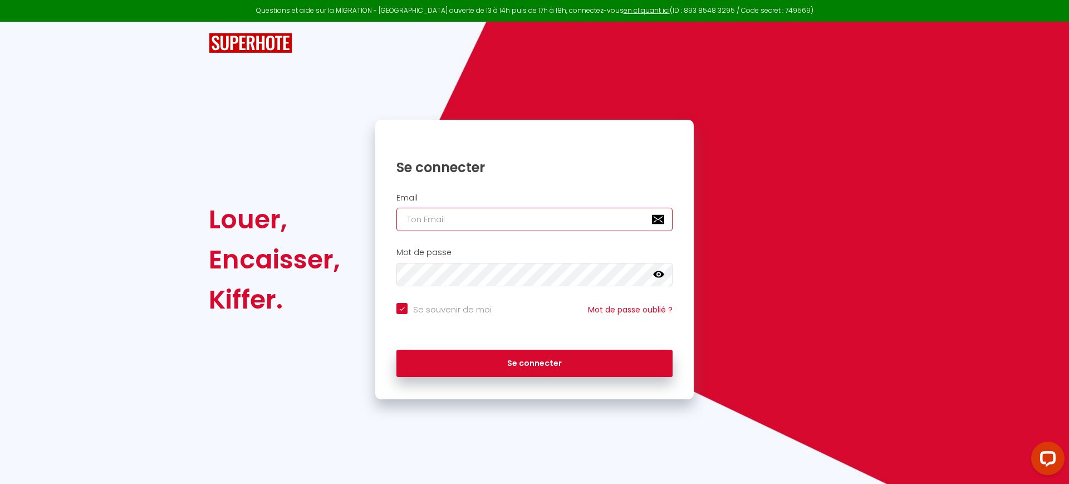
click at [462, 223] on input "email" at bounding box center [534, 219] width 276 height 23
paste input "[EMAIL_ADDRESS][DOMAIN_NAME]"
type input "[EMAIL_ADDRESS][DOMAIN_NAME]"
checkbox input "true"
type input "[EMAIL_ADDRESS][DOMAIN_NAME]"
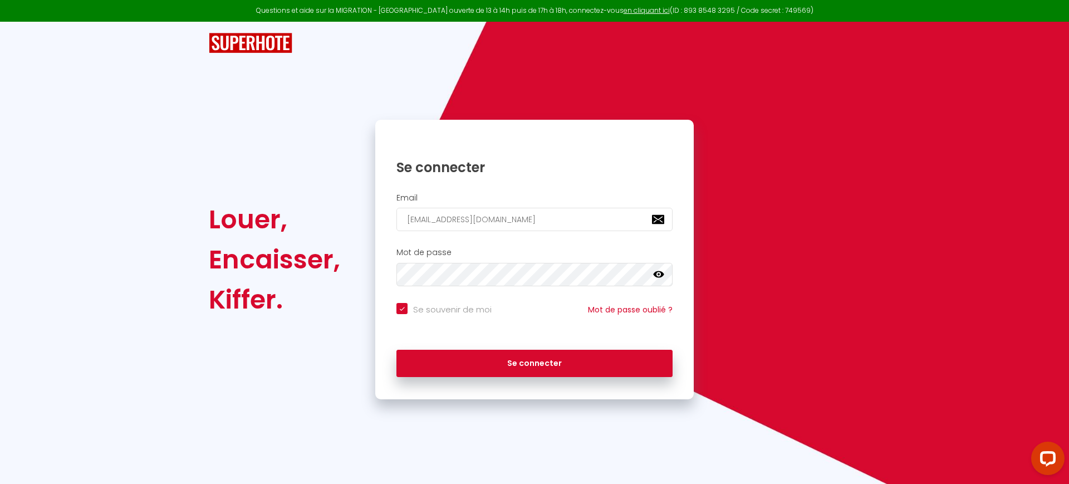
click at [470, 304] on input "Se souvenir de moi" at bounding box center [443, 308] width 95 height 11
checkbox input "false"
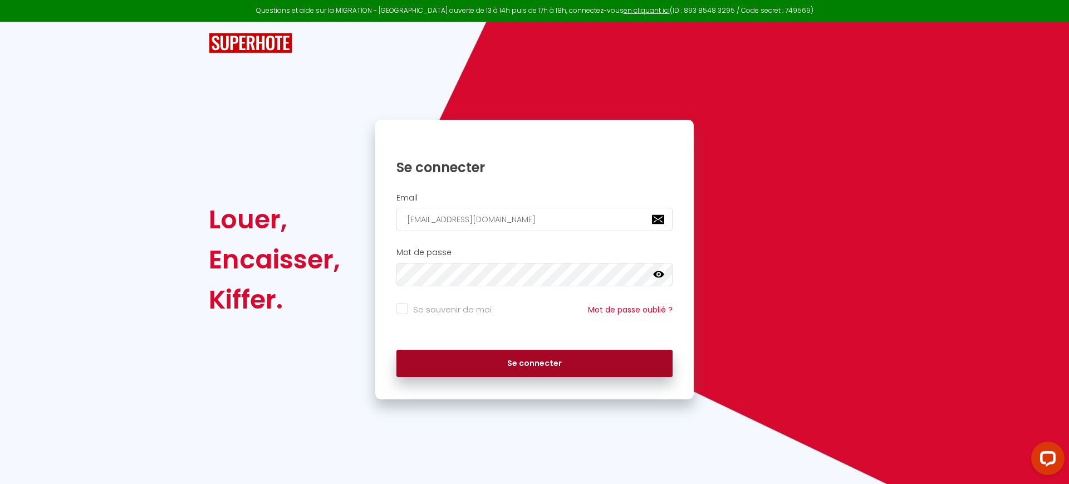
click at [494, 355] on button "Se connecter" at bounding box center [534, 364] width 276 height 28
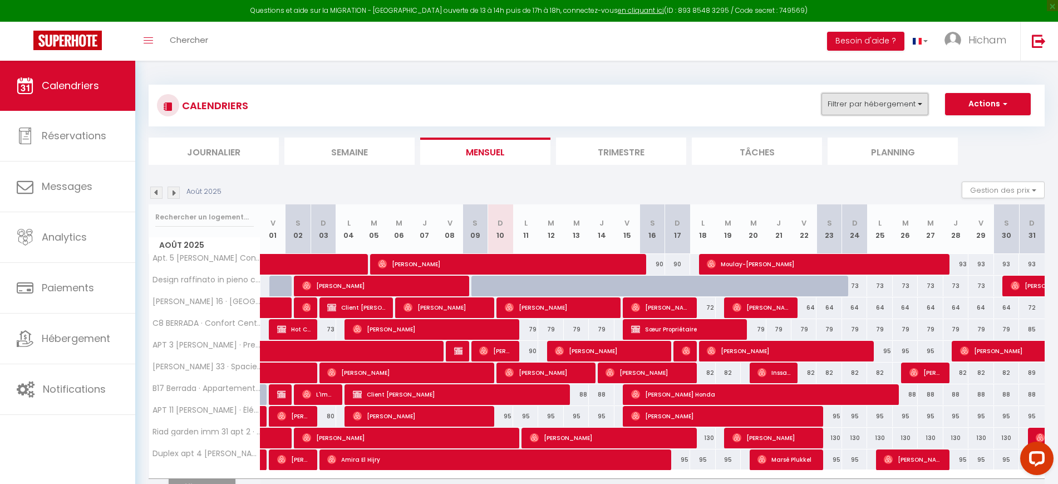
click at [893, 105] on button "Filtrer par hébergement" at bounding box center [875, 104] width 107 height 22
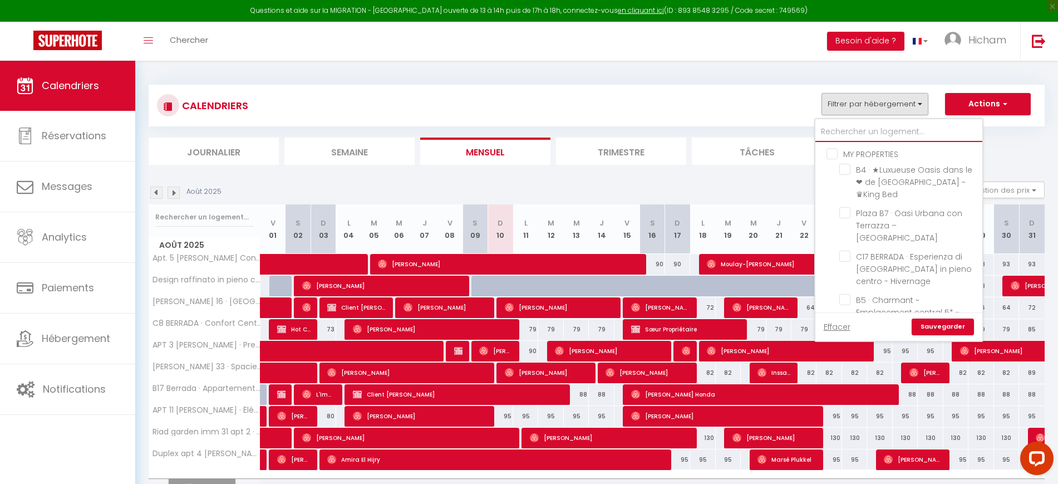
click at [859, 130] on input "text" at bounding box center [898, 132] width 167 height 20
type input "p"
checkbox input "false"
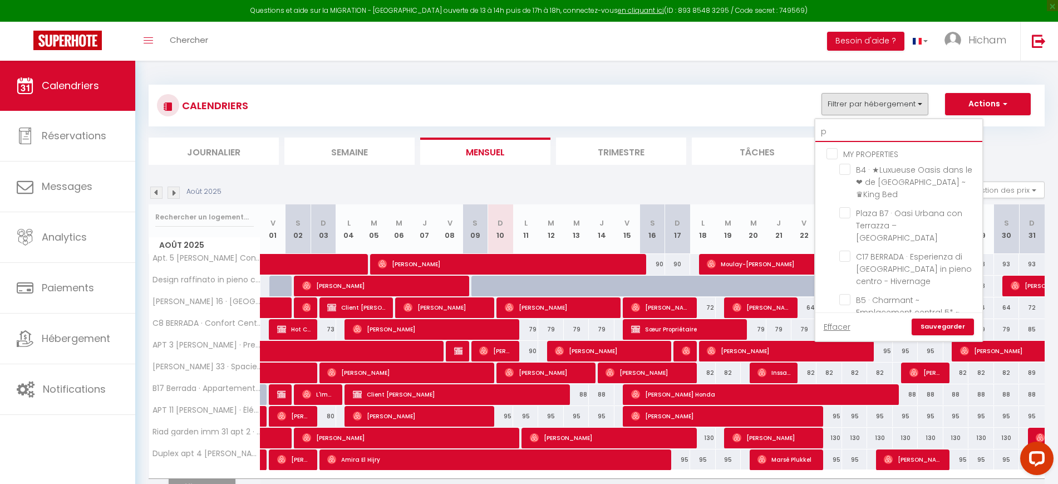
checkbox input "false"
type input "pr"
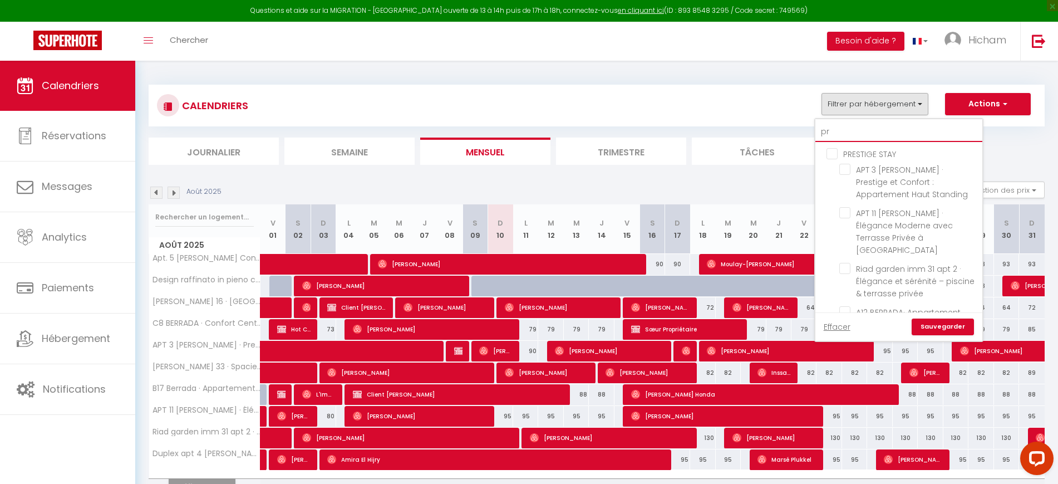
checkbox input "false"
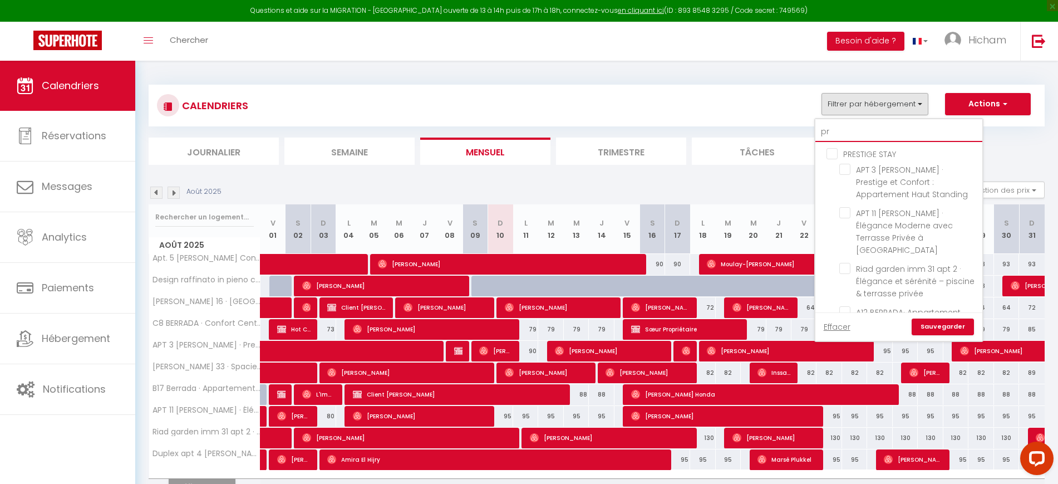
checkbox input "false"
type input "pre"
checkbox input "false"
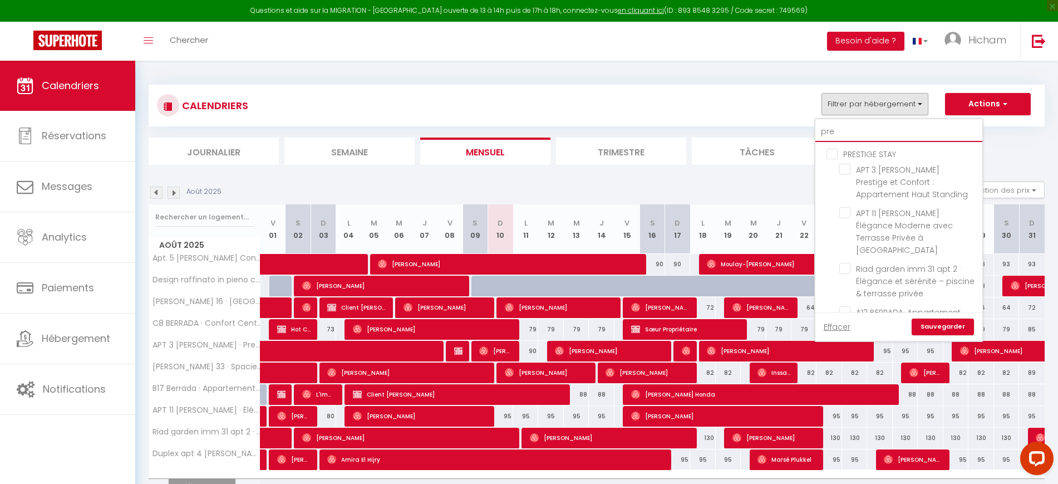
checkbox input "false"
type input "pres"
checkbox input "false"
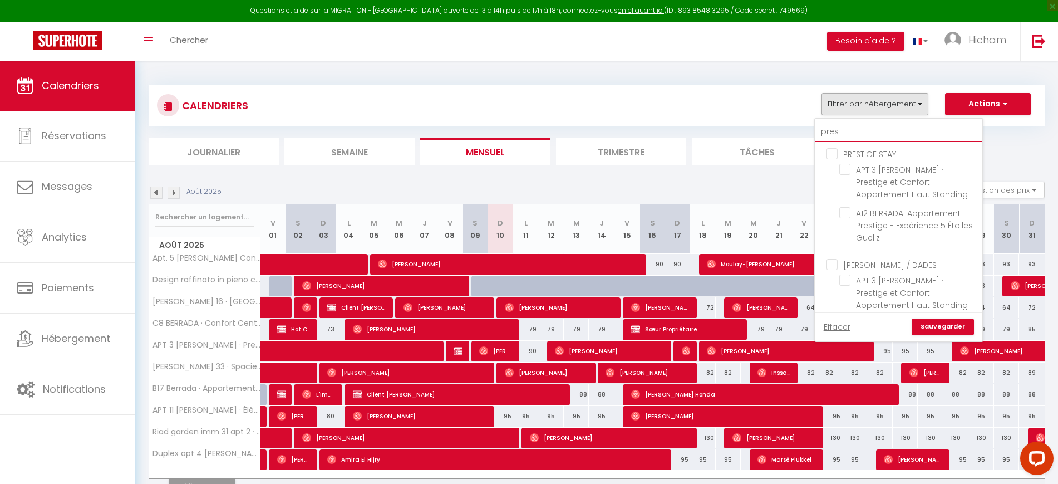
checkbox input "false"
type input "prest"
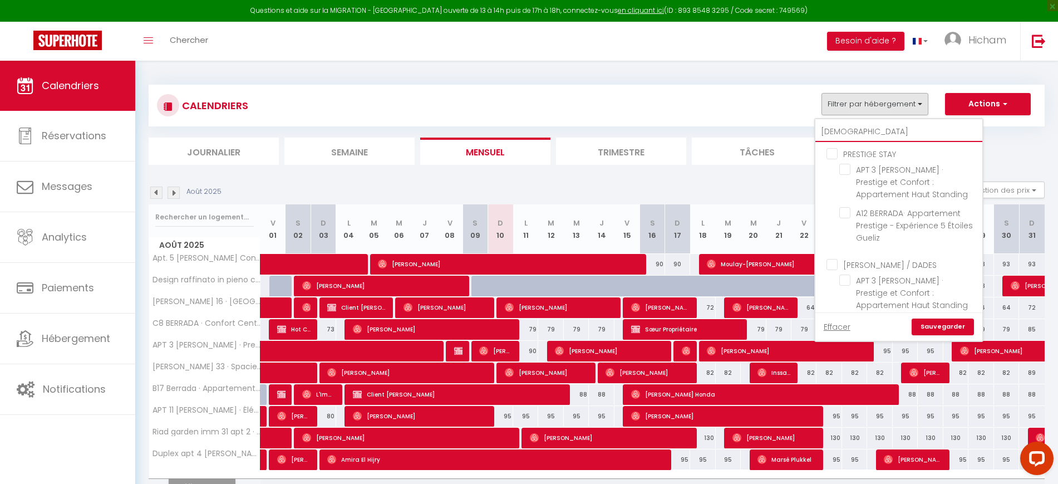
checkbox input "false"
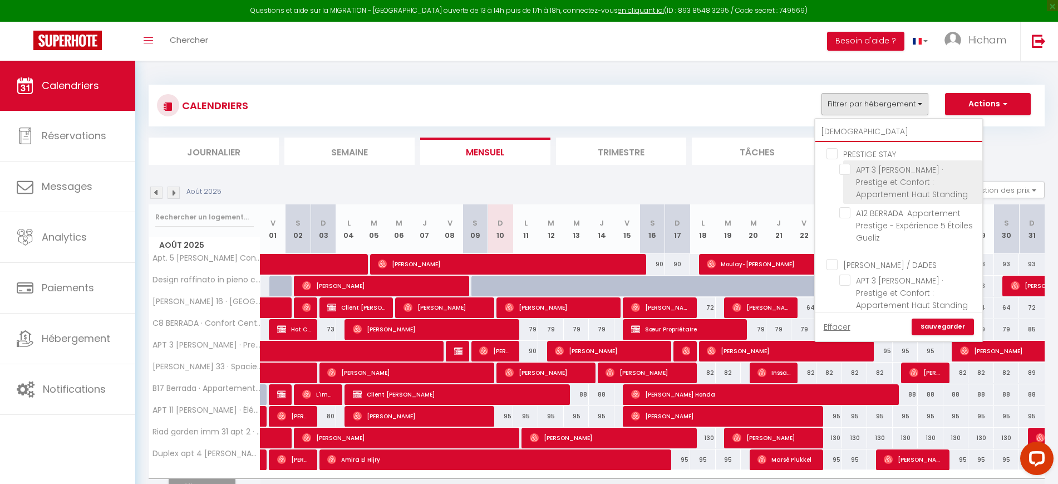
type input "prest"
click at [871, 174] on input "APT 3 [PERSON_NAME] · Prestige et Confort : Appartement Haut Standing" at bounding box center [908, 169] width 139 height 11
checkbox input "true"
checkbox input "false"
checkbox input "true"
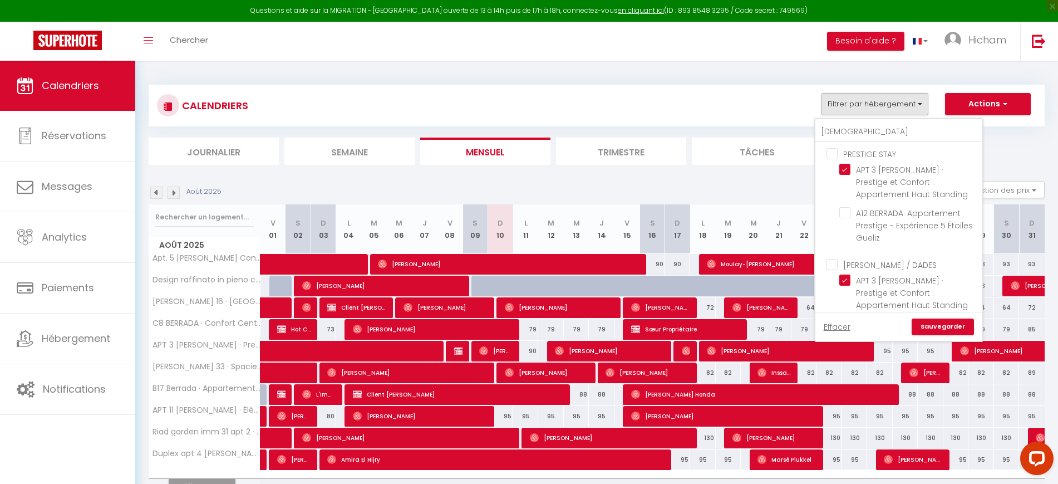
click at [935, 330] on link "Sauvegarder" at bounding box center [943, 326] width 62 height 17
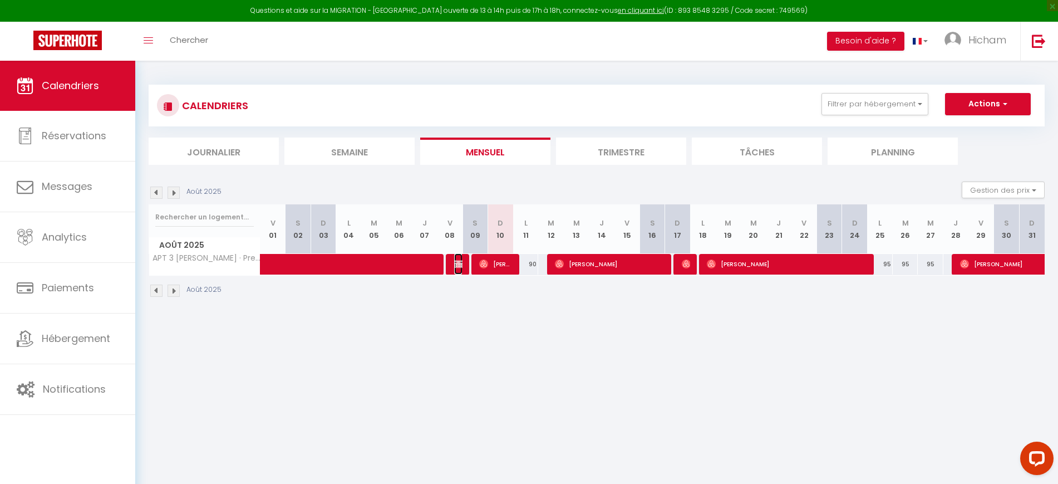
click at [458, 266] on img at bounding box center [458, 263] width 9 height 9
select select "OK"
select select "KO"
select select "0"
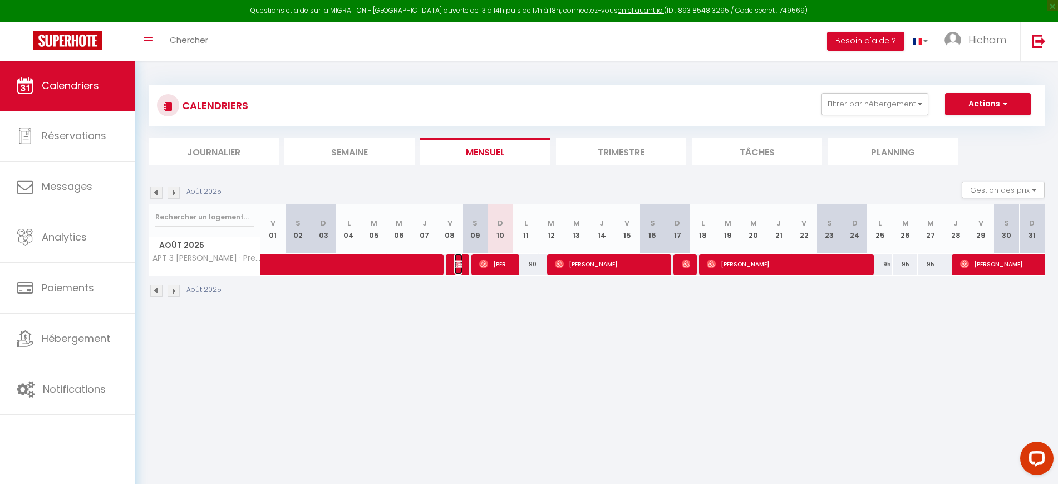
select select "1"
select select
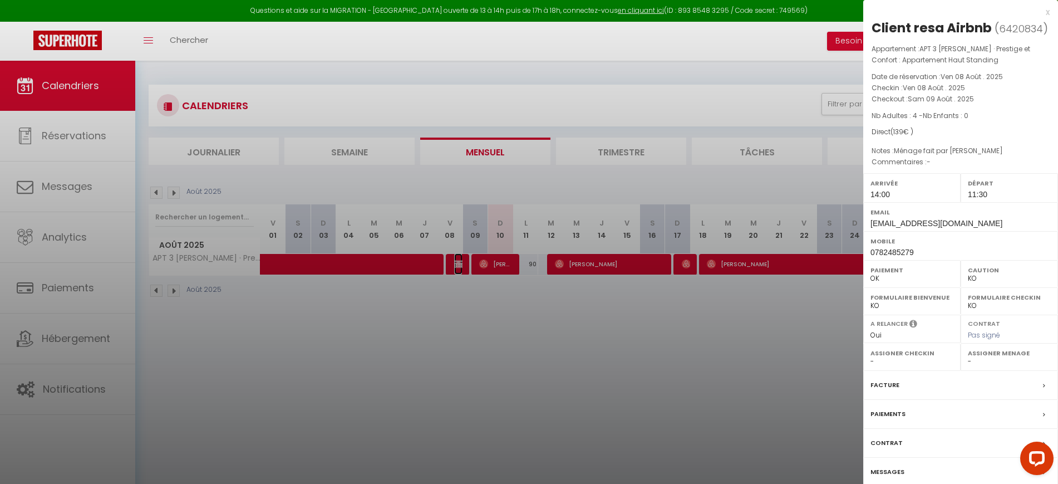
select select "26730"
click at [530, 316] on div at bounding box center [529, 242] width 1058 height 484
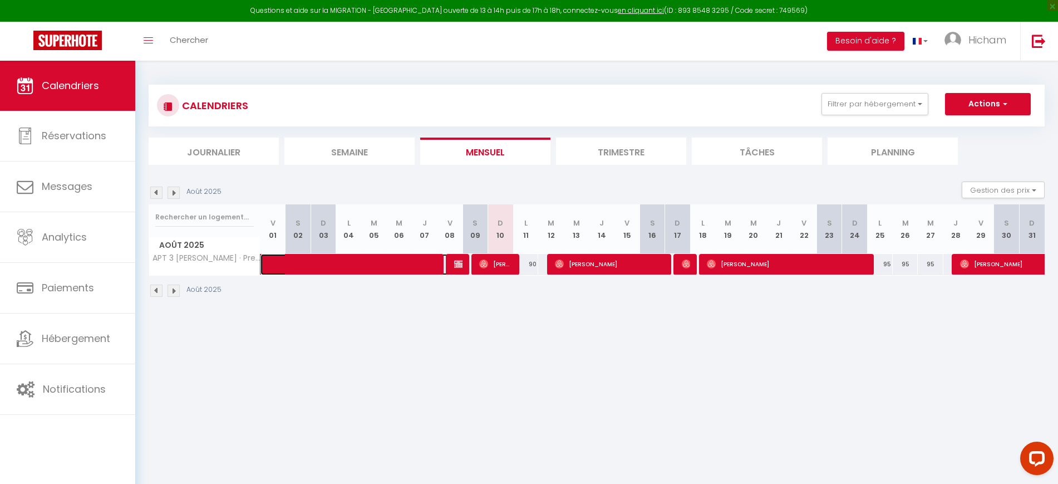
click at [413, 264] on span at bounding box center [366, 264] width 179 height 21
select select "OK"
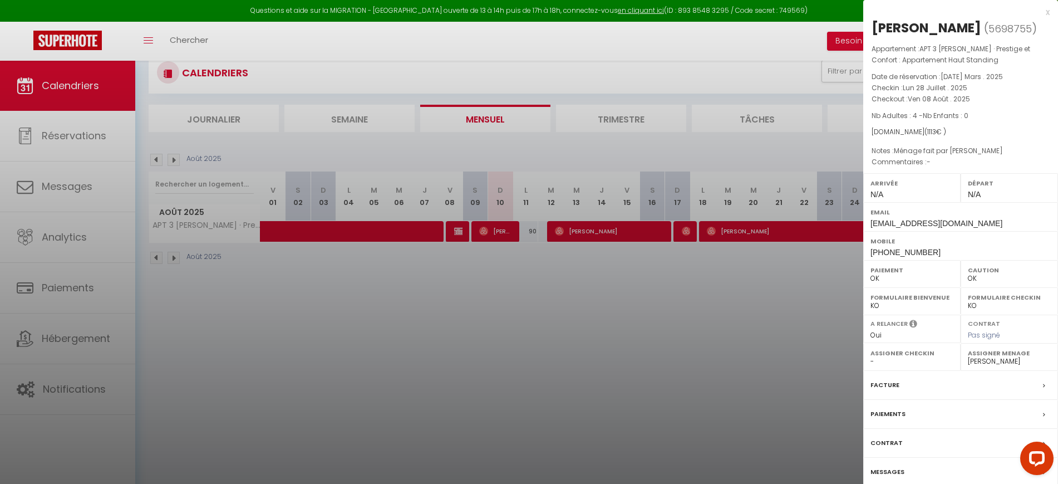
scroll to position [61, 0]
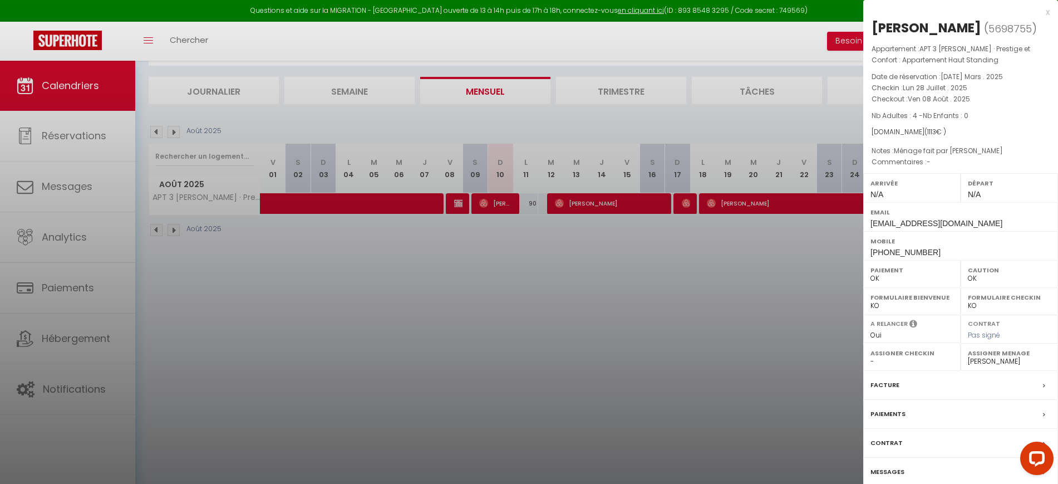
drag, startPoint x: 318, startPoint y: 354, endPoint x: 319, endPoint y: 348, distance: 5.7
click at [318, 352] on div at bounding box center [529, 242] width 1058 height 484
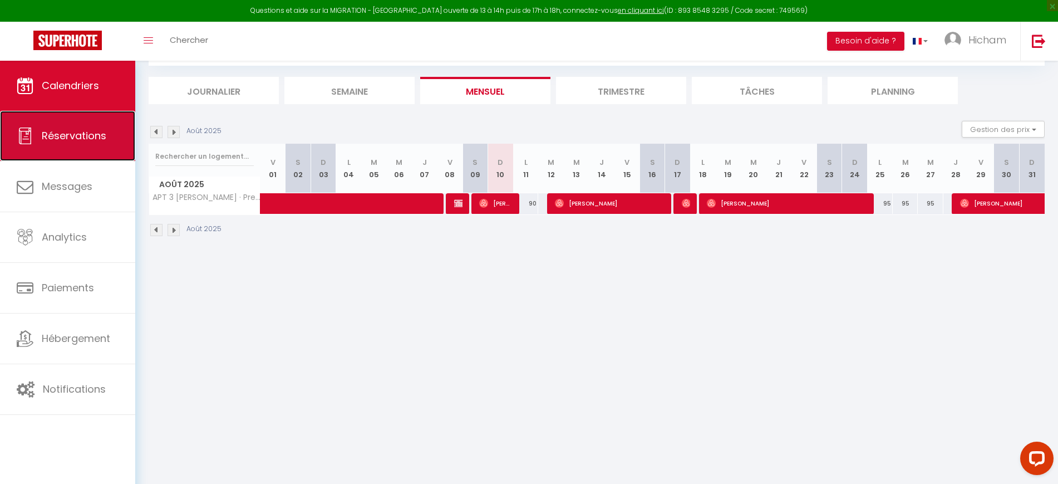
click at [83, 118] on link "Réservations" at bounding box center [67, 136] width 135 height 50
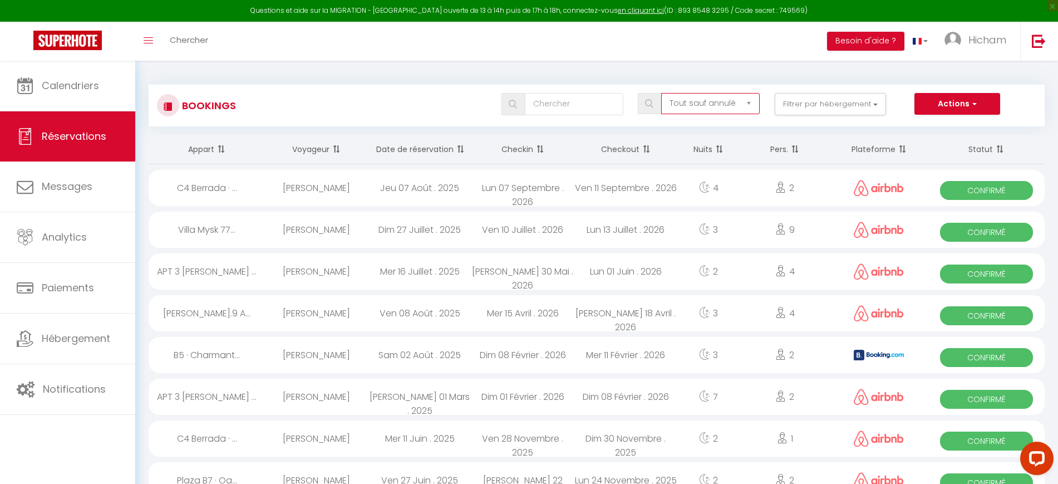
click at [714, 102] on select "Tous les statuts Annulé Confirmé Non Confirmé Tout sauf annulé No Show Request" at bounding box center [710, 103] width 99 height 21
select select "request"
click at [662, 93] on select "Tous les statuts Annulé Confirmé Non Confirmé Tout sauf annulé No Show Request" at bounding box center [710, 103] width 99 height 21
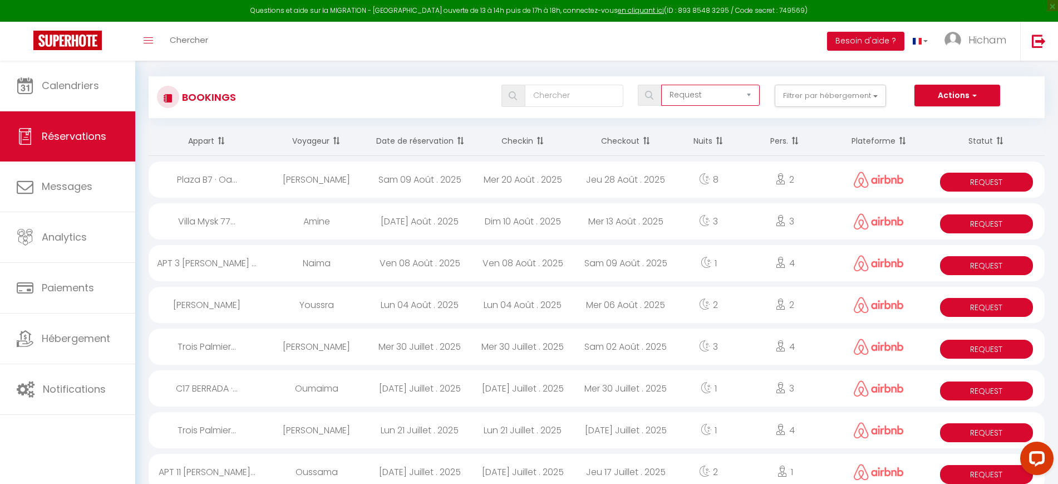
scroll to position [61, 0]
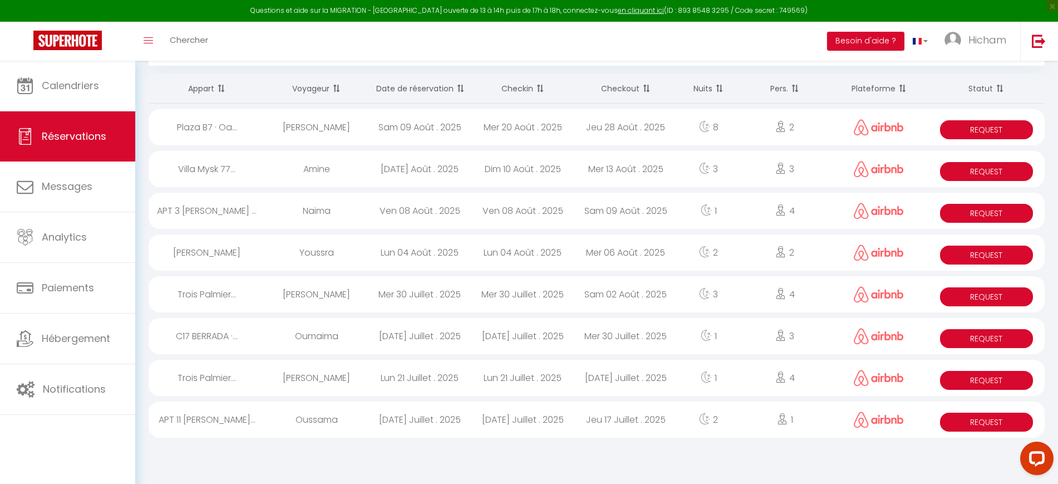
click at [554, 132] on div "Mer 20 Août . 2025" at bounding box center [522, 127] width 103 height 36
select select "OK"
select select "0"
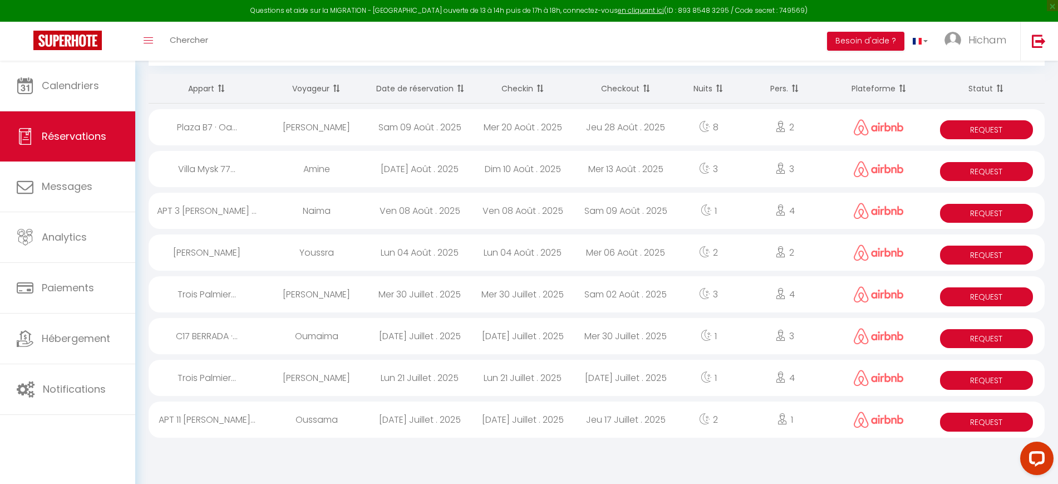
select select "1"
select select
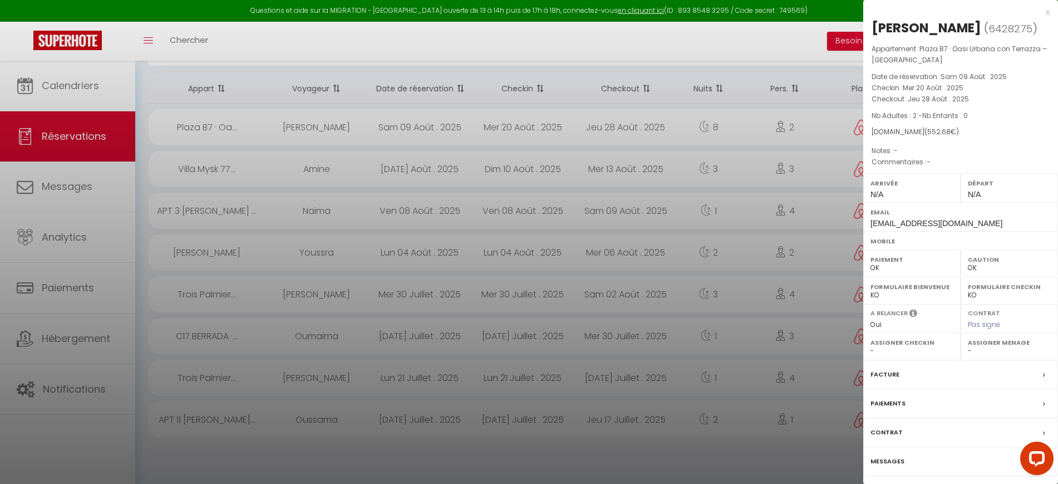
click at [899, 465] on label "Messages" at bounding box center [888, 461] width 34 height 12
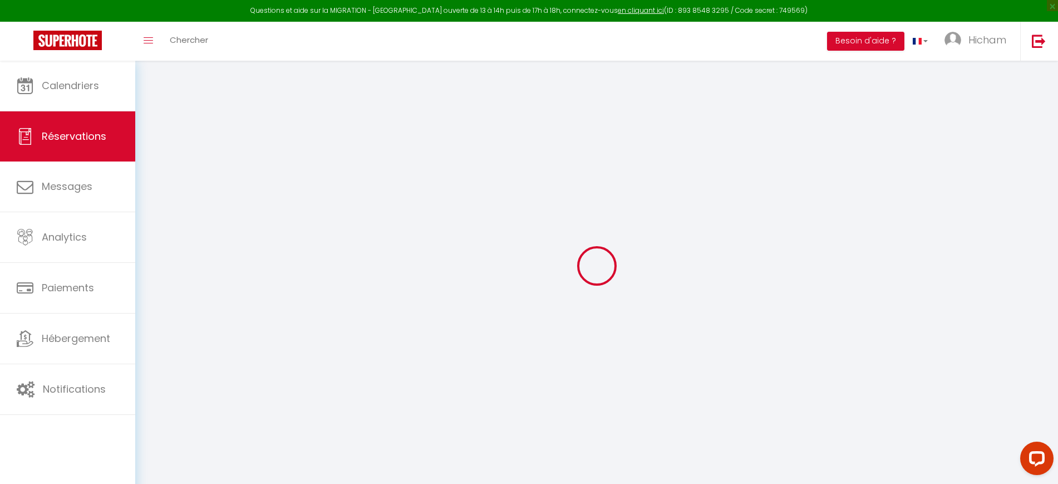
select select
checkbox input "false"
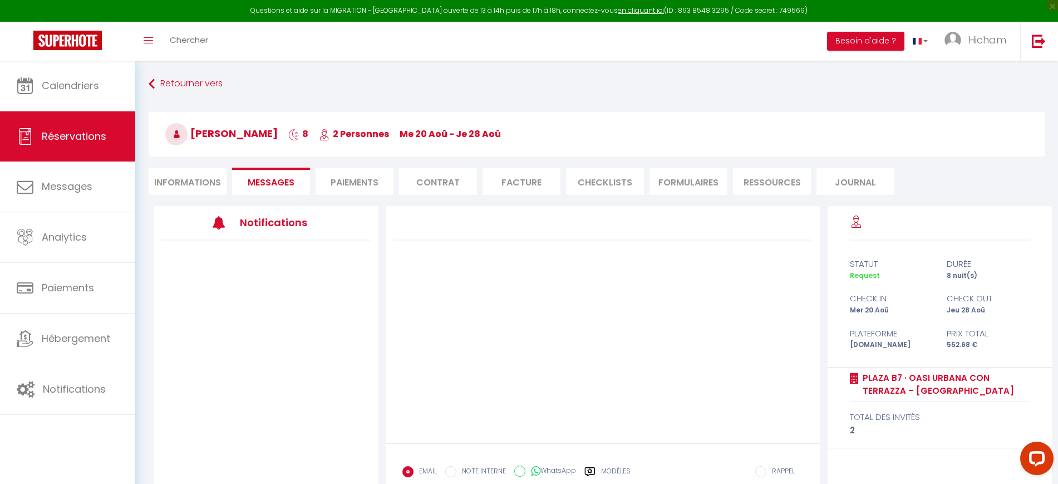
click at [197, 187] on li "Informations" at bounding box center [188, 181] width 78 height 27
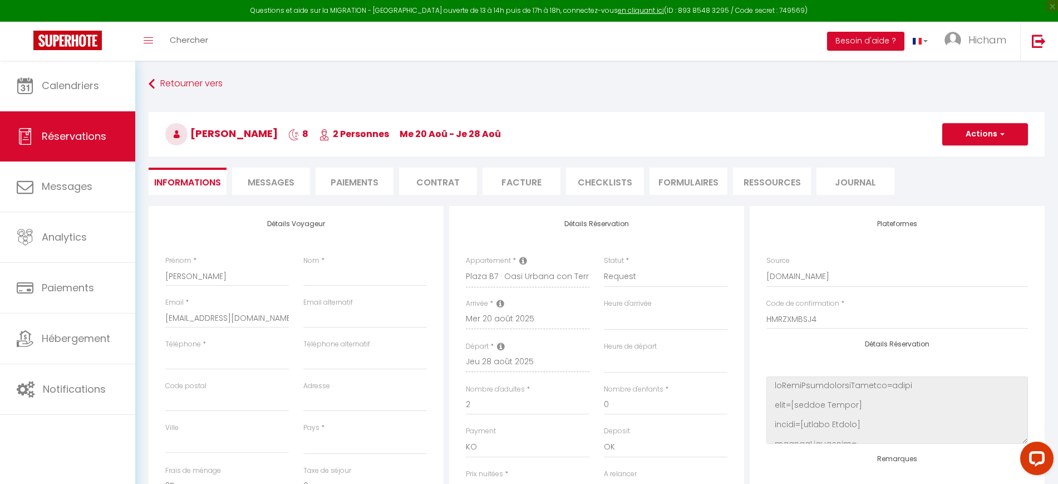
select select
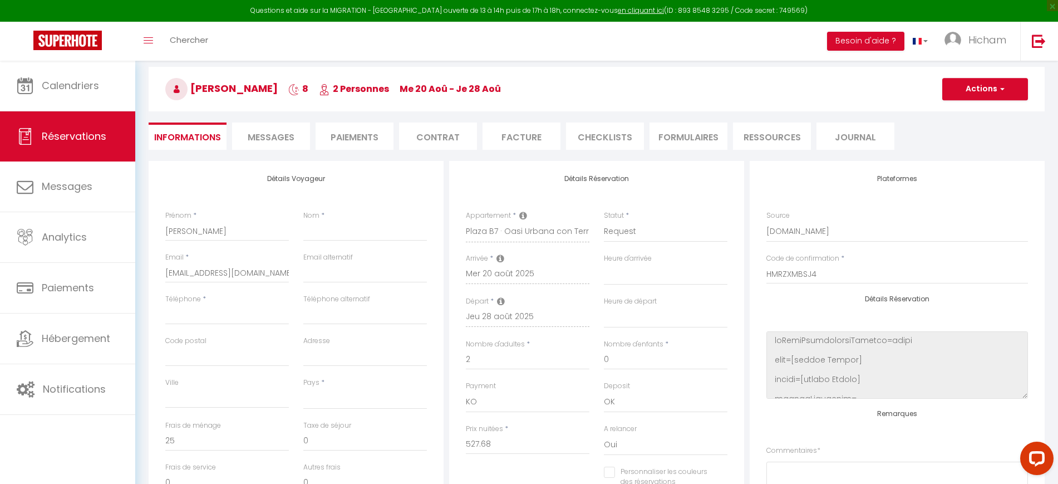
scroll to position [139, 0]
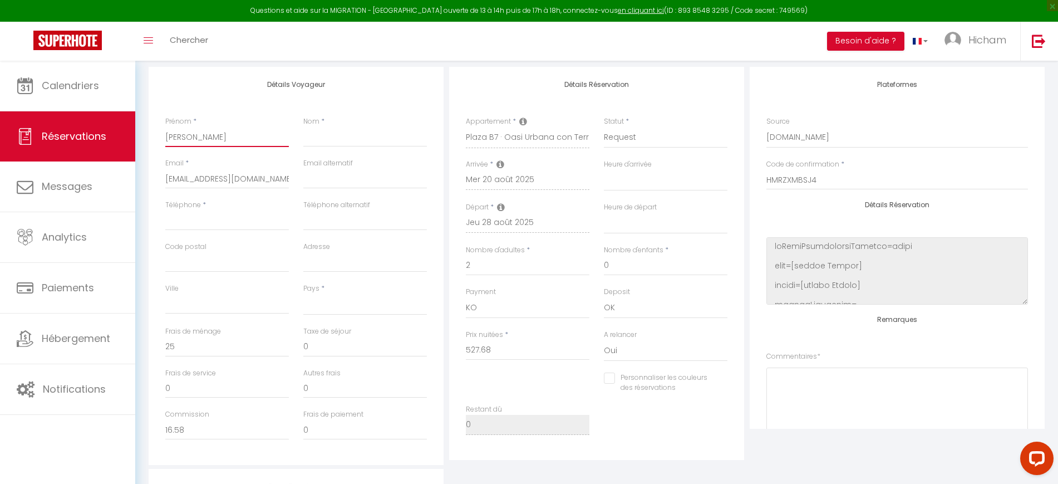
drag, startPoint x: 224, startPoint y: 139, endPoint x: 134, endPoint y: 131, distance: 90.5
click at [131, 131] on div "Questions et aide sur la MIGRATION - Salle Zoom ouverte de 13 à 14h puis de 17h…" at bounding box center [529, 308] width 1058 height 772
click at [338, 131] on input "Nom" at bounding box center [365, 137] width 124 height 20
paste input "Roukia"
type input "Roukia"
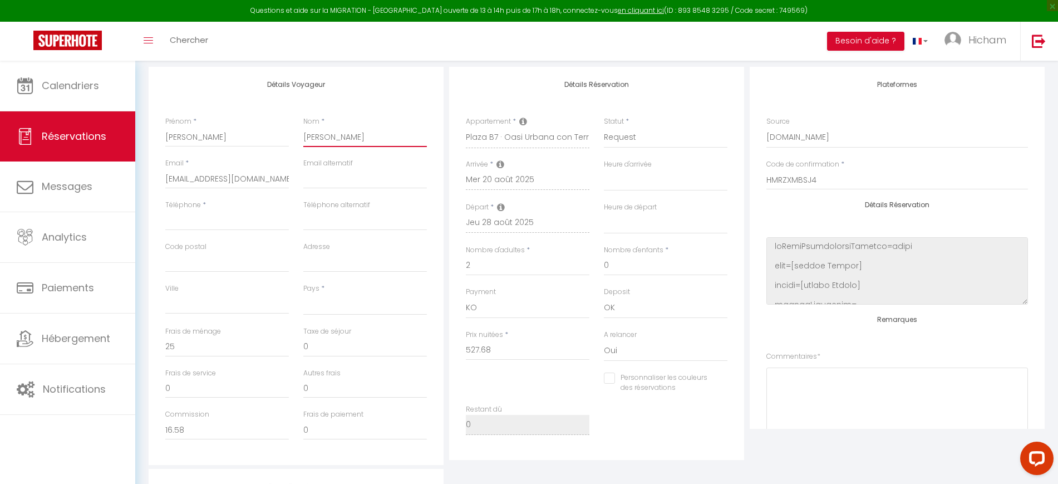
select select
checkbox input "false"
type input "Roukia"
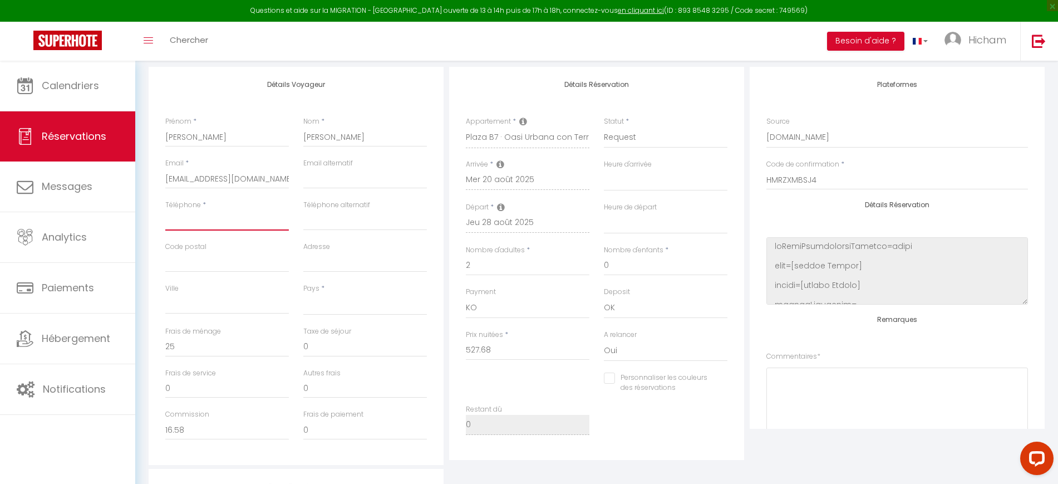
click at [238, 225] on input "Téléphone" at bounding box center [227, 220] width 124 height 20
type input "0"
select select
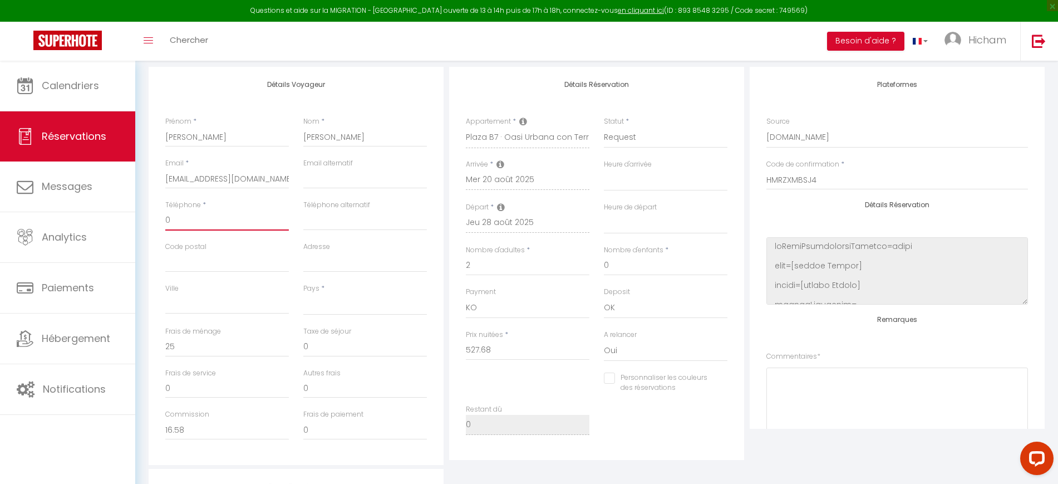
checkbox input "false"
type input "01"
select select
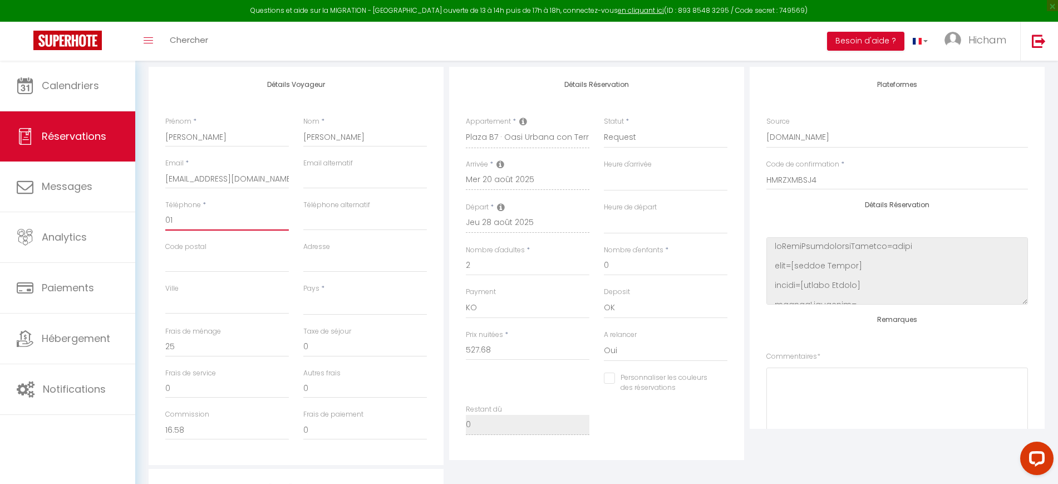
checkbox input "false"
type input "010"
select select
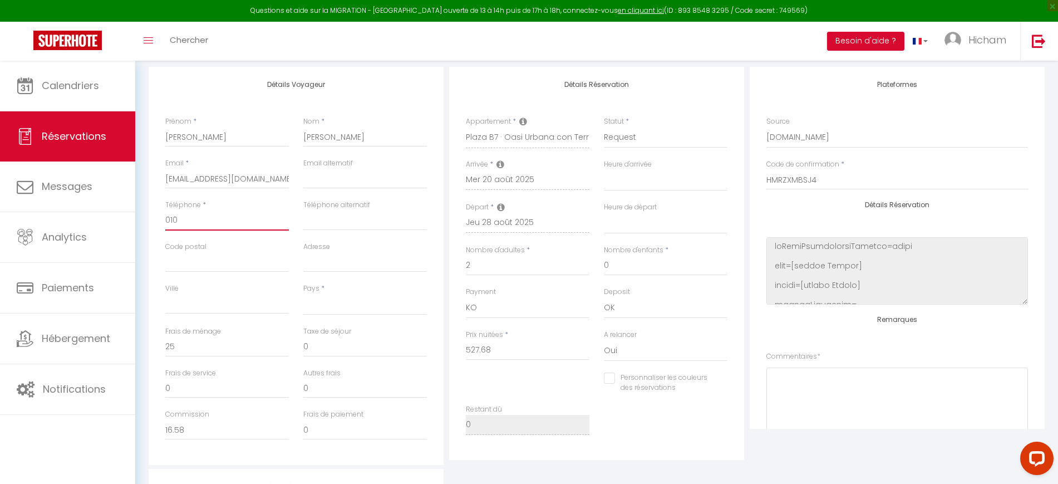
checkbox input "false"
type input "0102"
select select
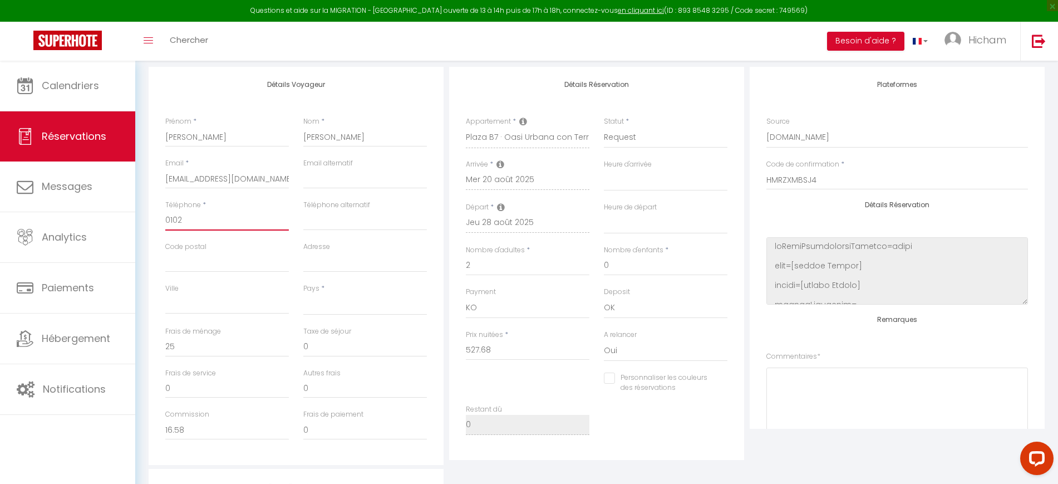
checkbox input "false"
type input "01020"
select select
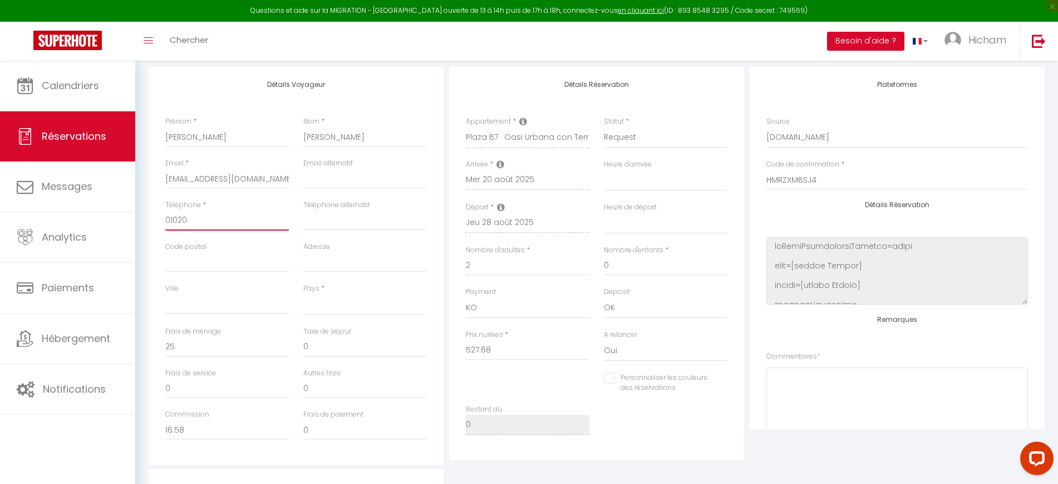
checkbox input "false"
type input "010203"
select select
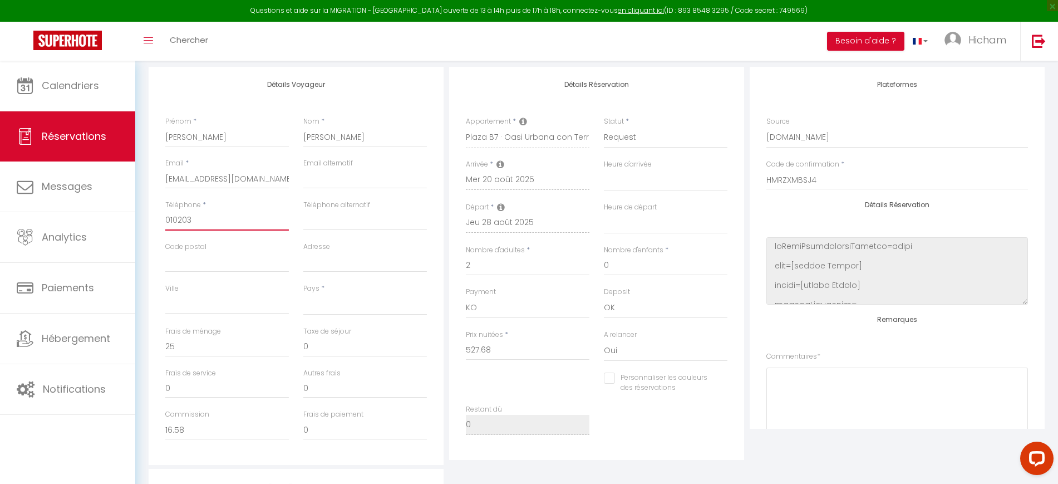
checkbox input "false"
type input "0102030"
select select
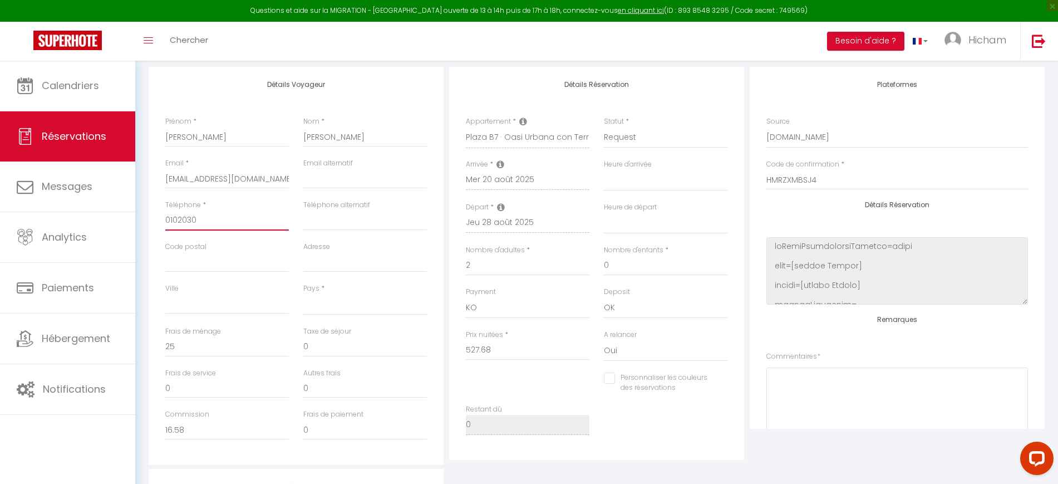
checkbox input "false"
type input "01020304"
select select
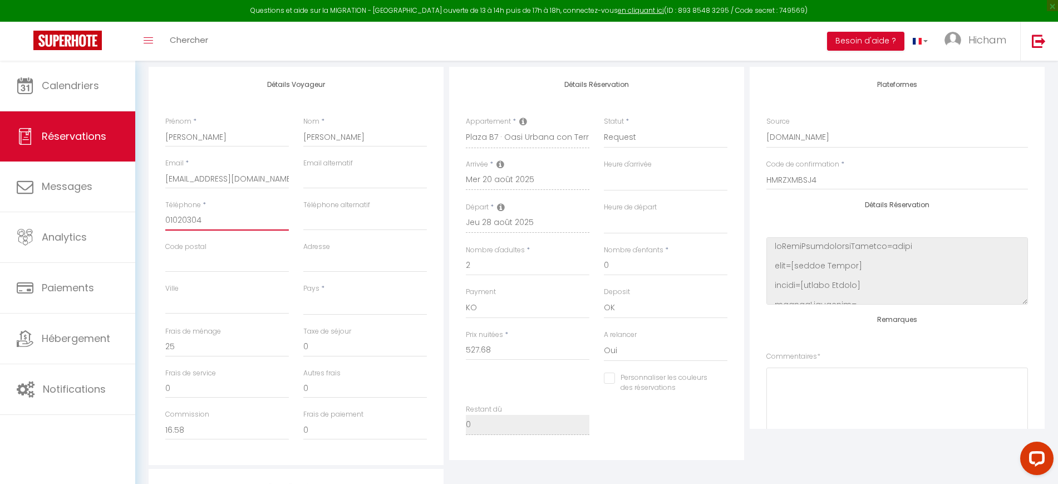
checkbox input "false"
type input "010203040"
select select
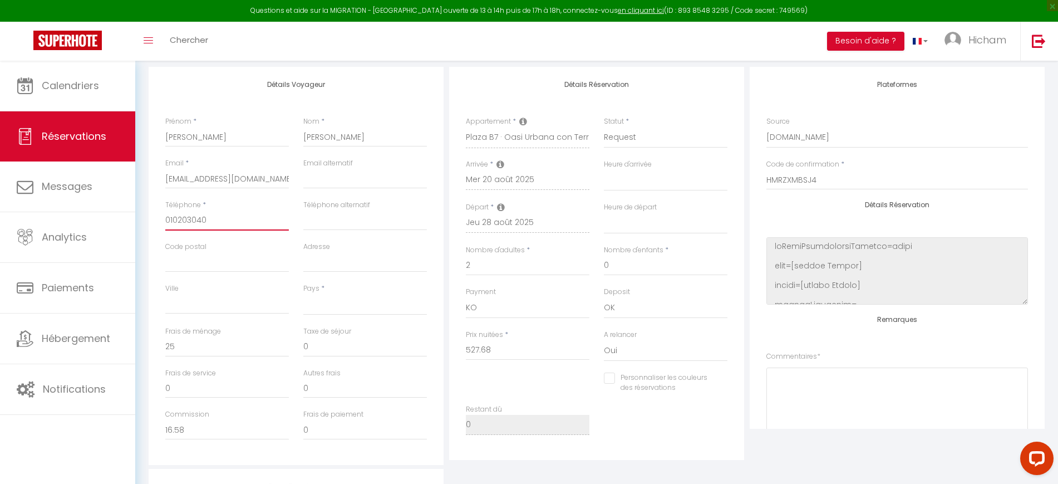
checkbox input "false"
type input "0102030405"
select select
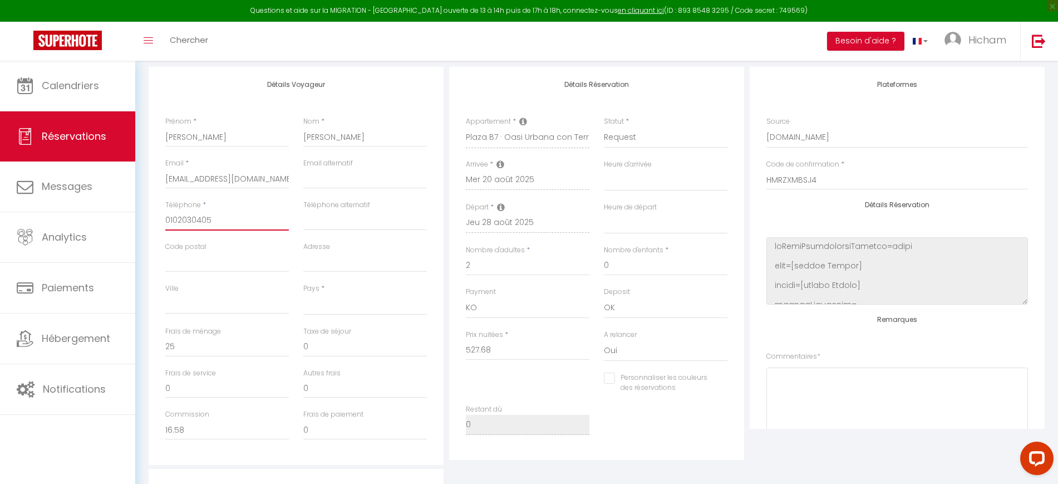
checkbox input "false"
type input "0102030405"
click at [637, 138] on select "Confirmé Non Confirmé Annulé Annulé par le voyageur No Show Request" at bounding box center [666, 137] width 124 height 21
select select "3"
click at [604, 127] on select "Confirmé Non Confirmé Annulé Annulé par le voyageur No Show Request" at bounding box center [666, 137] width 124 height 21
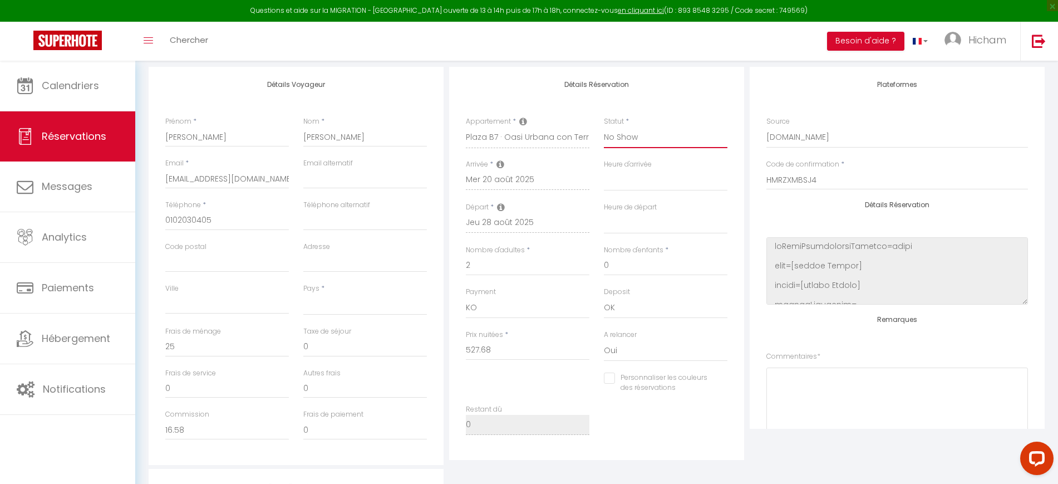
select select
checkbox input "false"
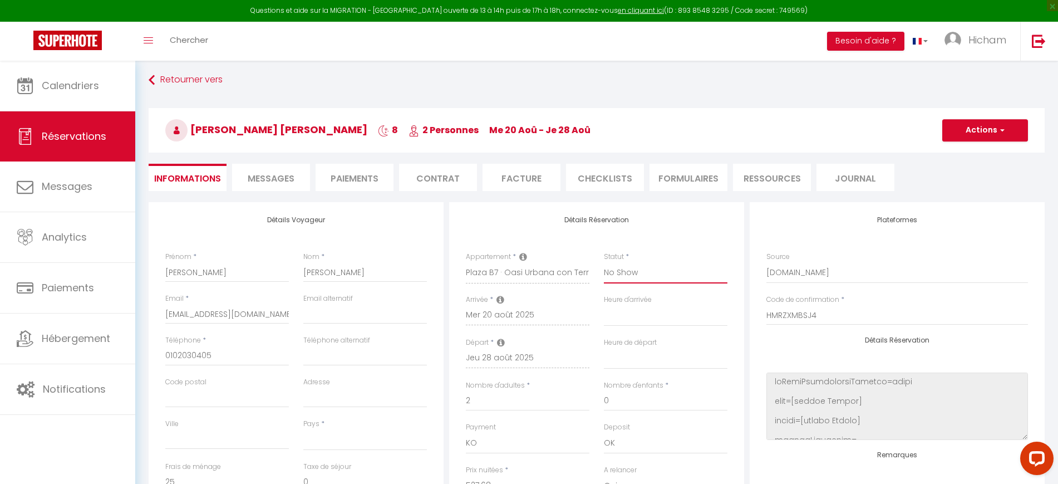
scroll to position [0, 0]
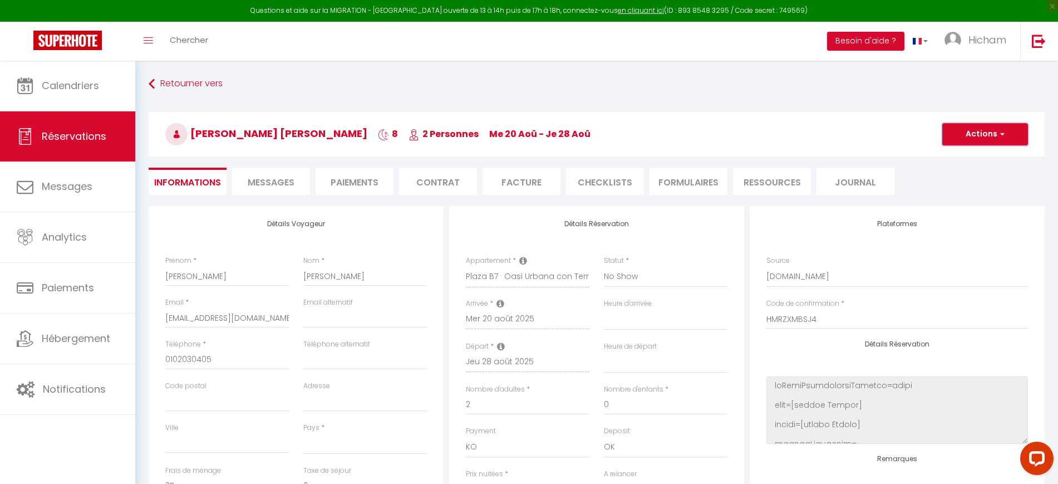
click at [986, 134] on button "Actions" at bounding box center [985, 134] width 86 height 22
click at [961, 153] on link "Enregistrer" at bounding box center [974, 158] width 88 height 14
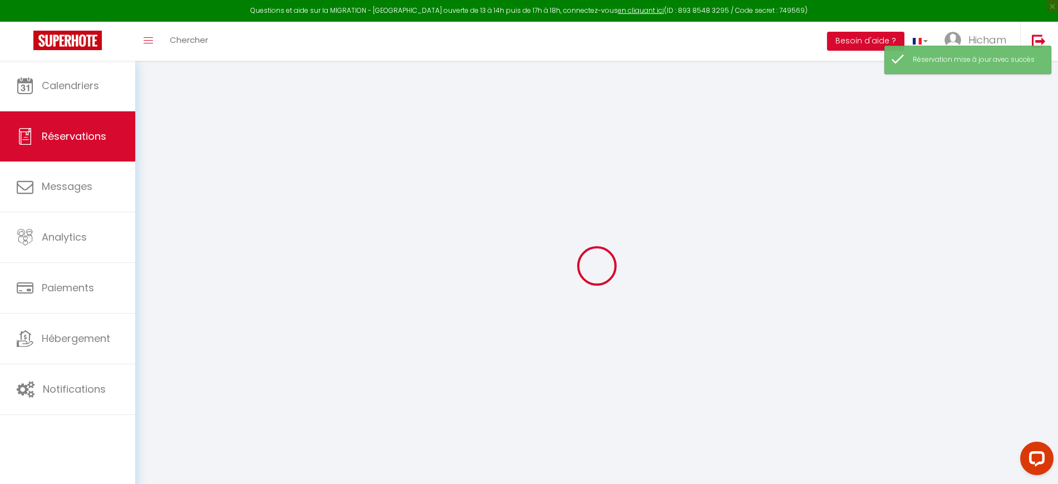
select select "request"
type input "Roukia"
type input "ripasg8xugva0zkhq6kkdds5jzlv@reply.superhote.com"
type input "0102030405"
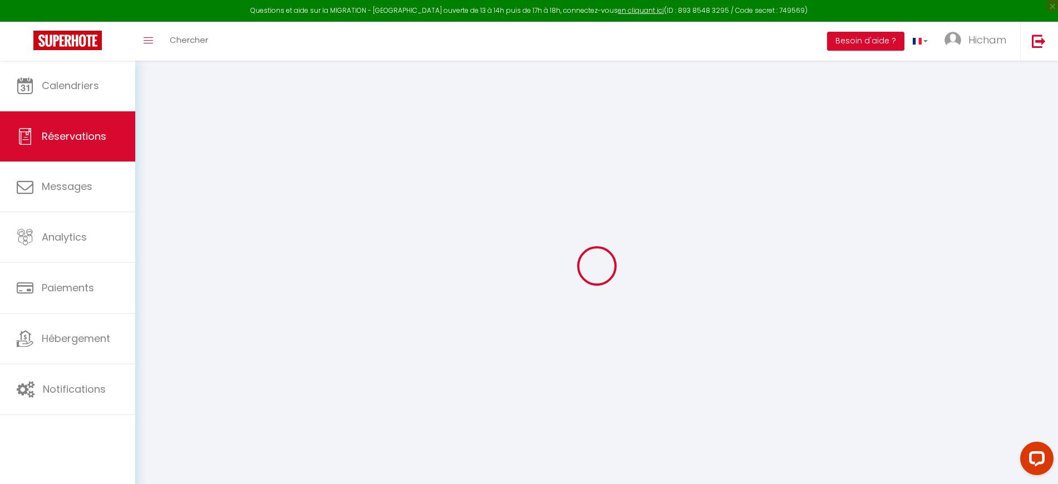
select select
type input "16.58"
select select "61643"
select select "3"
select select
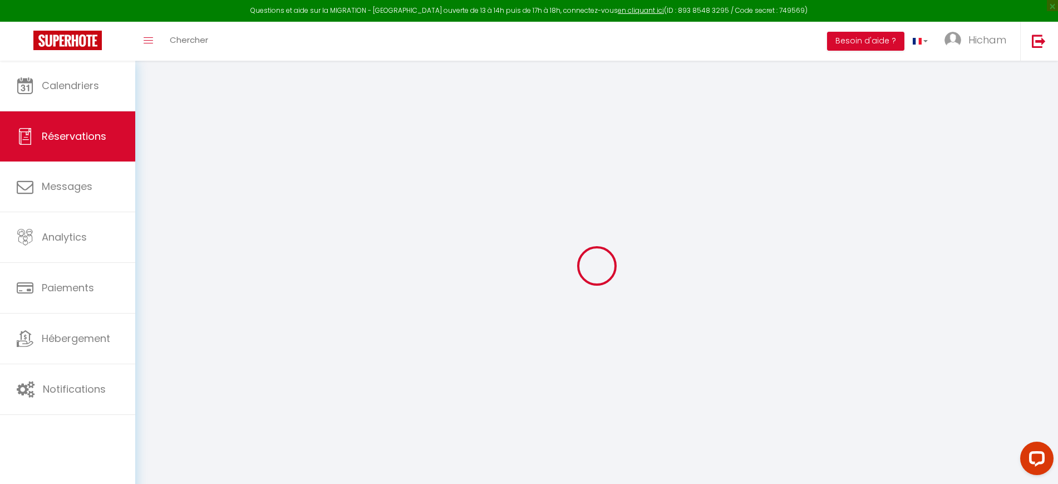
select select
type input "2"
select select "10"
select select
type input "527.68"
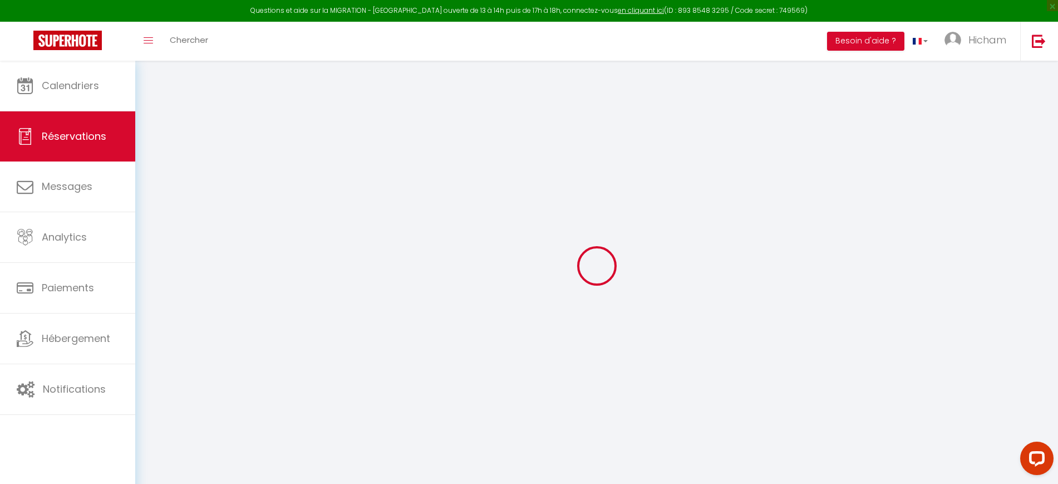
checkbox input "false"
type input "552.68"
select select "1"
type input "0"
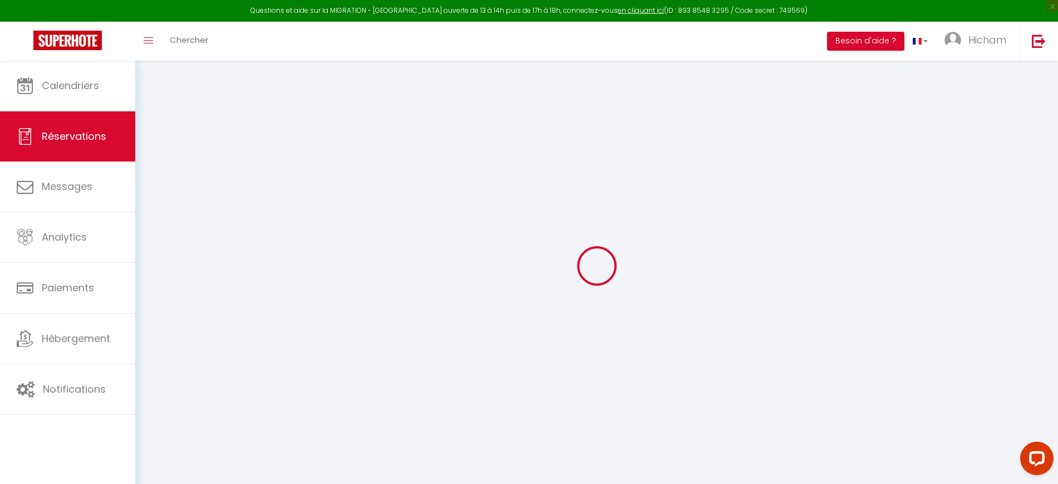
type input "0"
select select
select select "15"
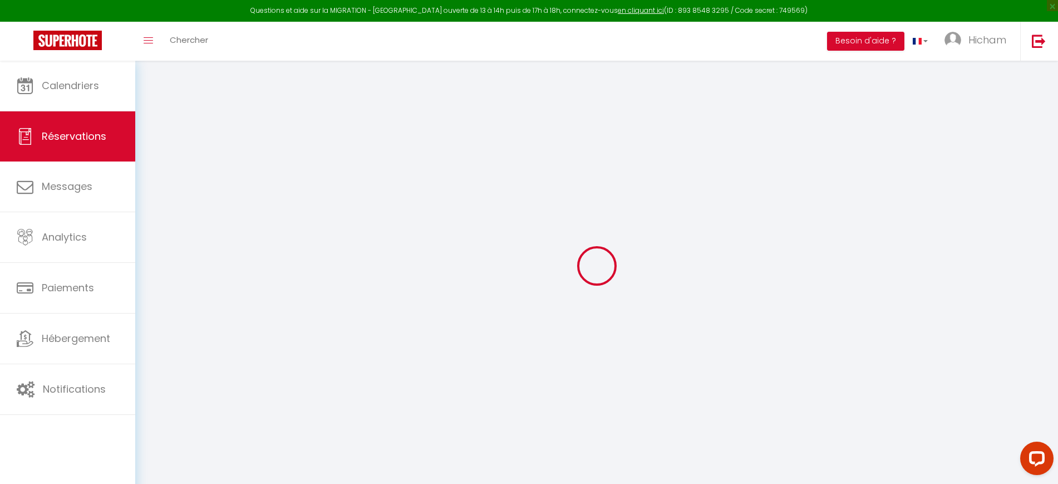
checkbox input "false"
select select
checkbox input "false"
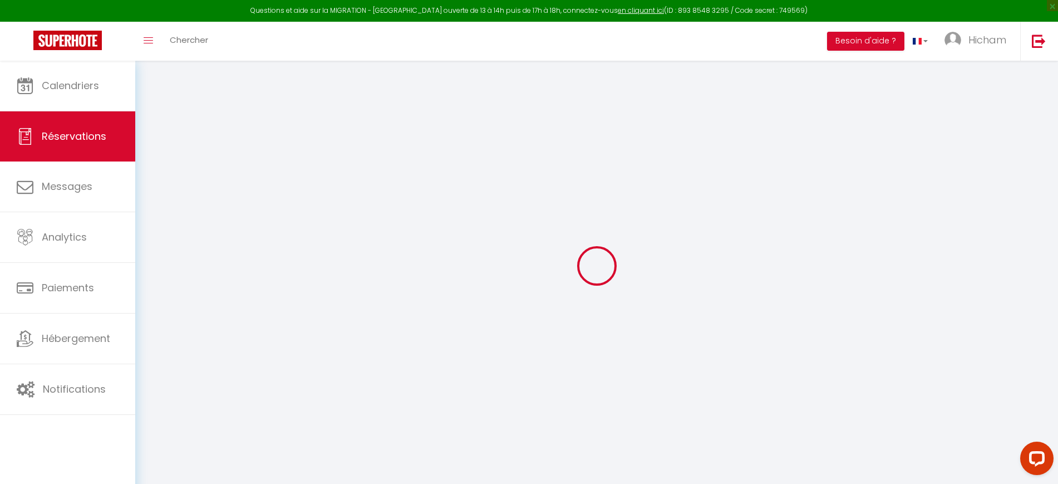
select select
checkbox input "false"
select select
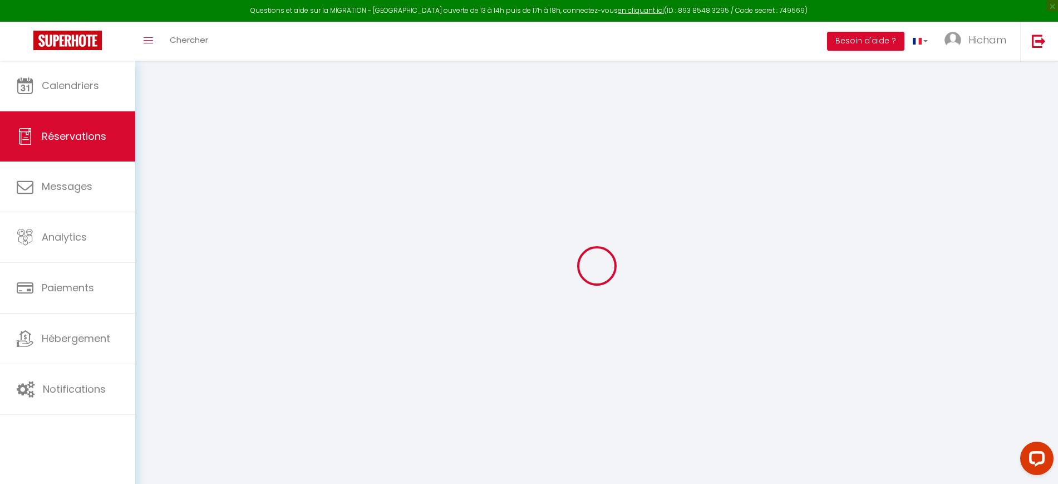
select select
checkbox input "false"
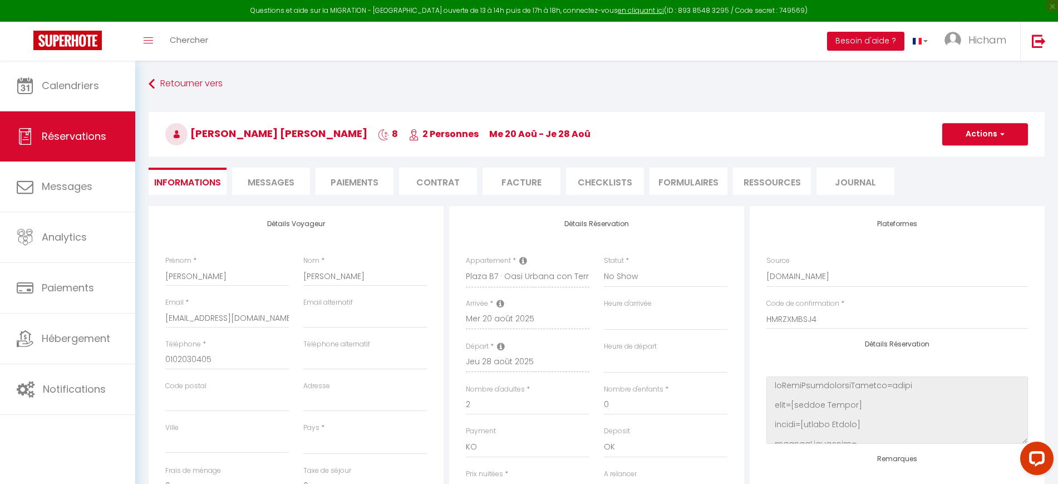
select select
type input "25"
select select
checkbox input "false"
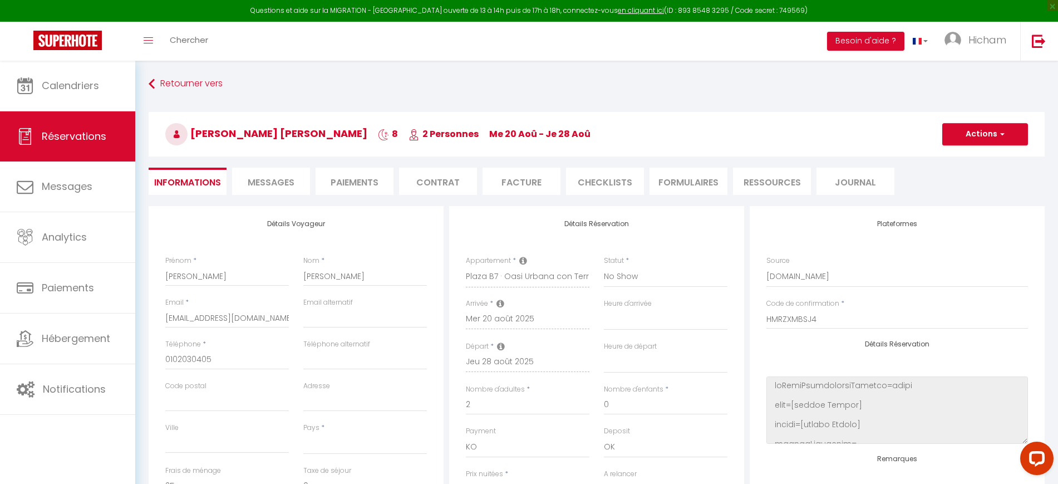
select select
checkbox input "false"
select select
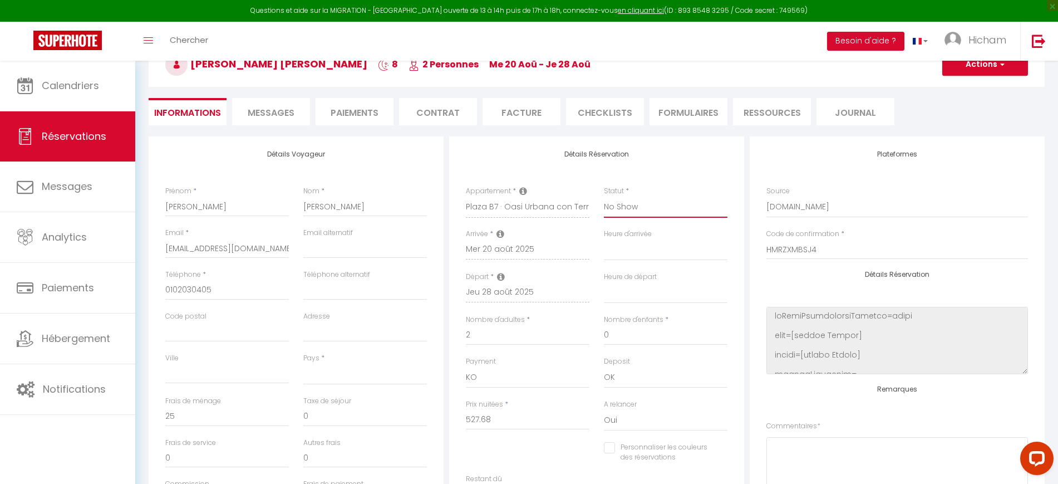
click at [635, 207] on select "Confirmé Non Confirmé Annulé Annulé par le voyageur No Show Request" at bounding box center [666, 206] width 124 height 21
select select "1"
click at [604, 196] on select "Confirmé Non Confirmé Annulé Annulé par le voyageur No Show Request" at bounding box center [666, 206] width 124 height 21
select select
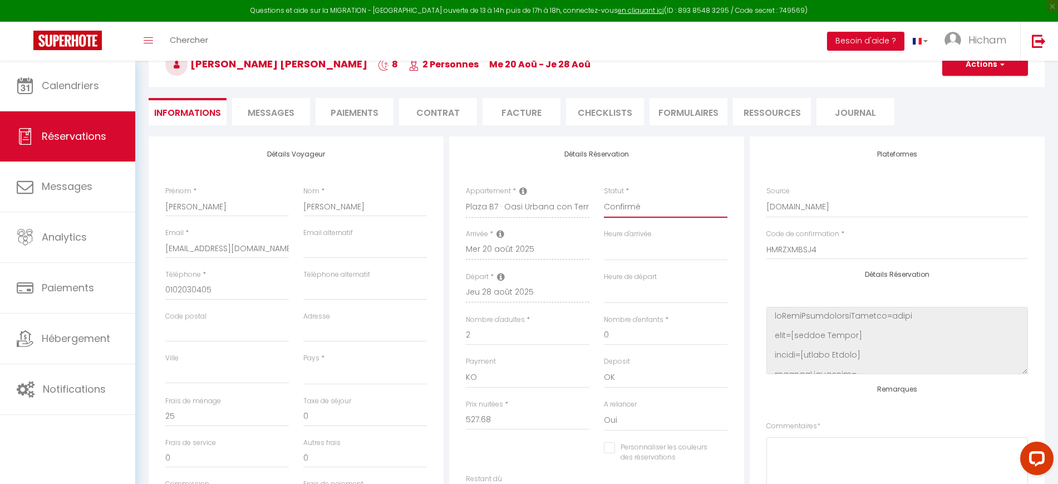
select select
checkbox input "false"
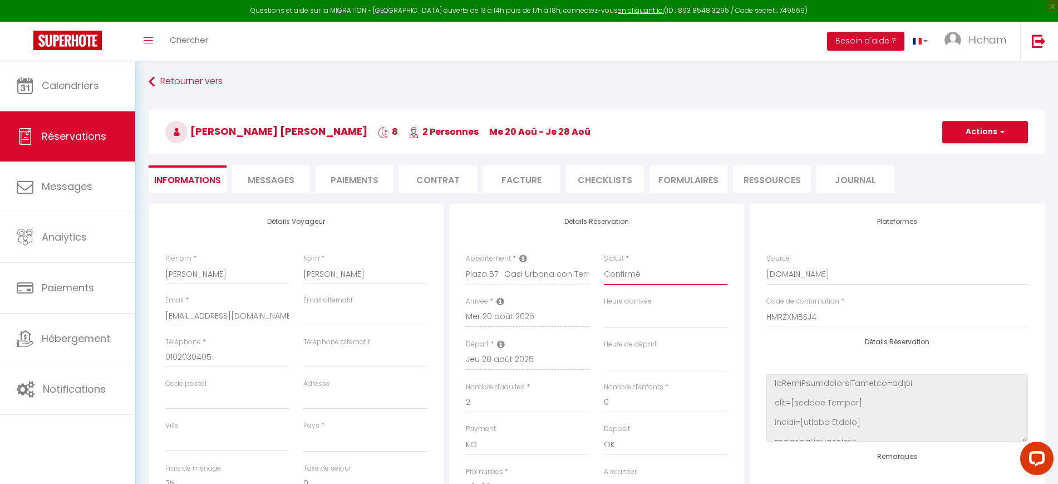
scroll to position [0, 0]
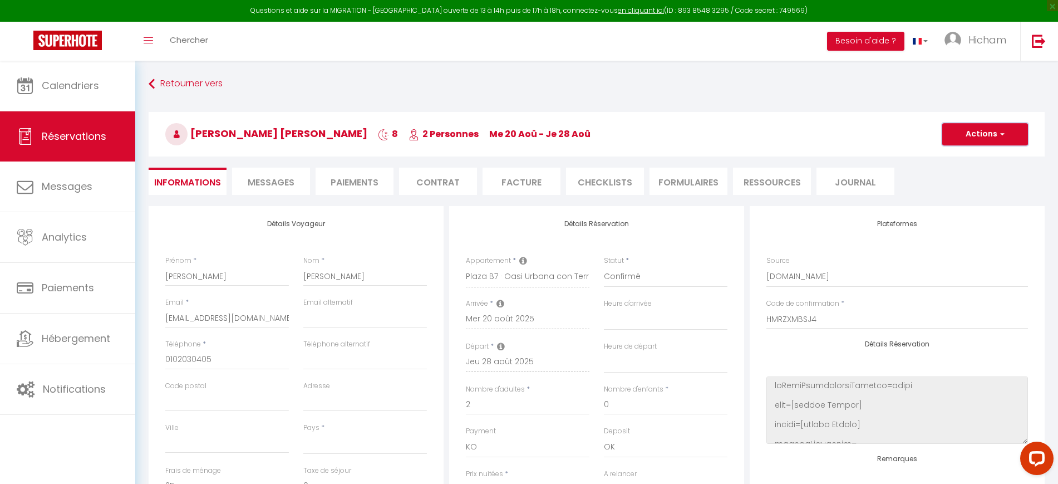
click at [980, 130] on button "Actions" at bounding box center [985, 134] width 86 height 22
click at [970, 155] on link "Enregistrer" at bounding box center [974, 158] width 88 height 14
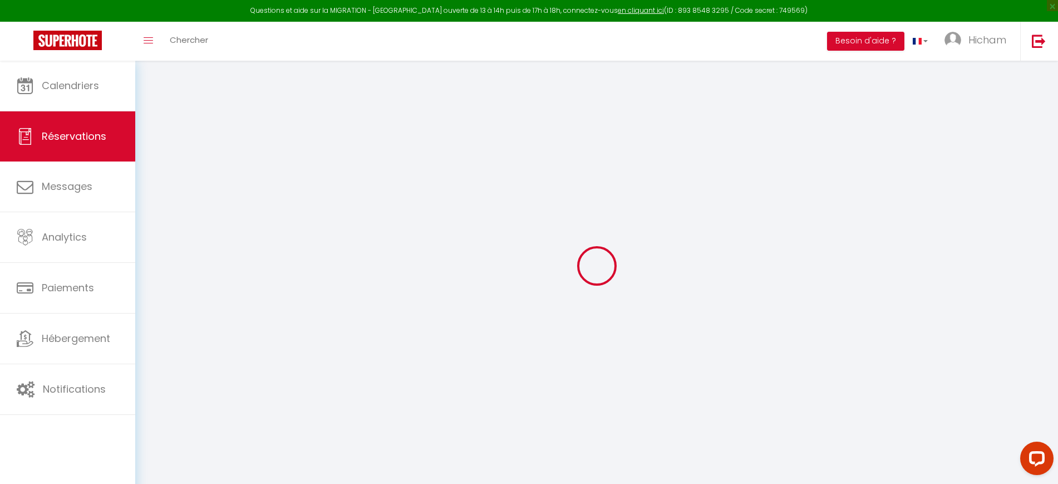
select select "not_cancelled"
select select
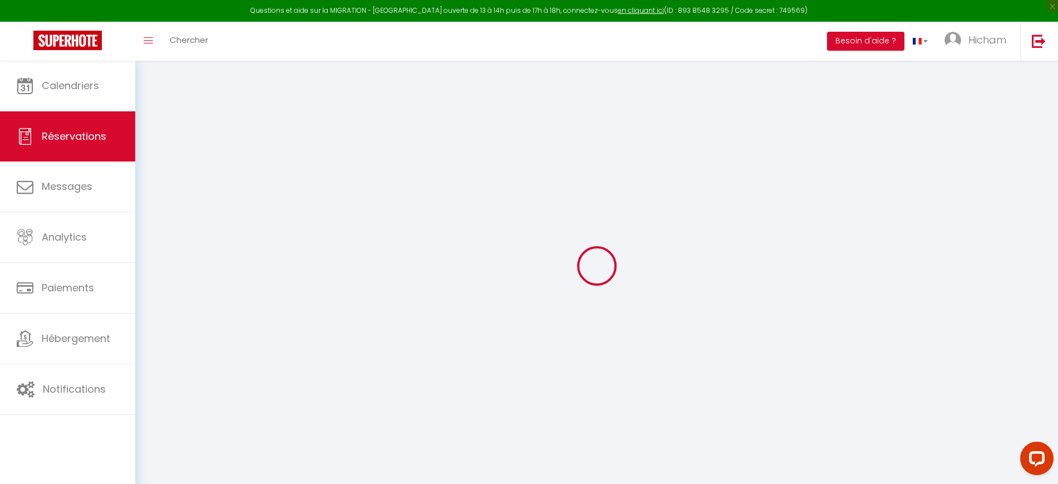
select select
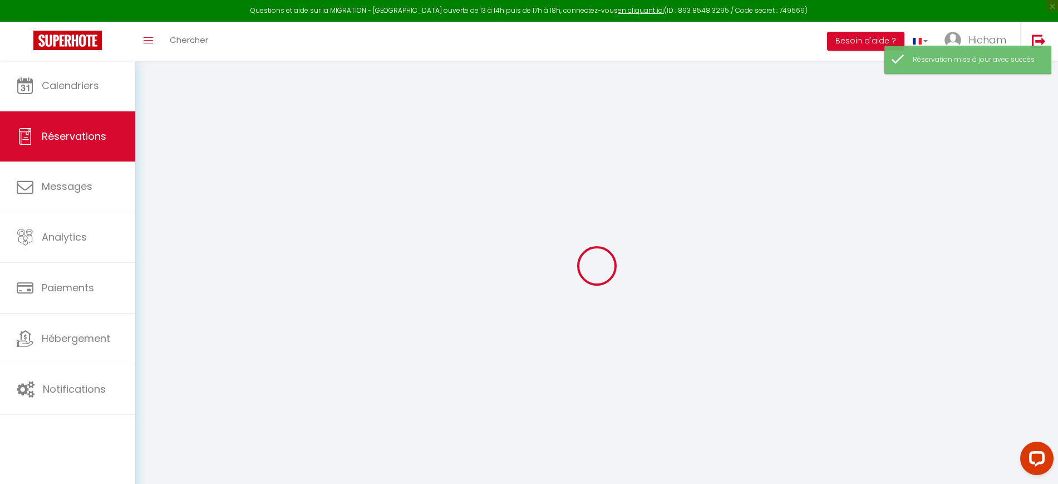
select select
select select "request"
select select
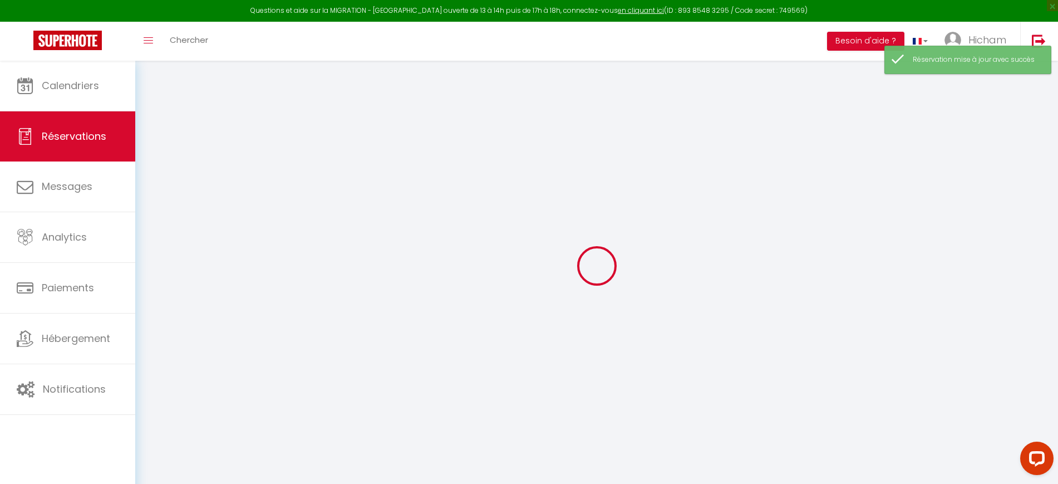
select select
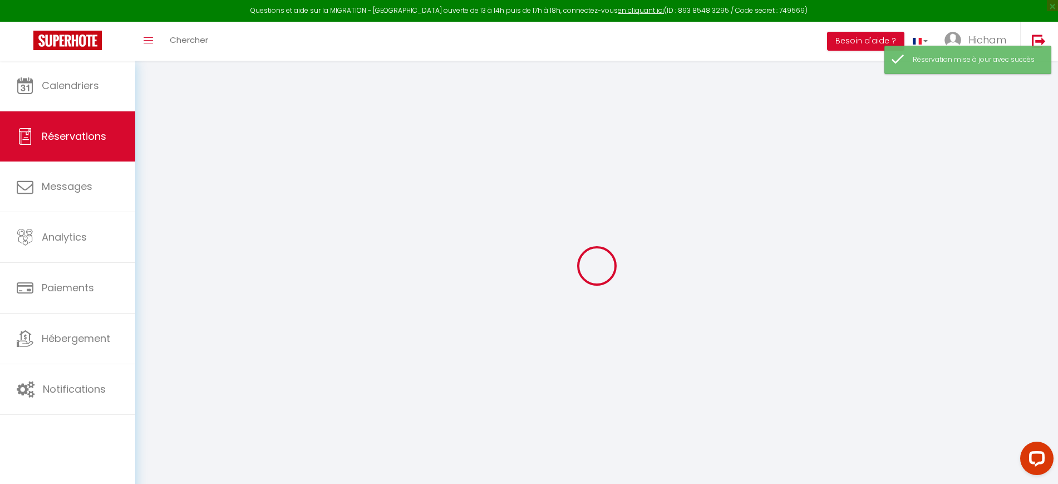
select select
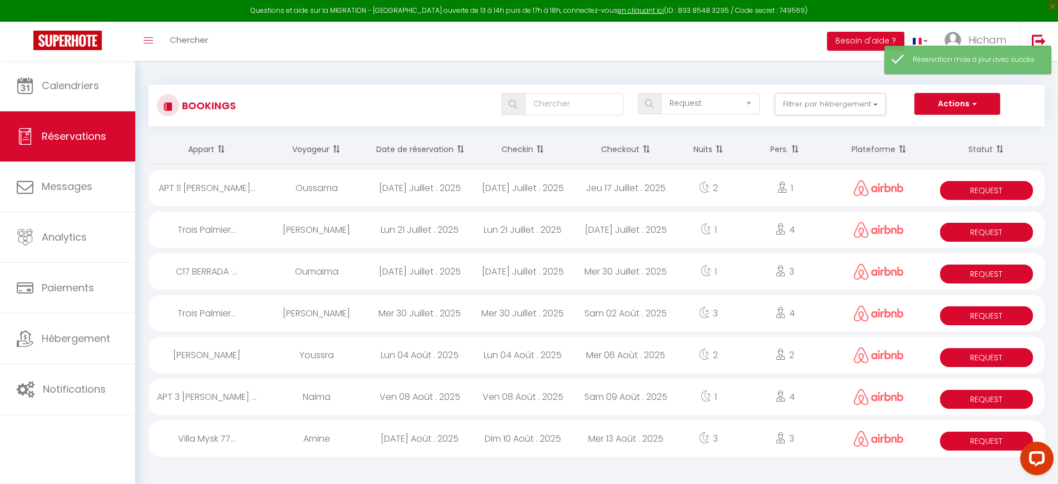
click at [599, 192] on div "Jeu 17 Juillet . 2025" at bounding box center [625, 188] width 103 height 36
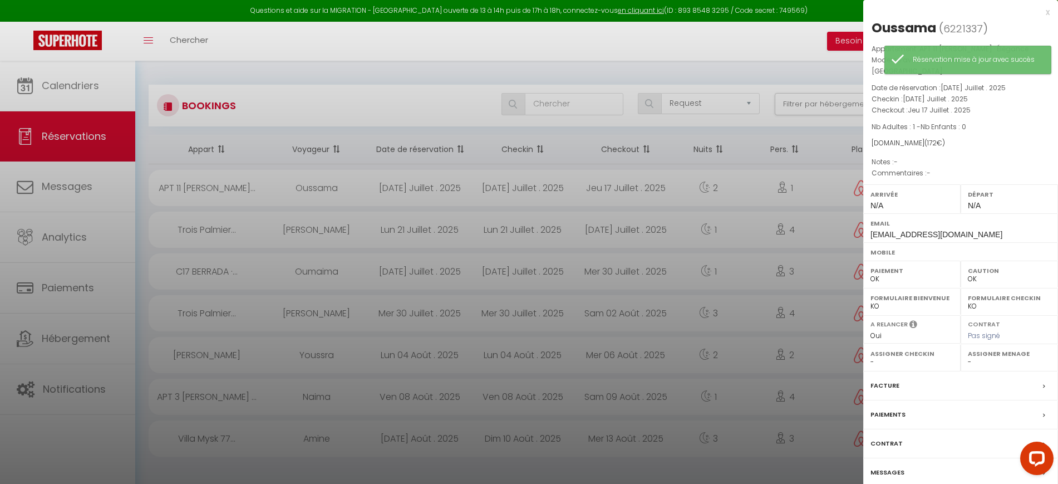
click at [890, 466] on label "Messages" at bounding box center [888, 472] width 34 height 12
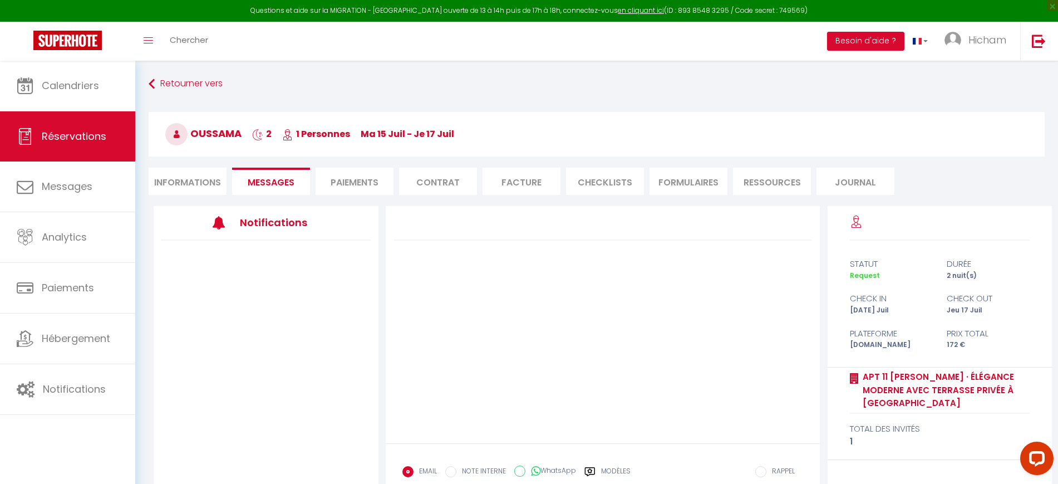
click at [191, 185] on li "Informations" at bounding box center [188, 181] width 78 height 27
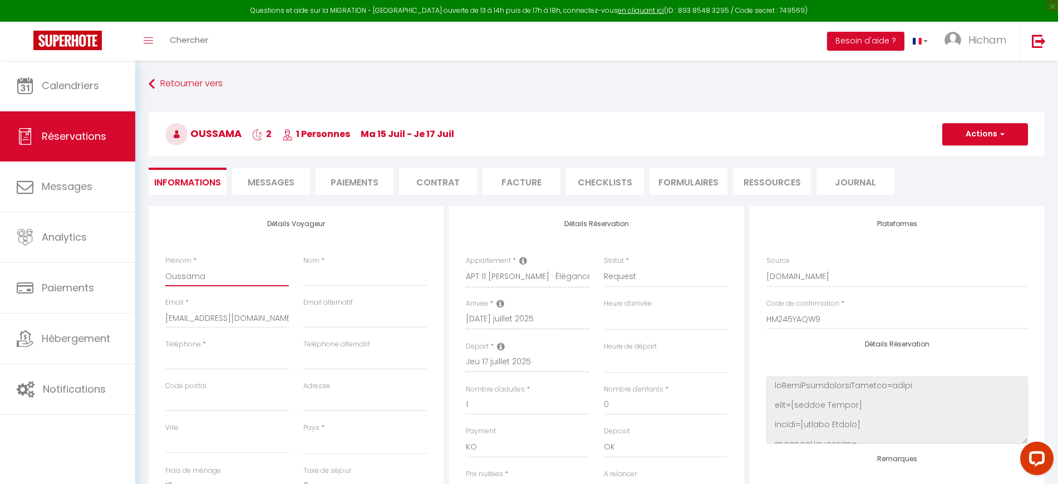
click at [253, 270] on input "Oussama" at bounding box center [227, 276] width 124 height 20
drag, startPoint x: 253, startPoint y: 272, endPoint x: 144, endPoint y: 272, distance: 109.1
click at [352, 270] on input "Nom" at bounding box center [365, 276] width 124 height 20
paste input "Oussama"
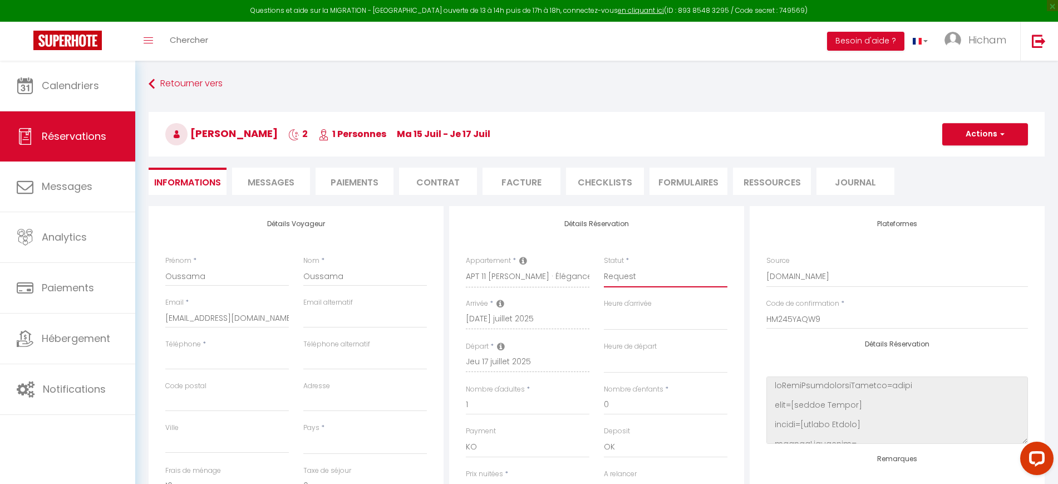
click at [664, 279] on select "Confirmé Non Confirmé Annulé Annulé par le voyageur No Show Request" at bounding box center [666, 276] width 124 height 21
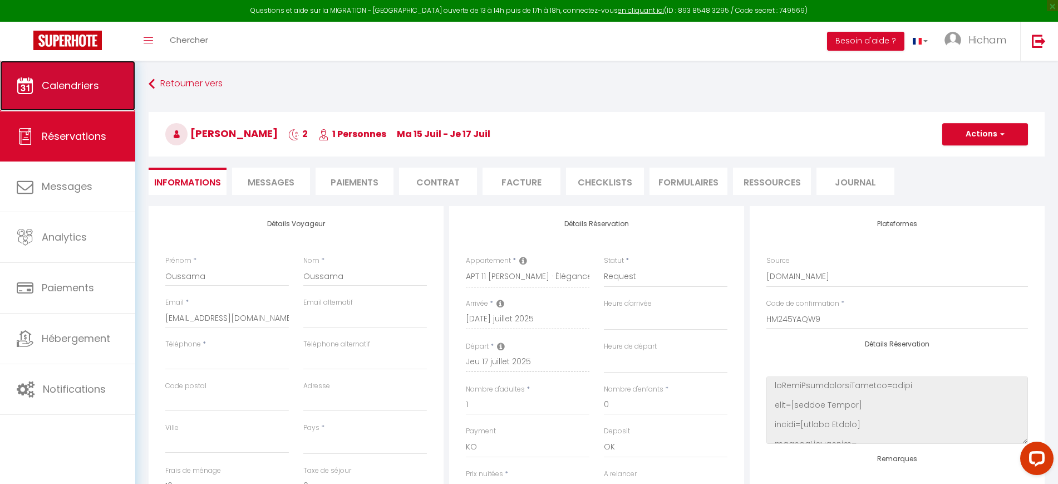
click at [86, 104] on link "Calendriers" at bounding box center [67, 86] width 135 height 50
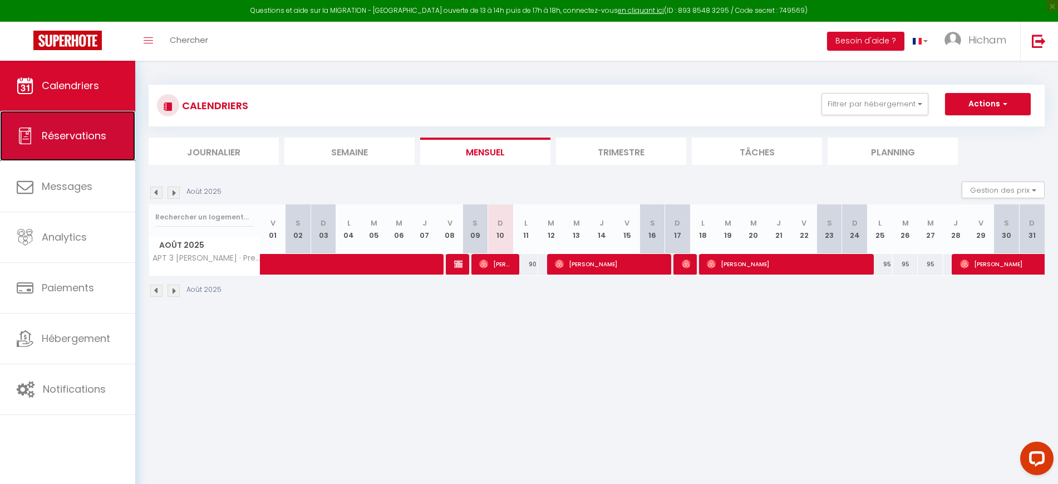
click at [65, 134] on span "Réservations" at bounding box center [74, 136] width 65 height 14
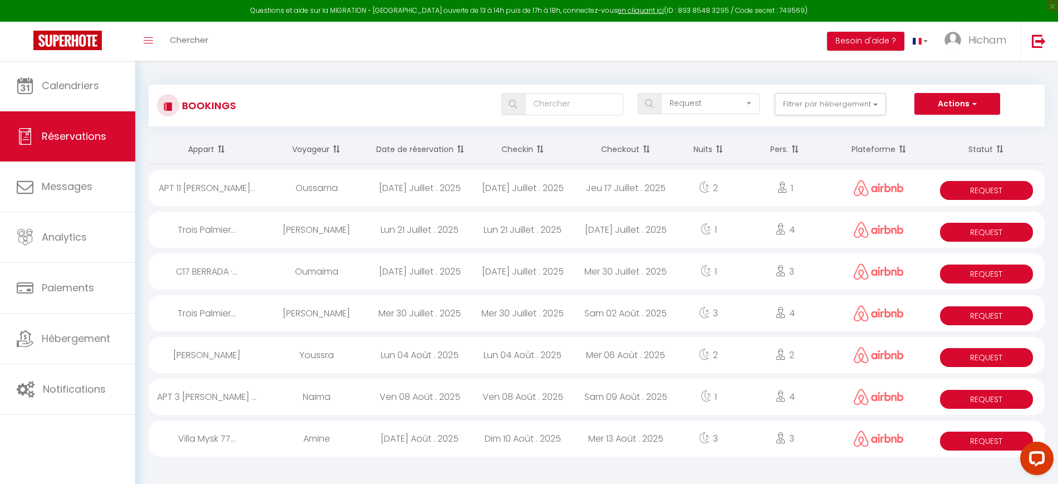
click at [480, 367] on div "Lun 04 Août . 2025" at bounding box center [522, 355] width 103 height 36
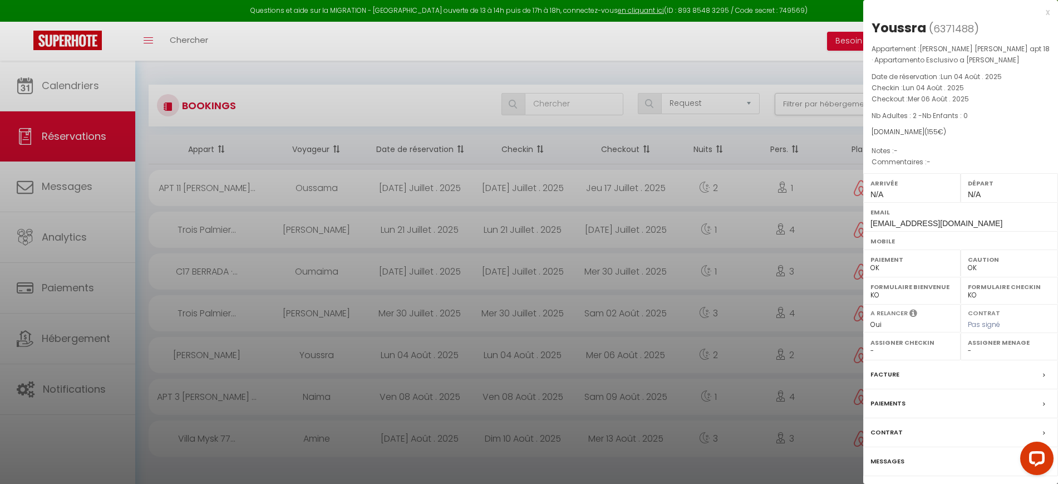
drag, startPoint x: 881, startPoint y: 376, endPoint x: 494, endPoint y: 369, distance: 386.4
click at [494, 369] on div at bounding box center [529, 242] width 1058 height 484
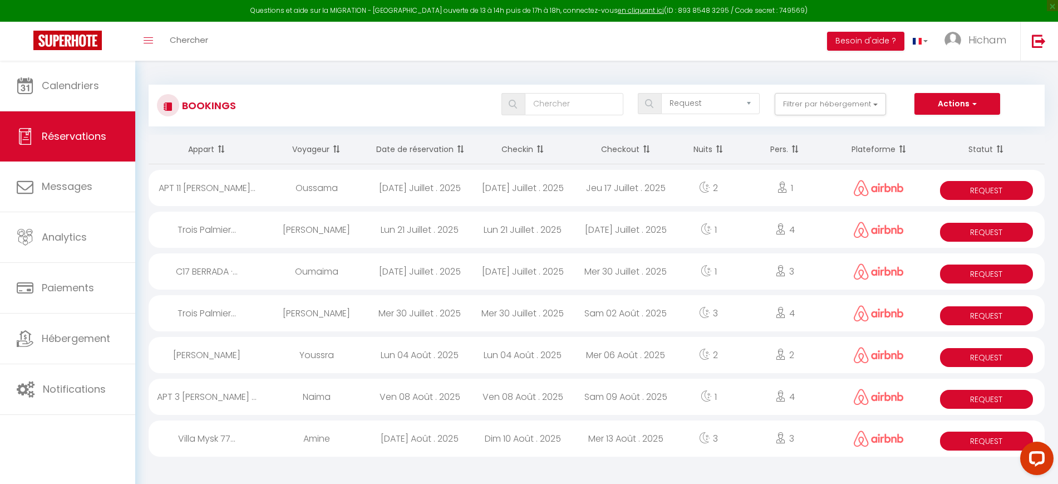
click at [470, 436] on div "Mar 05 Août . 2025" at bounding box center [419, 438] width 103 height 36
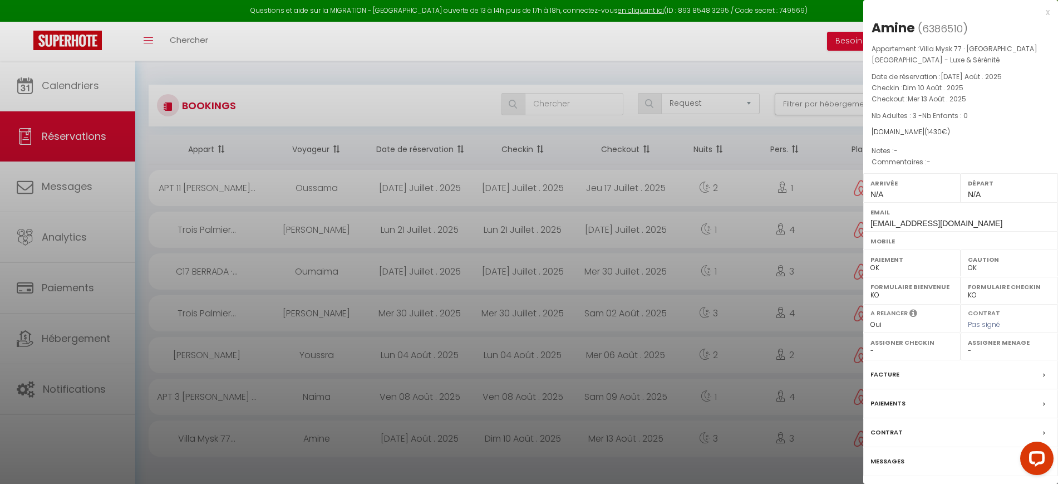
click at [891, 399] on label "Paiements" at bounding box center [888, 403] width 35 height 12
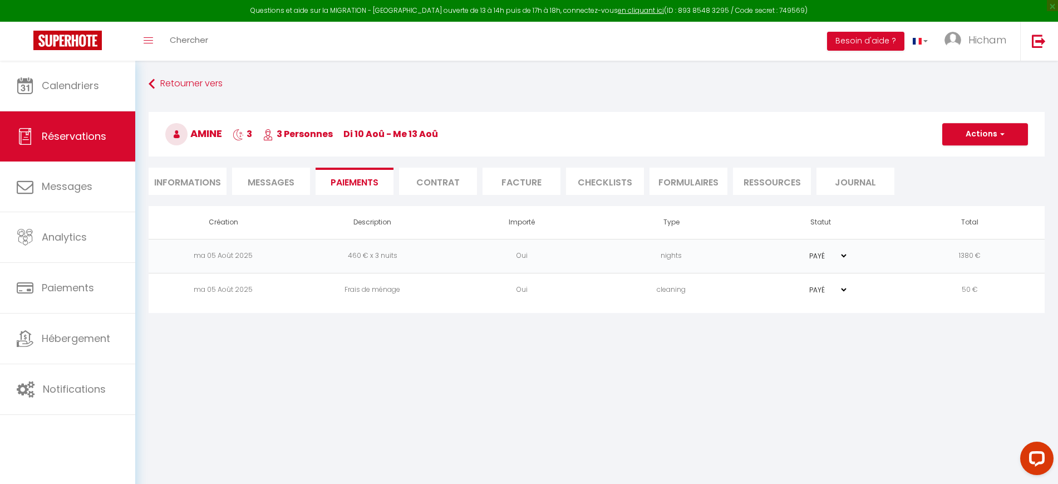
click at [200, 185] on li "Informations" at bounding box center [188, 181] width 78 height 27
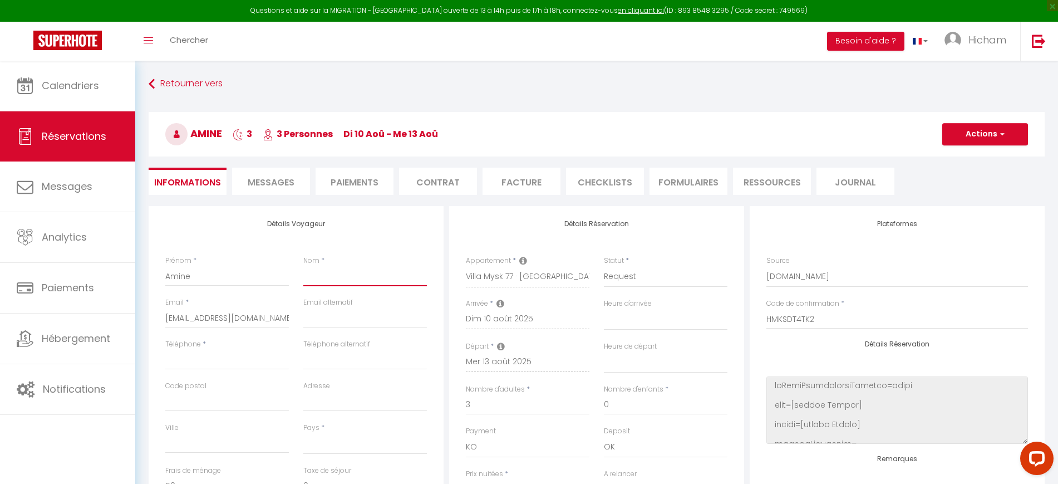
drag, startPoint x: 351, startPoint y: 271, endPoint x: 271, endPoint y: 268, distance: 80.2
click at [350, 271] on input "Nom" at bounding box center [365, 276] width 124 height 20
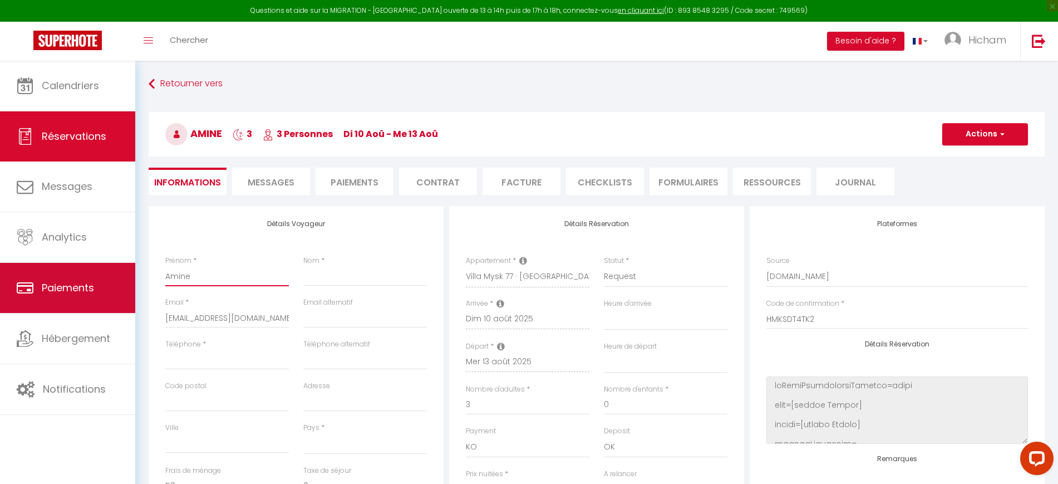
drag, startPoint x: 225, startPoint y: 271, endPoint x: 94, endPoint y: 267, distance: 130.9
click at [97, 267] on div "Questions et aide sur la MIGRATION - Salle Zoom ouverte de 13 à 14h puis de 17h…" at bounding box center [529, 447] width 1058 height 772
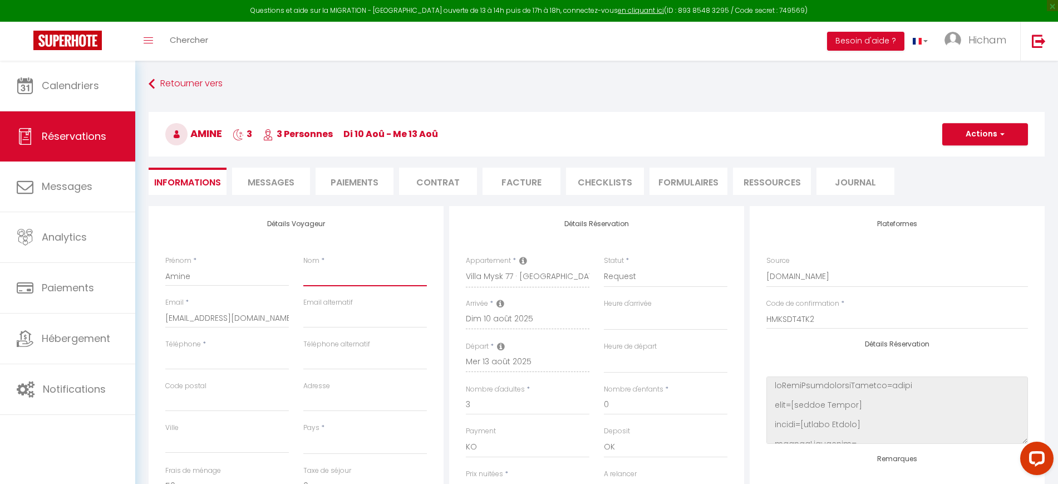
click at [339, 279] on input "Nom" at bounding box center [365, 276] width 124 height 20
paste input "Amine"
click at [642, 277] on select "Confirmé Non Confirmé Annulé Annulé par le voyageur No Show Request" at bounding box center [666, 276] width 124 height 21
click at [604, 266] on select "Confirmé Non Confirmé Annulé Annulé par le voyageur No Show Request" at bounding box center [666, 276] width 124 height 21
click at [273, 356] on input "Téléphone" at bounding box center [227, 360] width 124 height 20
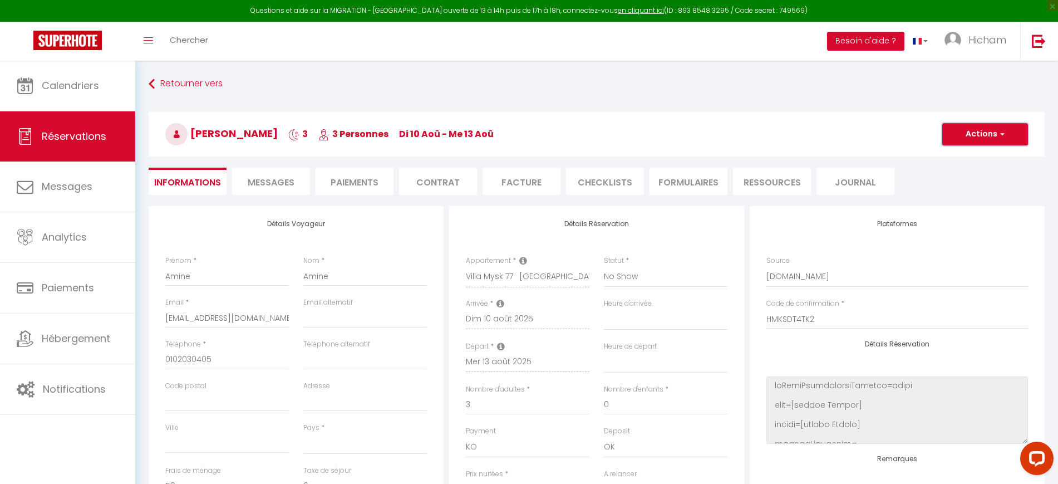
click at [985, 138] on button "Actions" at bounding box center [985, 134] width 86 height 22
click at [968, 156] on link "Enregistrer" at bounding box center [974, 158] width 88 height 14
click at [665, 279] on select "Confirmé Non Confirmé Annulé Annulé par le voyageur No Show Request" at bounding box center [666, 276] width 124 height 21
click at [604, 266] on select "Confirmé Non Confirmé Annulé Annulé par le voyageur No Show Request" at bounding box center [666, 276] width 124 height 21
click at [971, 129] on button "Actions" at bounding box center [985, 134] width 86 height 22
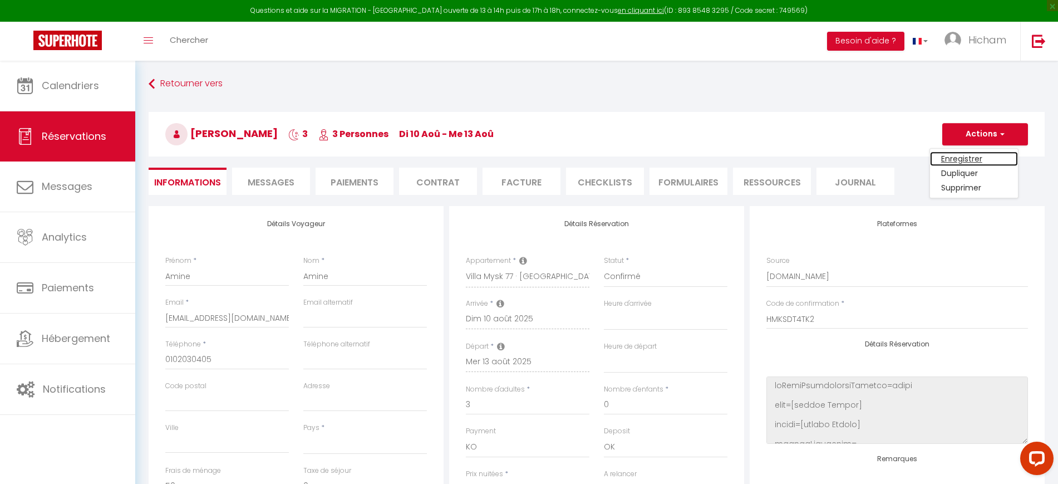
click at [962, 160] on link "Enregistrer" at bounding box center [974, 158] width 88 height 14
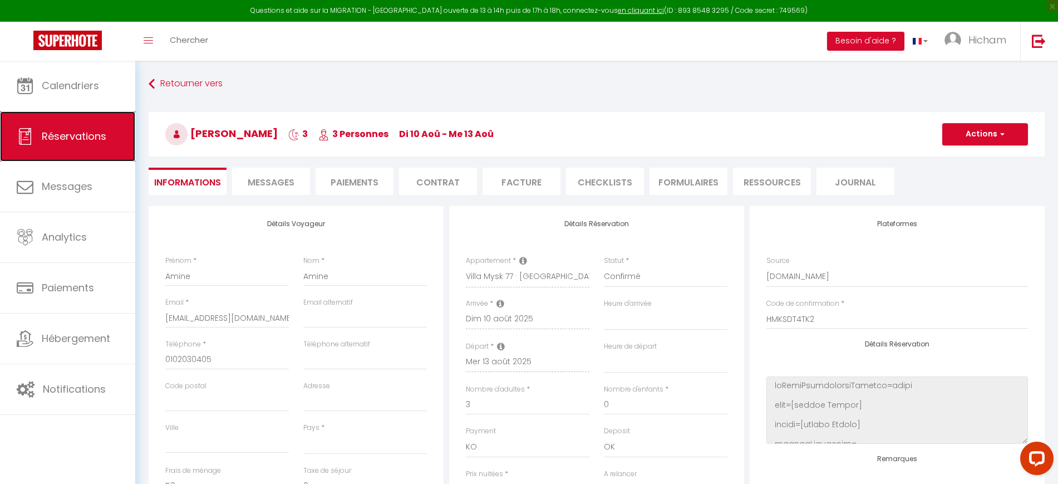
click at [73, 140] on span "Réservations" at bounding box center [74, 136] width 65 height 14
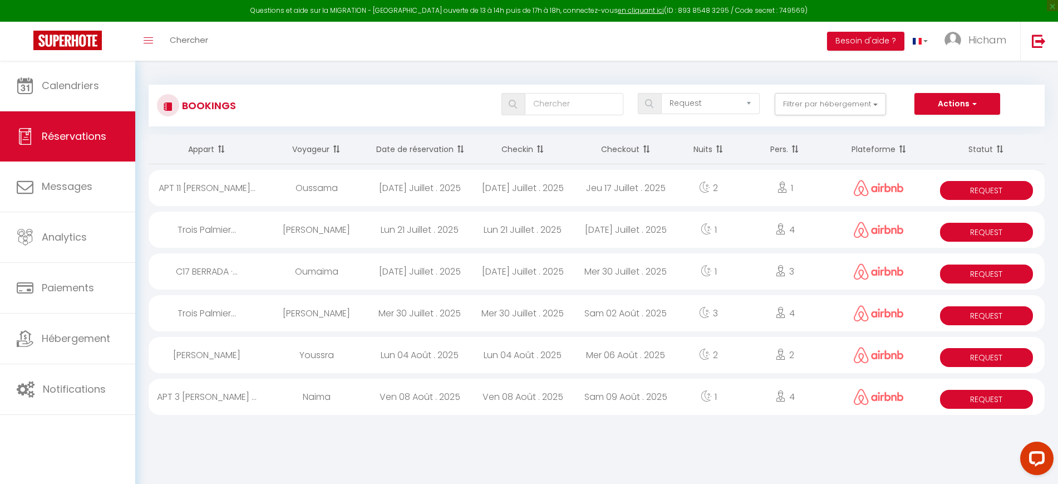
click at [409, 355] on div "Lun 04 Août . 2025" at bounding box center [419, 355] width 103 height 36
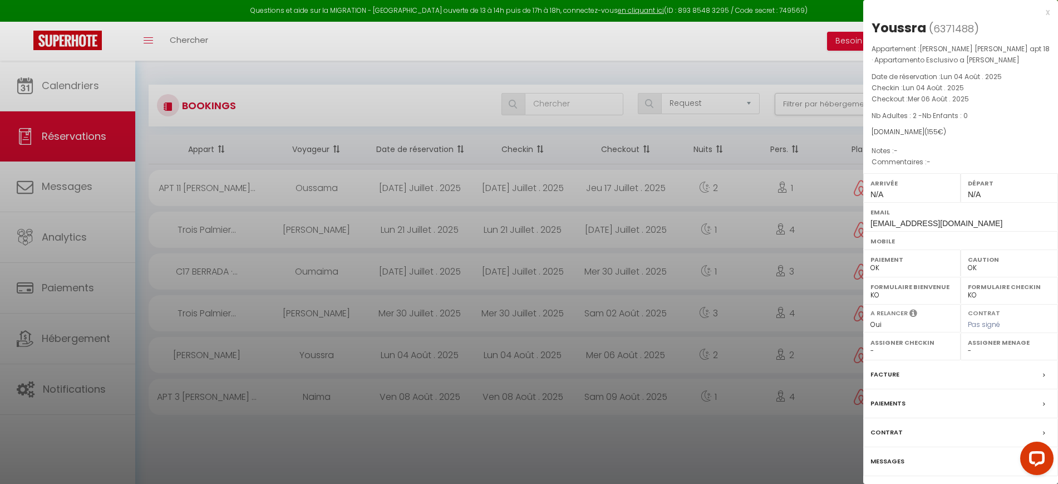
click at [892, 403] on label "Paiements" at bounding box center [888, 403] width 35 height 12
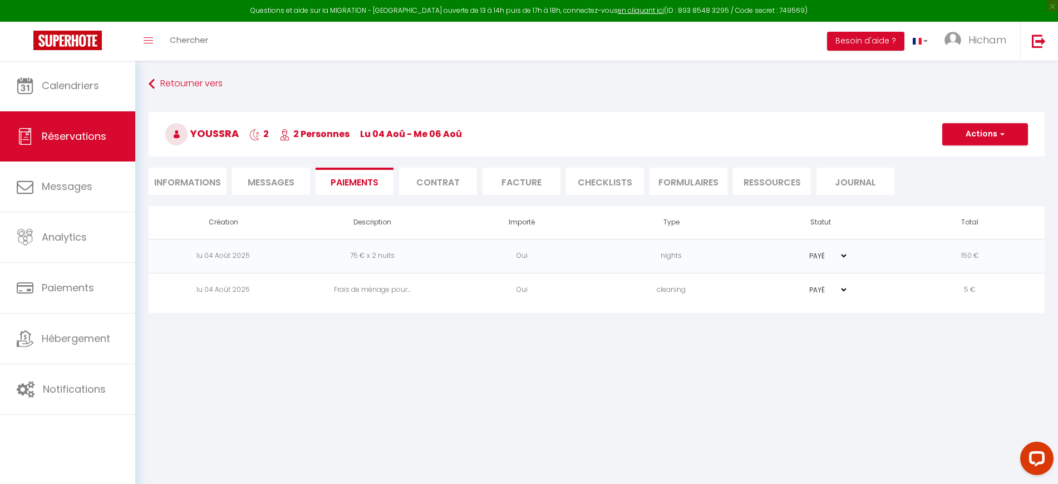
click at [193, 176] on li "Informations" at bounding box center [188, 181] width 78 height 27
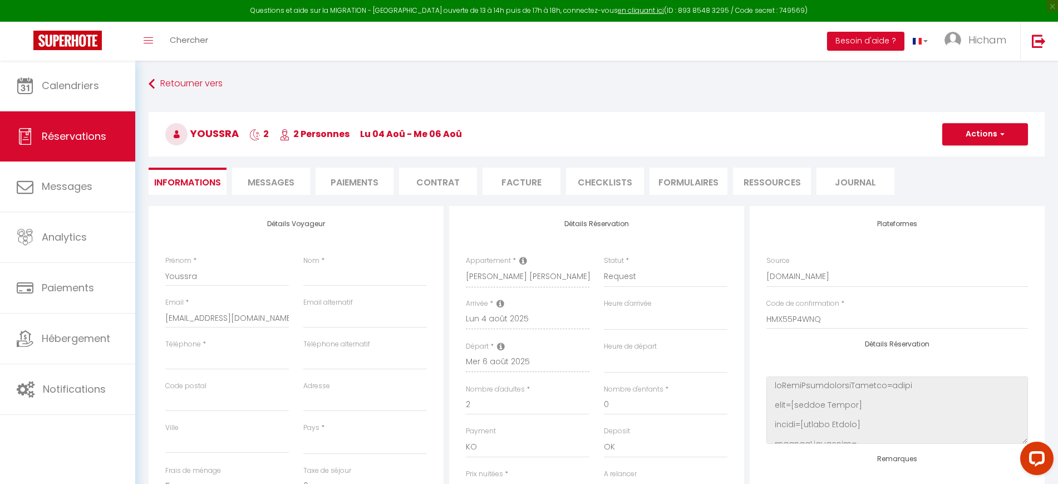
click at [248, 178] on span "Messages" at bounding box center [271, 182] width 47 height 13
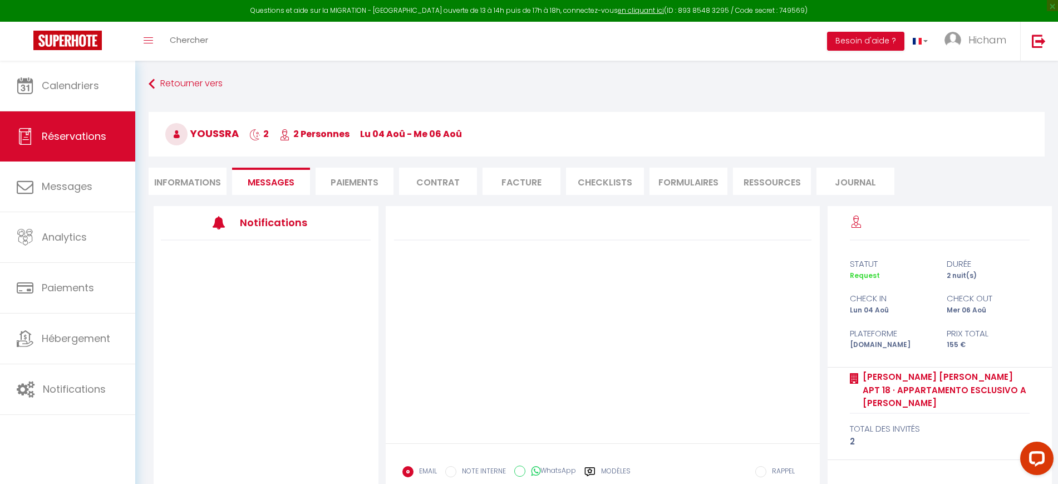
click at [173, 181] on li "Informations" at bounding box center [188, 181] width 78 height 27
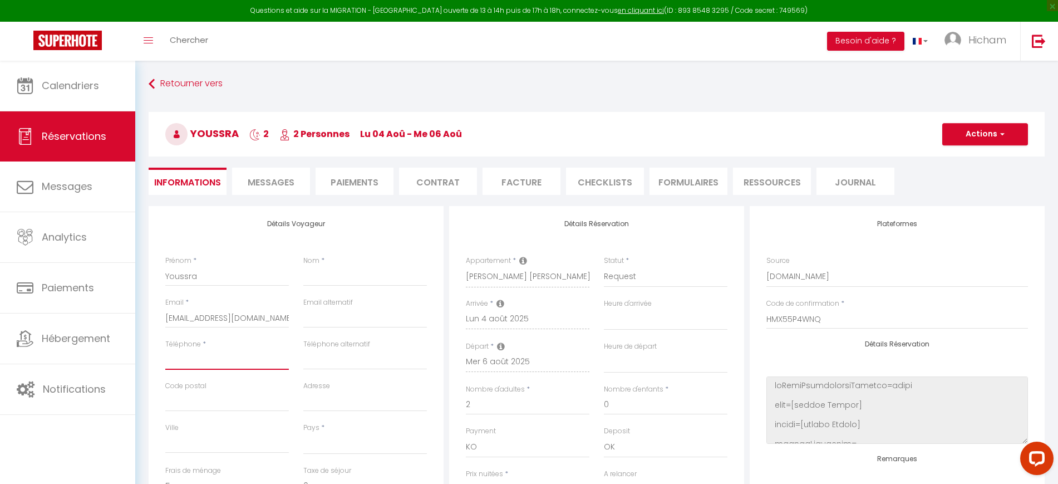
click at [219, 364] on input "Téléphone" at bounding box center [227, 360] width 124 height 20
click at [686, 273] on select "Confirmé Non Confirmé Annulé Annulé par le voyageur No Show Request" at bounding box center [666, 276] width 124 height 21
click at [604, 266] on select "Confirmé Non Confirmé Annulé Annulé par le voyageur No Show Request" at bounding box center [666, 276] width 124 height 21
click at [970, 139] on button "Actions" at bounding box center [985, 134] width 86 height 22
click at [961, 161] on link "Enregistrer" at bounding box center [974, 158] width 88 height 14
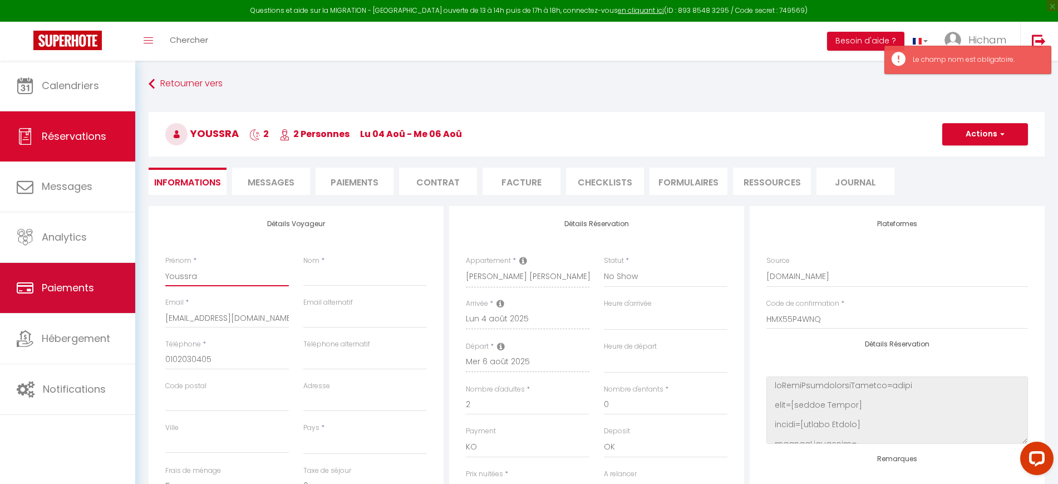
drag, startPoint x: 240, startPoint y: 281, endPoint x: 83, endPoint y: 278, distance: 157.0
click at [77, 279] on div "Questions et aide sur la MIGRATION - Salle Zoom ouverte de 13 à 14h puis de 17h…" at bounding box center [529, 447] width 1058 height 772
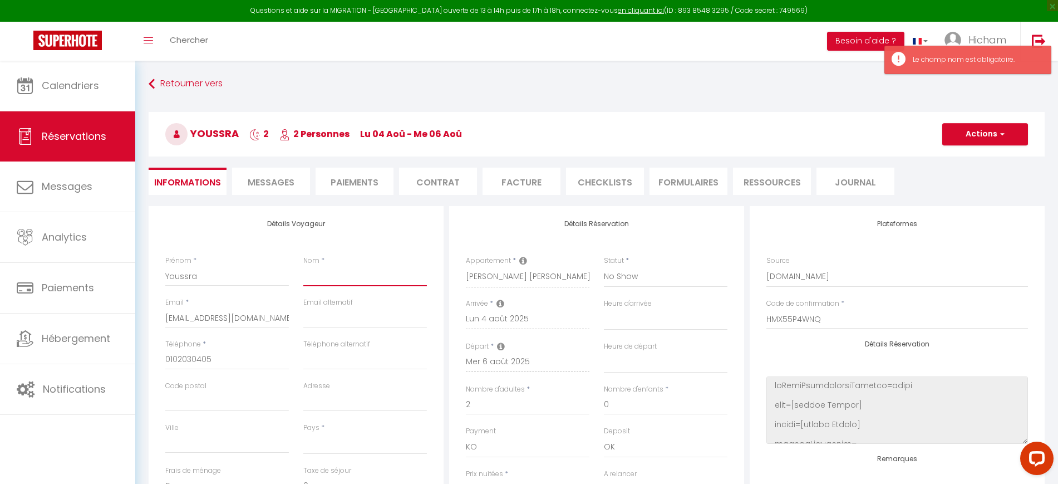
click at [370, 277] on input "Nom" at bounding box center [365, 276] width 124 height 20
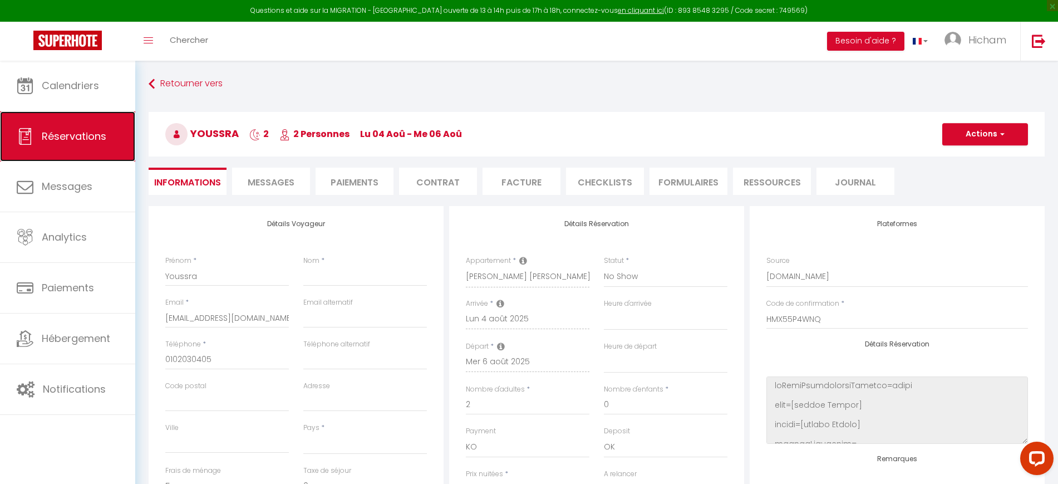
click at [91, 140] on span "Réservations" at bounding box center [74, 136] width 65 height 14
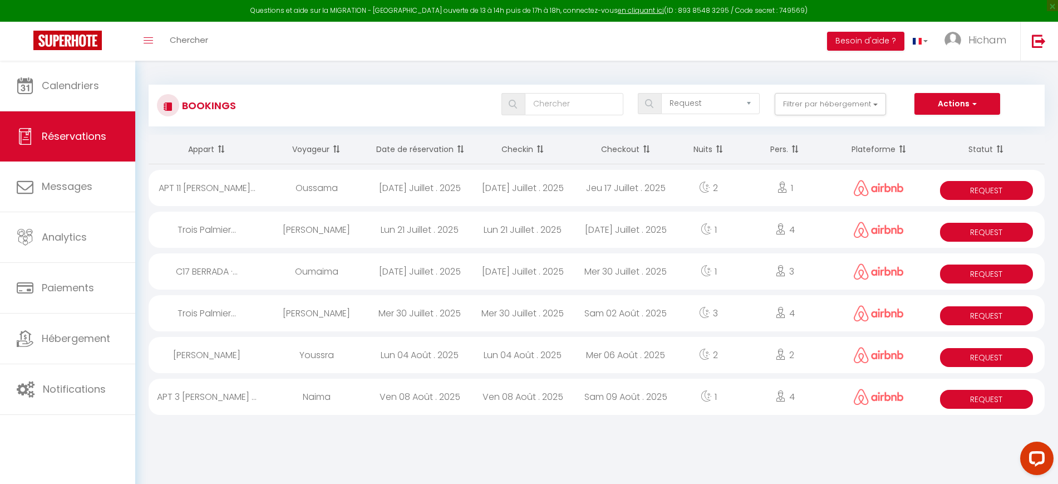
click at [322, 363] on div "Youssra" at bounding box center [316, 355] width 103 height 36
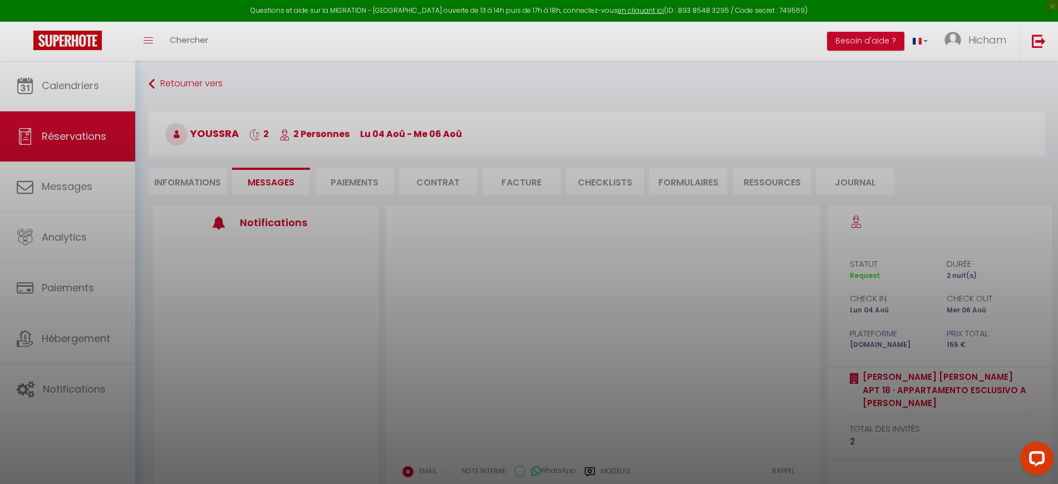
click at [513, 279] on div at bounding box center [529, 242] width 1058 height 484
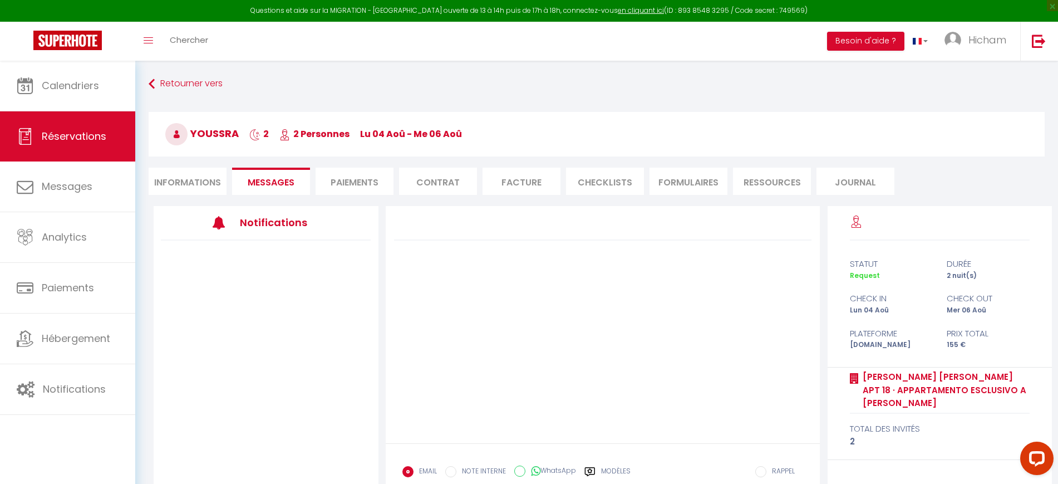
click at [209, 184] on li "Informations" at bounding box center [188, 181] width 78 height 27
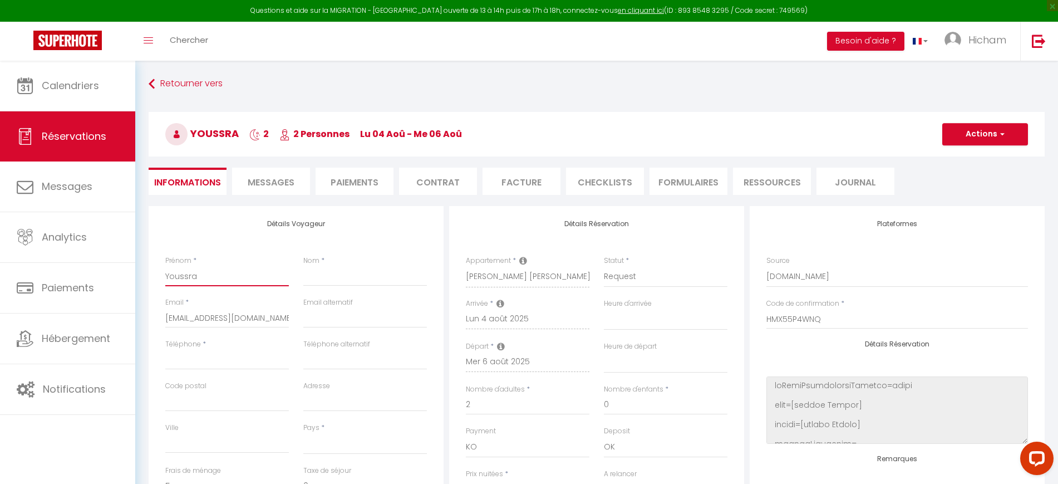
drag, startPoint x: 232, startPoint y: 274, endPoint x: 140, endPoint y: 272, distance: 91.9
click at [140, 272] on div "Retourner vers Youssra 2 2 Personnes lu 04 Aoû - me 06 Aoû Actions Enregistrer …" at bounding box center [596, 447] width 923 height 772
click at [326, 269] on input "Nom" at bounding box center [365, 276] width 124 height 20
paste input "Youssra"
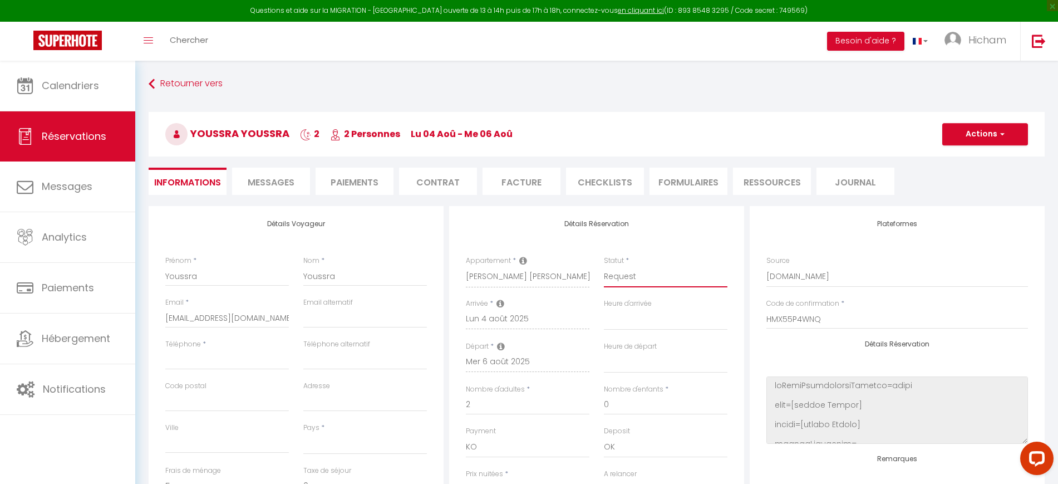
click at [620, 270] on select "Confirmé Non Confirmé Annulé Annulé par le voyageur No Show Request" at bounding box center [666, 276] width 124 height 21
click at [604, 266] on select "Confirmé Non Confirmé Annulé Annulé par le voyageur No Show Request" at bounding box center [666, 276] width 124 height 21
click at [232, 367] on input "Téléphone" at bounding box center [227, 360] width 124 height 20
click at [977, 136] on button "Actions" at bounding box center [985, 134] width 86 height 22
click at [964, 159] on link "Enregistrer" at bounding box center [974, 158] width 88 height 14
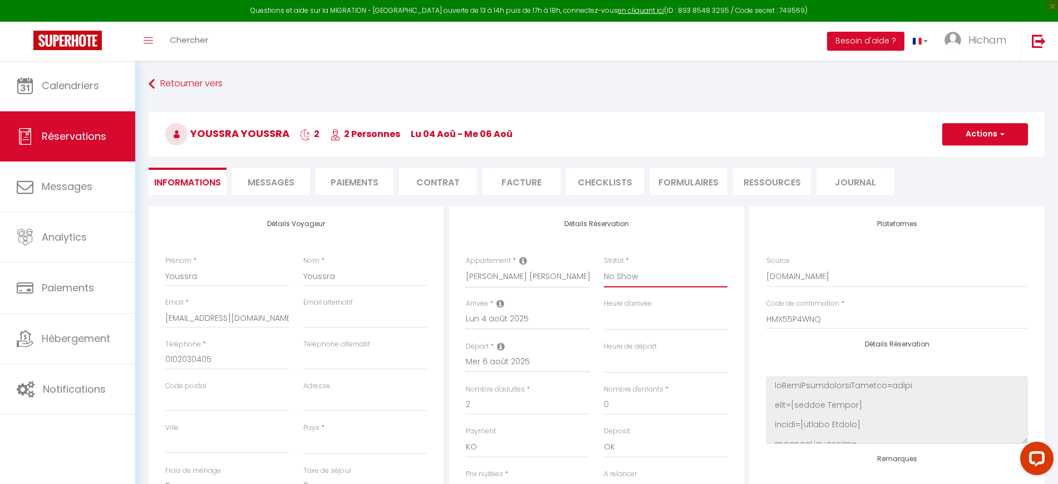
click at [659, 273] on select "Confirmé Non Confirmé Annulé Annulé par le voyageur No Show Request" at bounding box center [666, 276] width 124 height 21
click at [604, 266] on select "Confirmé Non Confirmé Annulé Annulé par le voyageur No Show Request" at bounding box center [666, 276] width 124 height 21
click at [975, 136] on button "Actions" at bounding box center [985, 134] width 86 height 22
click at [965, 159] on link "Enregistrer" at bounding box center [974, 158] width 88 height 14
drag, startPoint x: 997, startPoint y: 129, endPoint x: 992, endPoint y: 133, distance: 6.3
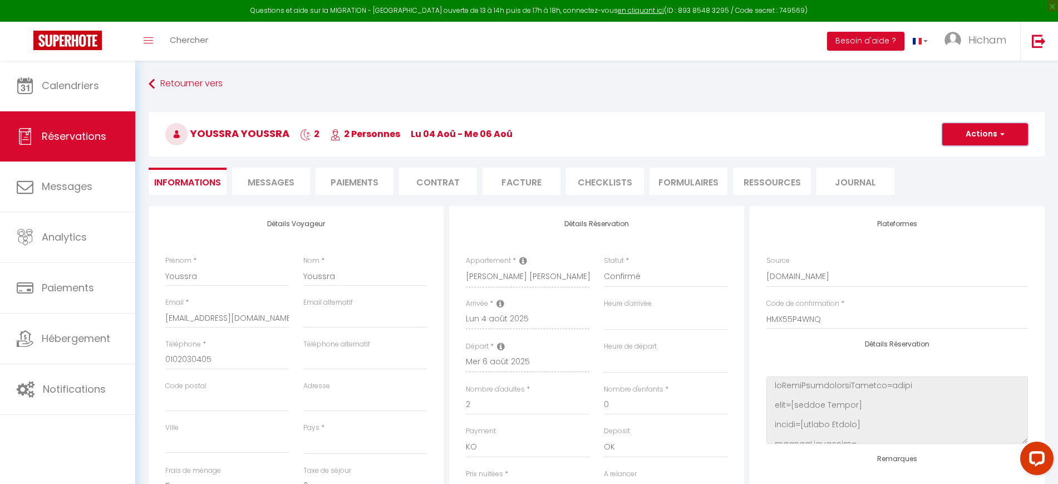
click at [996, 129] on button "Actions" at bounding box center [985, 134] width 86 height 22
click at [971, 156] on link "Enregistrer" at bounding box center [974, 158] width 88 height 14
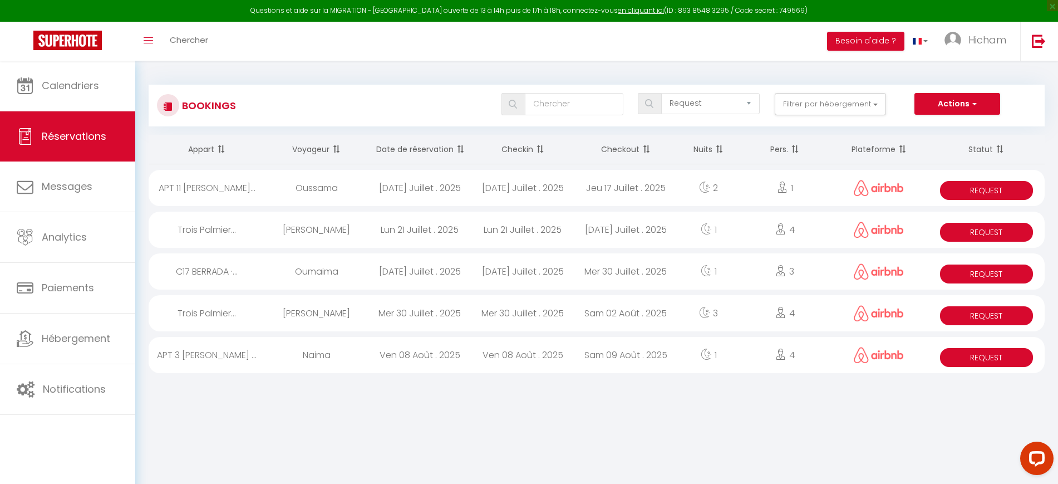
click at [436, 357] on div "Ven 08 Août . 2025" at bounding box center [419, 355] width 103 height 36
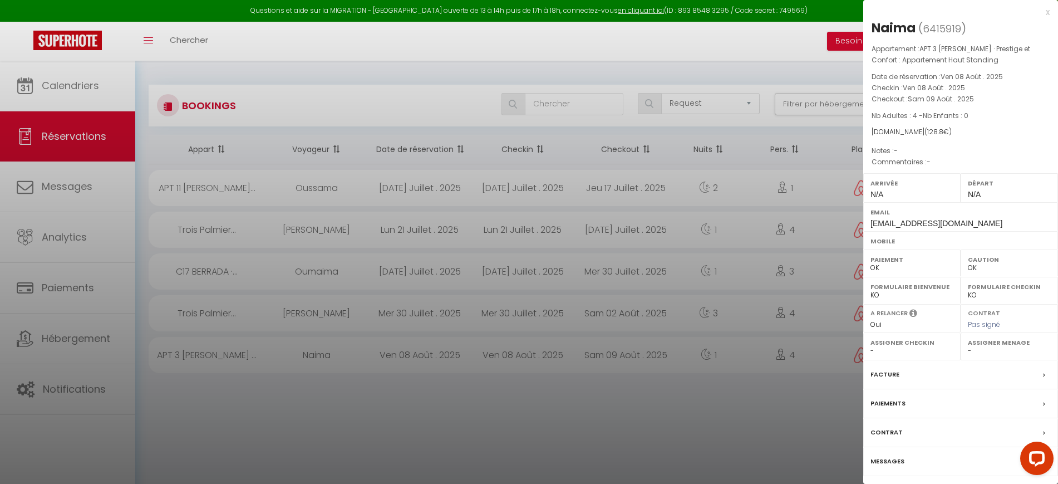
click at [901, 406] on label "Paiements" at bounding box center [888, 403] width 35 height 12
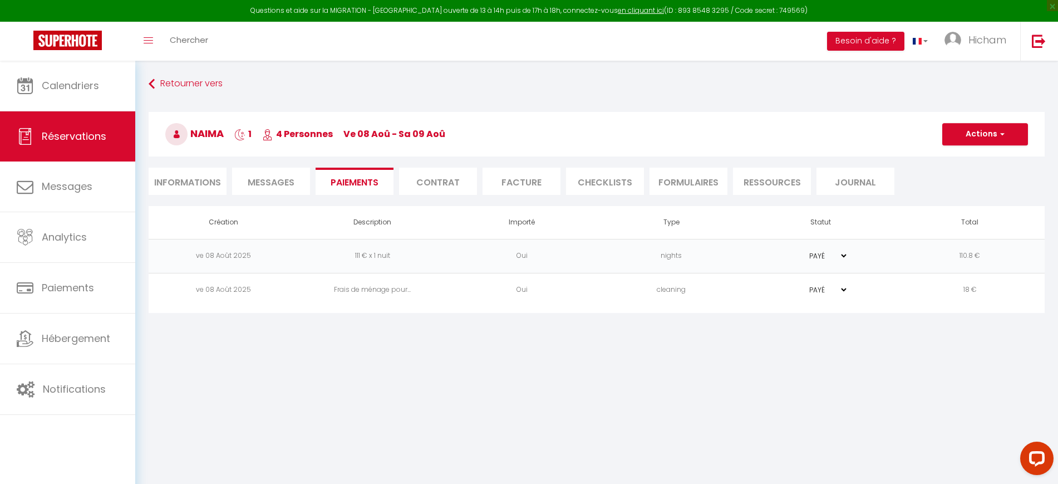
click at [204, 179] on li "Informations" at bounding box center [188, 181] width 78 height 27
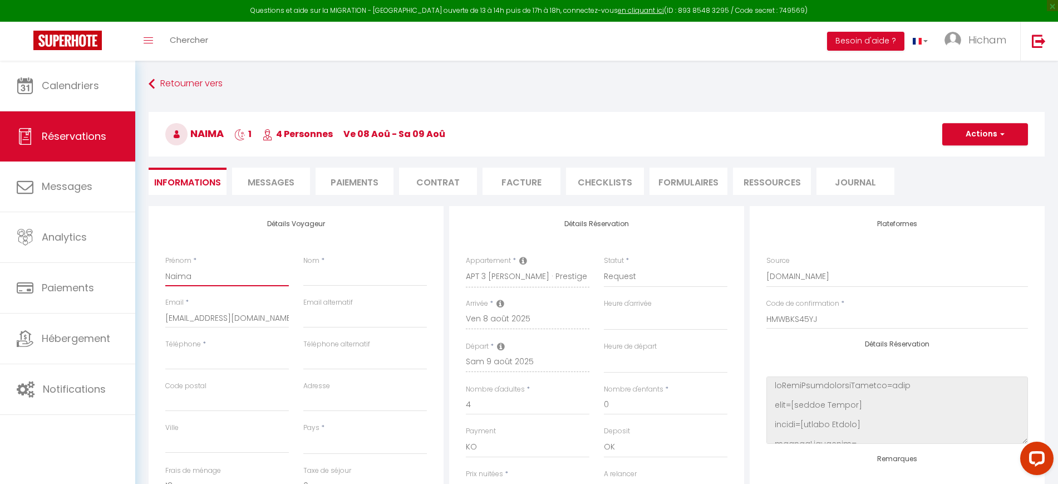
drag, startPoint x: 209, startPoint y: 272, endPoint x: 189, endPoint y: 268, distance: 20.4
click at [159, 269] on div "Prénom * Naima" at bounding box center [227, 277] width 138 height 42
click at [343, 271] on input "Nom" at bounding box center [365, 276] width 124 height 20
paste input "Naima"
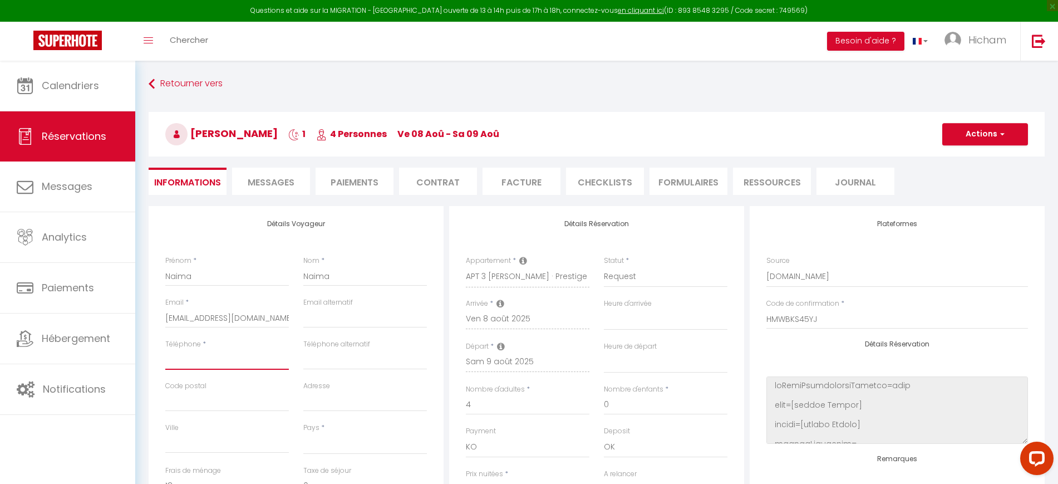
click at [209, 361] on input "Téléphone" at bounding box center [227, 360] width 124 height 20
click at [652, 278] on select "Confirmé Non Confirmé Annulé Annulé par le voyageur No Show Request" at bounding box center [666, 276] width 124 height 21
click at [604, 266] on select "Confirmé Non Confirmé Annulé Annulé par le voyageur No Show Request" at bounding box center [666, 276] width 124 height 21
click at [979, 135] on button "Actions" at bounding box center [985, 134] width 86 height 22
click at [960, 158] on link "Enregistrer" at bounding box center [974, 158] width 88 height 14
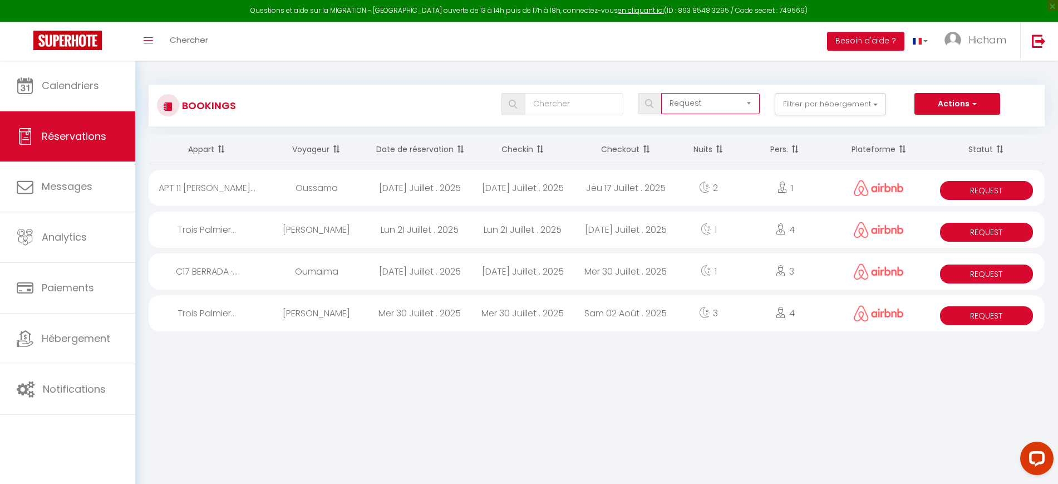
click at [687, 103] on select "Tous les statuts Annulé Confirmé Non Confirmé Tout sauf annulé No Show Request" at bounding box center [710, 103] width 99 height 21
click at [662, 93] on select "Tous les statuts Annulé Confirmé Non Confirmé Tout sauf annulé No Show Request" at bounding box center [710, 103] width 99 height 21
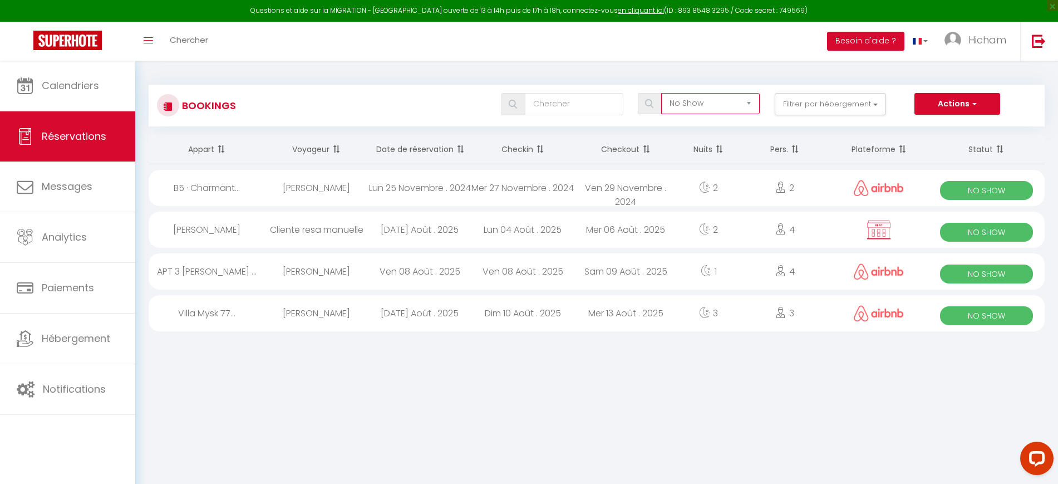
click at [734, 104] on select "Tous les statuts Annulé Confirmé Non Confirmé Tout sauf annulé No Show Request" at bounding box center [710, 103] width 99 height 21
click at [350, 274] on div "Naima Naima" at bounding box center [316, 271] width 103 height 36
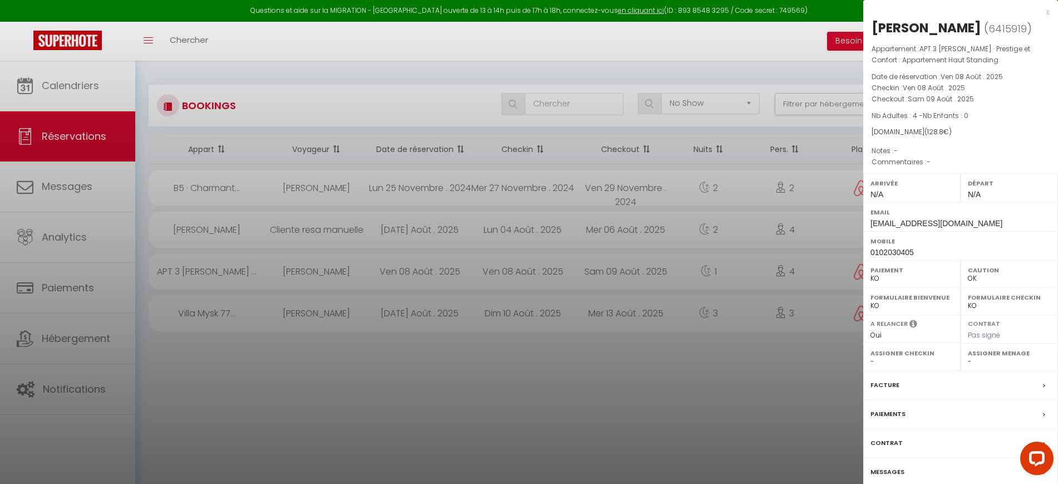
click at [884, 470] on label "Messages" at bounding box center [888, 472] width 34 height 12
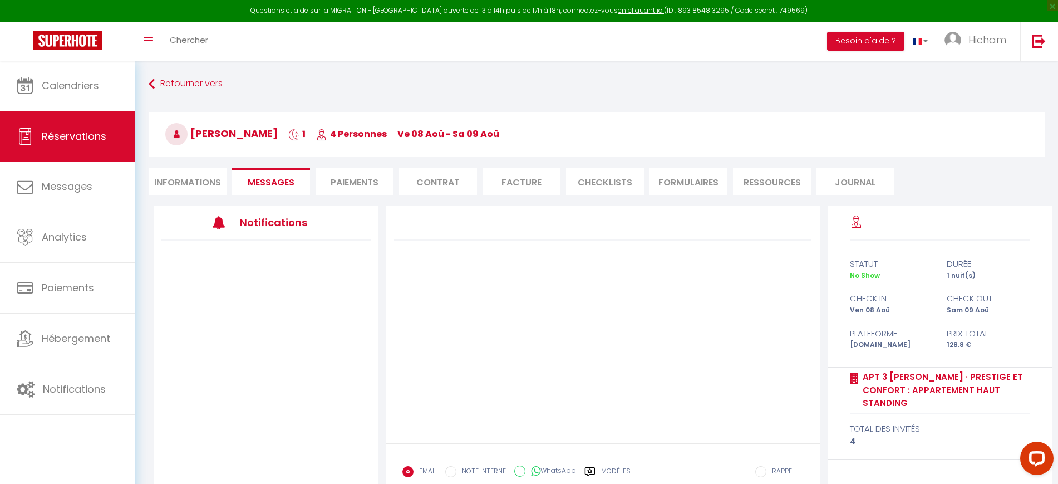
click at [195, 188] on li "Informations" at bounding box center [188, 181] width 78 height 27
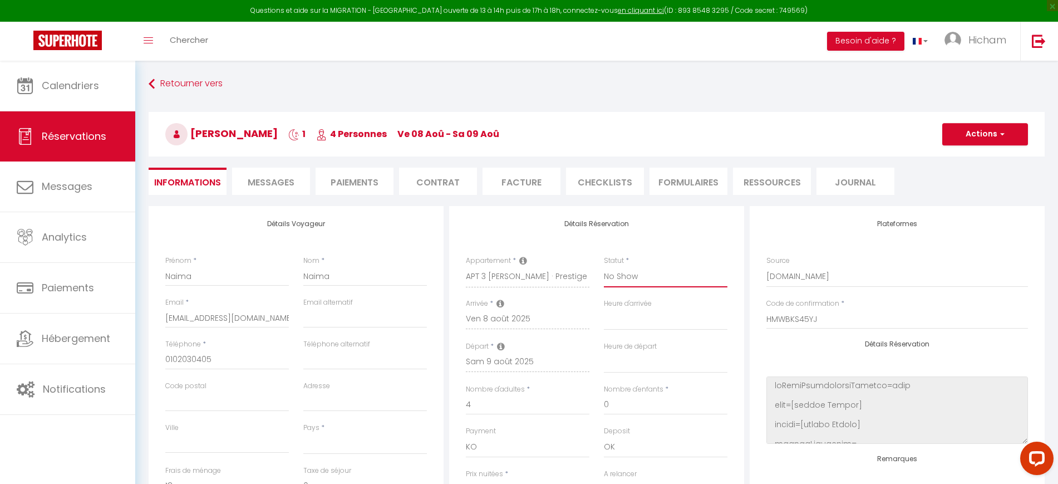
click at [633, 270] on select "Confirmé Non Confirmé Annulé Annulé par le voyageur No Show Request" at bounding box center [666, 276] width 124 height 21
click at [604, 266] on select "Confirmé Non Confirmé Annulé Annulé par le voyageur No Show Request" at bounding box center [666, 276] width 124 height 21
click at [975, 138] on button "Actions" at bounding box center [985, 134] width 86 height 22
click at [969, 155] on link "Enregistrer" at bounding box center [974, 158] width 88 height 14
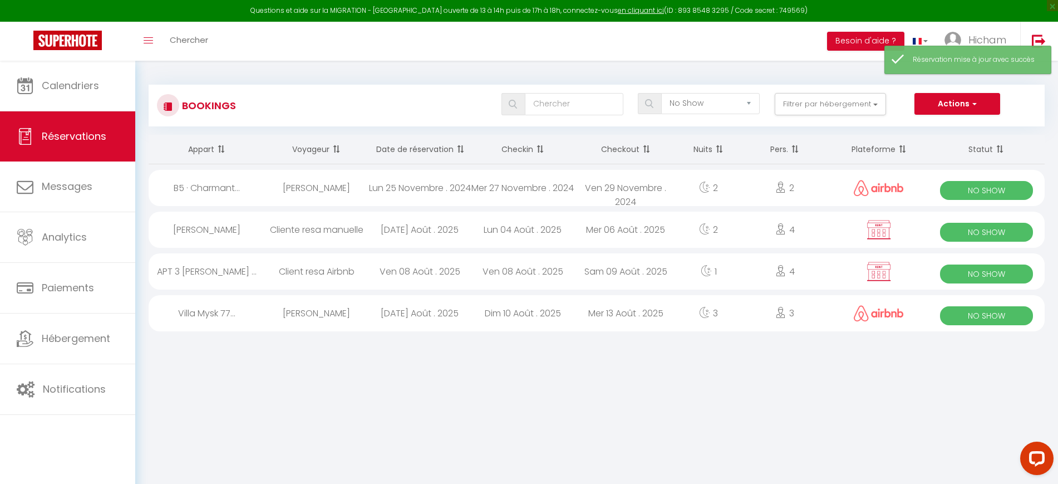
click at [435, 313] on div "Mar 05 Août . 2025" at bounding box center [419, 313] width 103 height 36
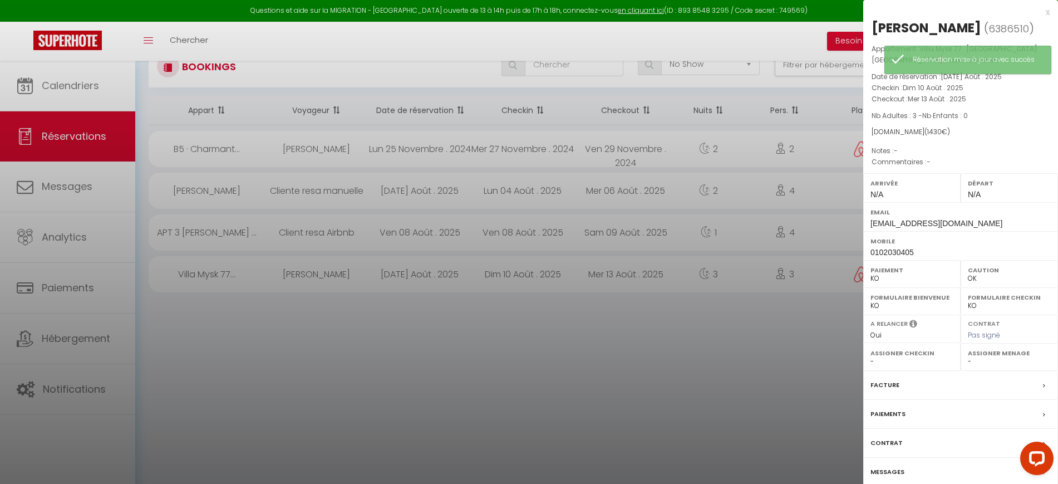
scroll to position [61, 0]
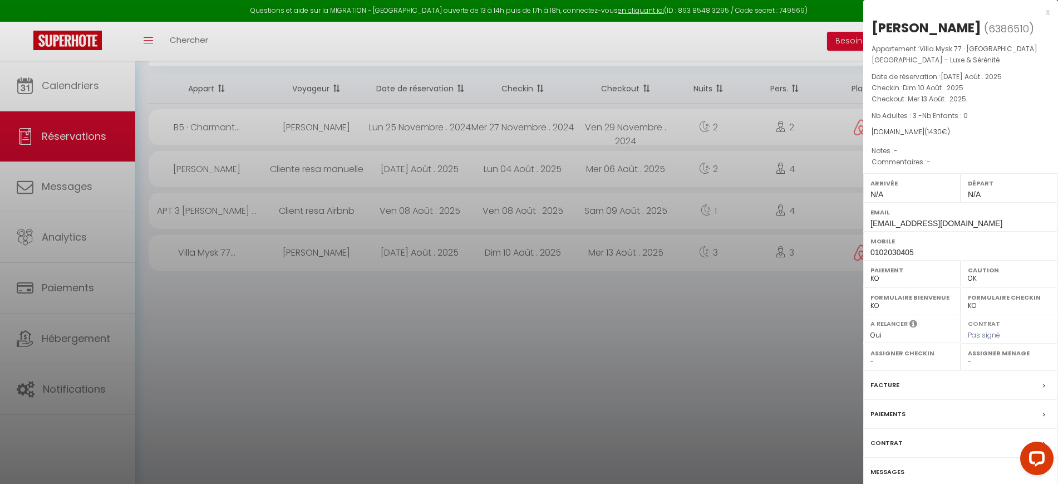
click at [885, 473] on label "Messages" at bounding box center [888, 472] width 34 height 12
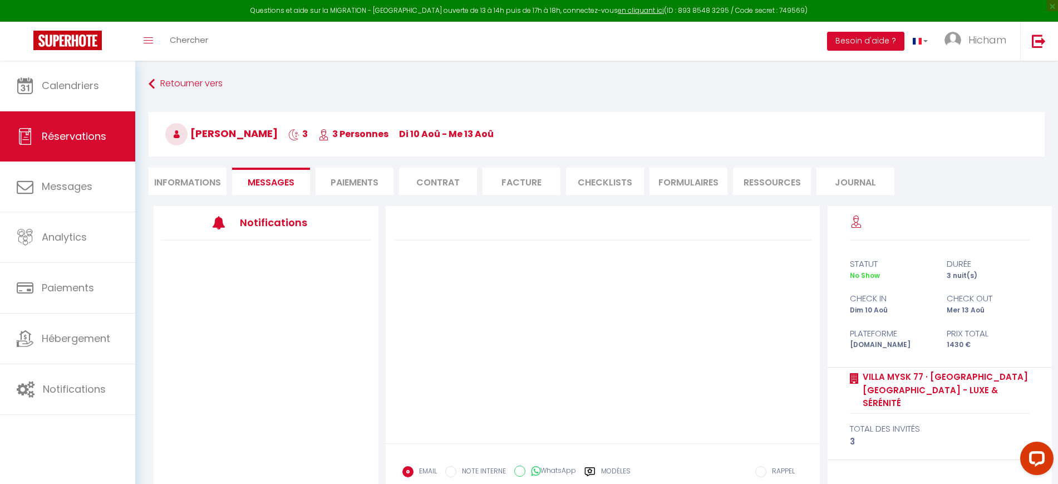
click at [207, 183] on li "Informations" at bounding box center [188, 181] width 78 height 27
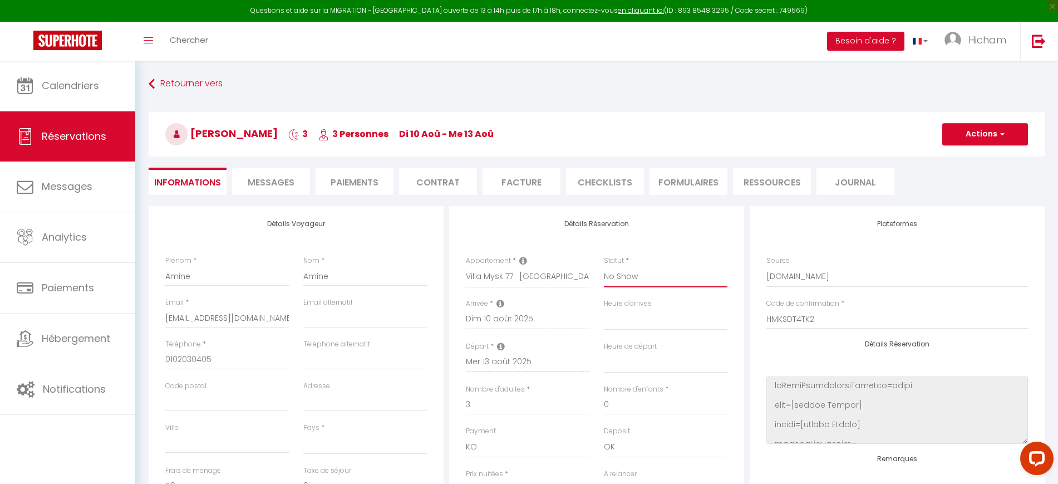
click at [654, 274] on select "Confirmé Non Confirmé Annulé Annulé par le voyageur No Show Request" at bounding box center [666, 276] width 124 height 21
click at [604, 266] on select "Confirmé Non Confirmé Annulé Annulé par le voyageur No Show Request" at bounding box center [666, 276] width 124 height 21
click at [977, 135] on button "Actions" at bounding box center [985, 134] width 86 height 22
click at [970, 157] on link "Enregistrer" at bounding box center [974, 158] width 88 height 14
click at [269, 183] on span "Messages" at bounding box center [271, 182] width 47 height 13
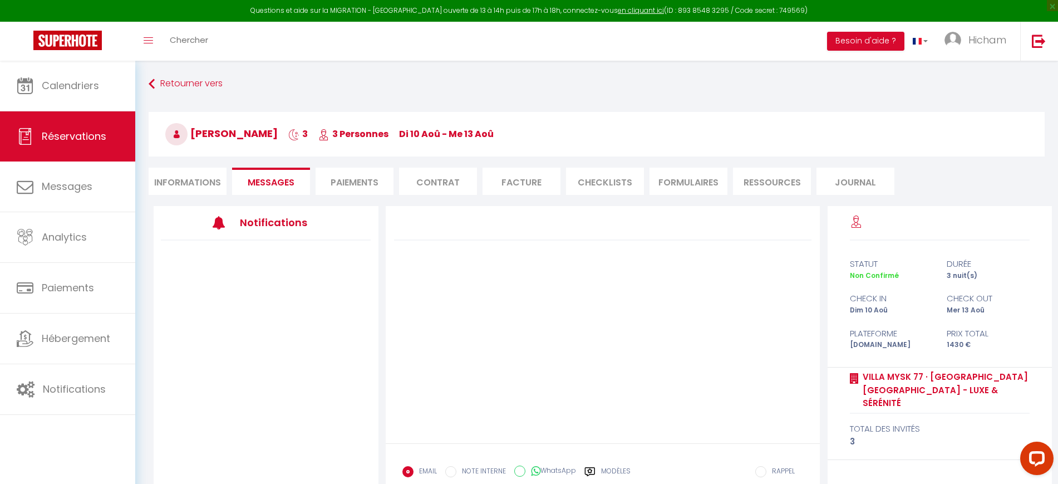
click at [188, 183] on li "Informations" at bounding box center [188, 181] width 78 height 27
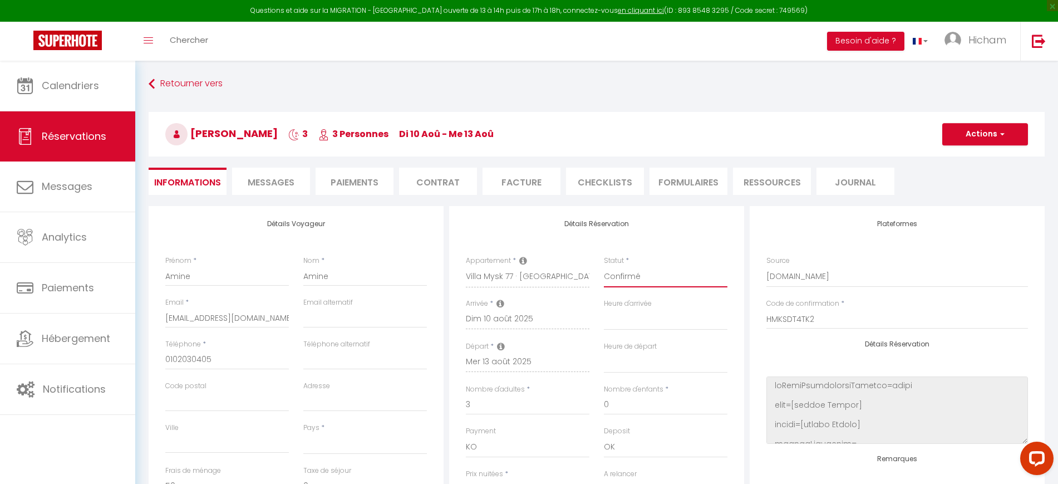
click at [655, 276] on select "Confirmé Non Confirmé Annulé Annulé par le voyageur No Show Request" at bounding box center [666, 276] width 124 height 21
click at [604, 266] on select "Confirmé Non Confirmé Annulé Annulé par le voyageur No Show Request" at bounding box center [666, 276] width 124 height 21
click at [987, 140] on button "Actions" at bounding box center [985, 134] width 86 height 22
click at [970, 160] on link "Enregistrer" at bounding box center [974, 158] width 88 height 14
click at [635, 274] on select "Confirmé Non Confirmé Annulé Annulé par le voyageur No Show Request" at bounding box center [666, 276] width 124 height 21
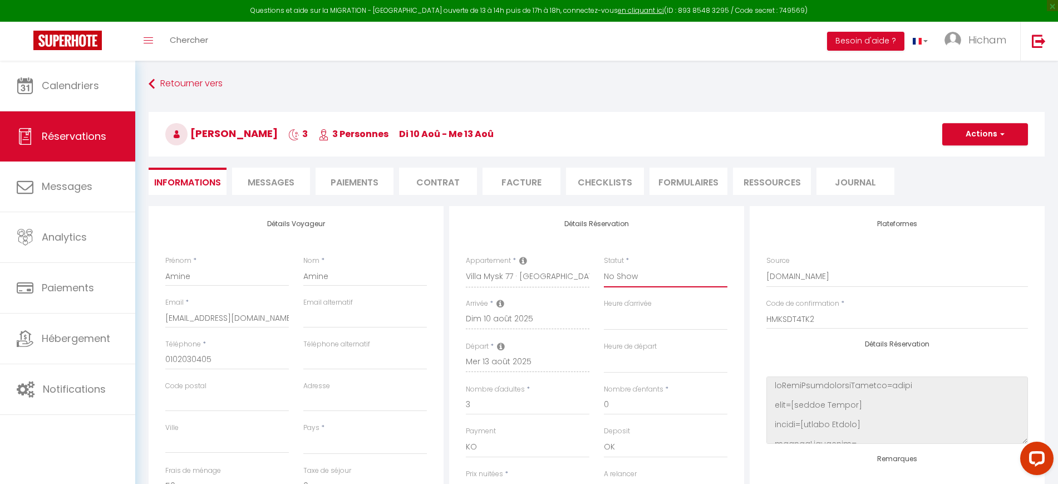
click at [604, 266] on select "Confirmé Non Confirmé Annulé Annulé par le voyageur No Show Request" at bounding box center [666, 276] width 124 height 21
click at [977, 144] on button "Actions" at bounding box center [985, 134] width 86 height 22
click at [971, 162] on link "Enregistrer" at bounding box center [974, 158] width 88 height 14
click at [1038, 40] on img at bounding box center [1039, 41] width 14 height 14
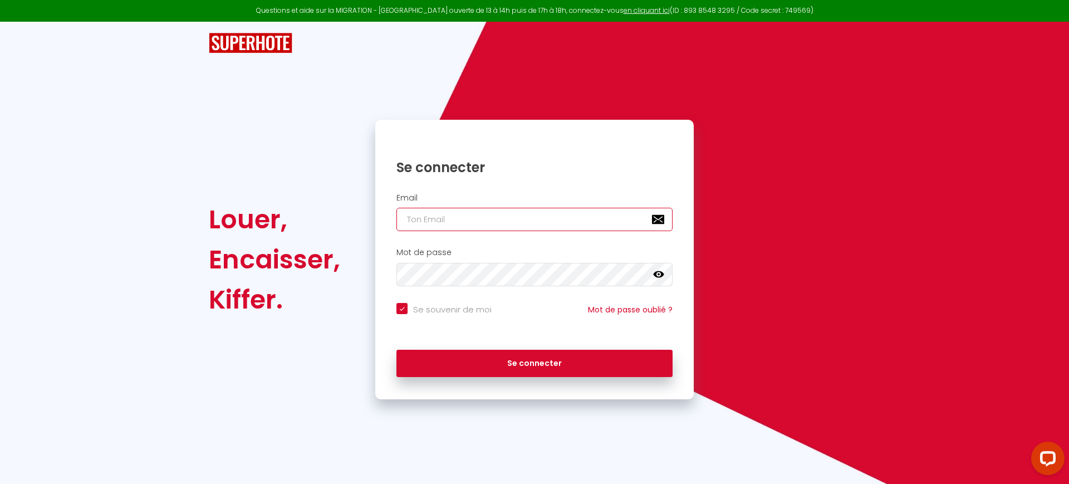
click at [492, 223] on input "email" at bounding box center [534, 219] width 276 height 23
paste input "Je vous confirme que les deux réservations concernées ont été mises à jour sur …"
click at [518, 218] on input "Je vous confirme que les deux réservations concernées ont été mises à jour sur …" at bounding box center [534, 219] width 276 height 23
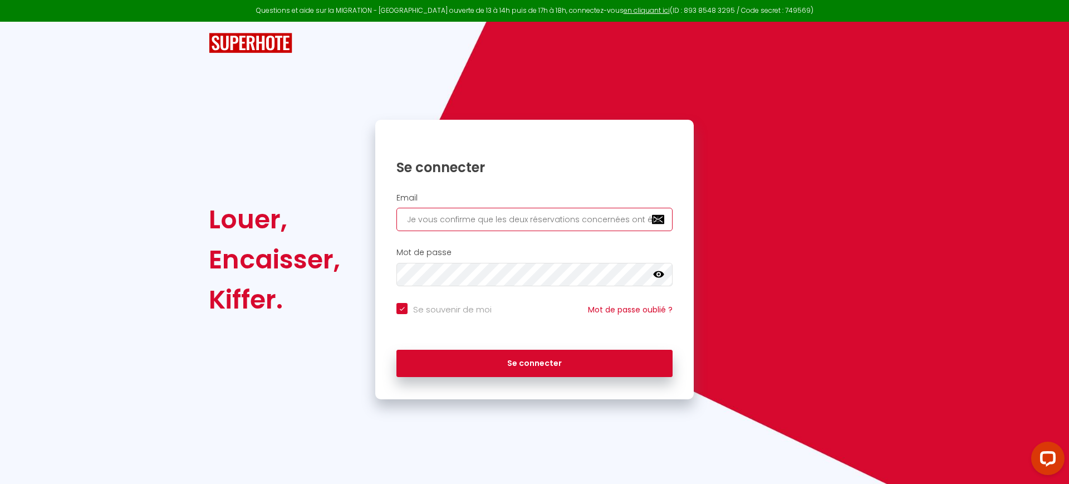
paste input "jimmy@agences-placid.com"
click at [440, 309] on input "Se souvenir de moi" at bounding box center [443, 308] width 95 height 11
click at [455, 287] on div "Mot de passe false" at bounding box center [534, 269] width 318 height 55
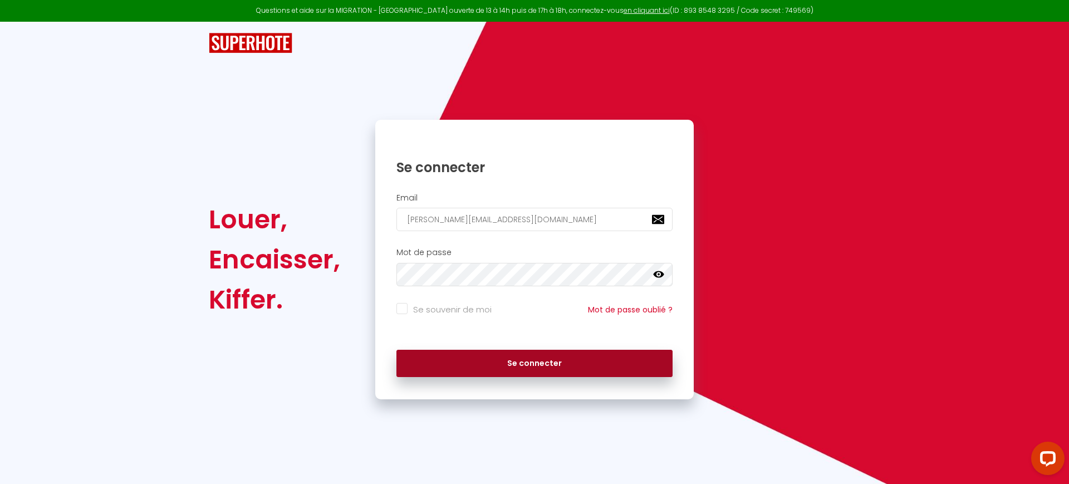
click at [483, 372] on button "Se connecter" at bounding box center [534, 364] width 276 height 28
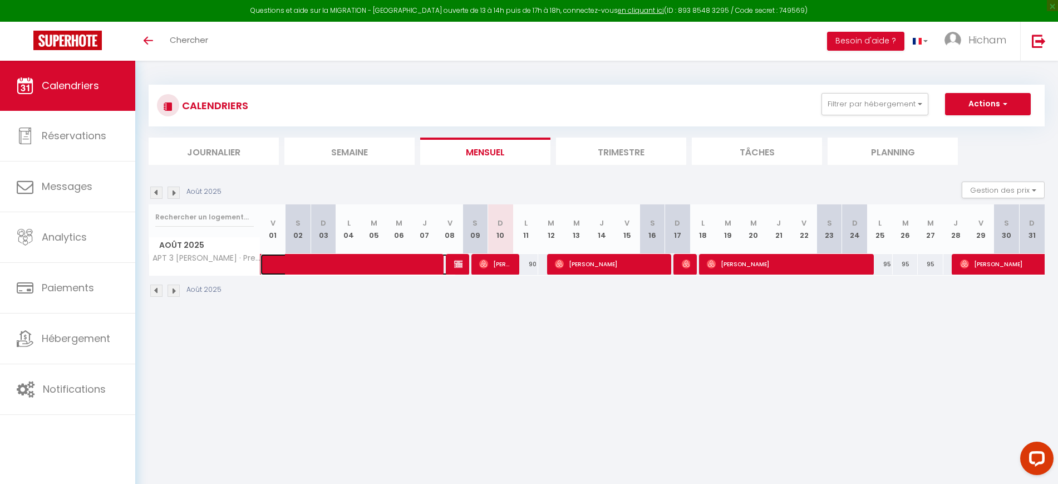
click at [405, 265] on span at bounding box center [366, 264] width 179 height 21
select select "OK"
select select "0"
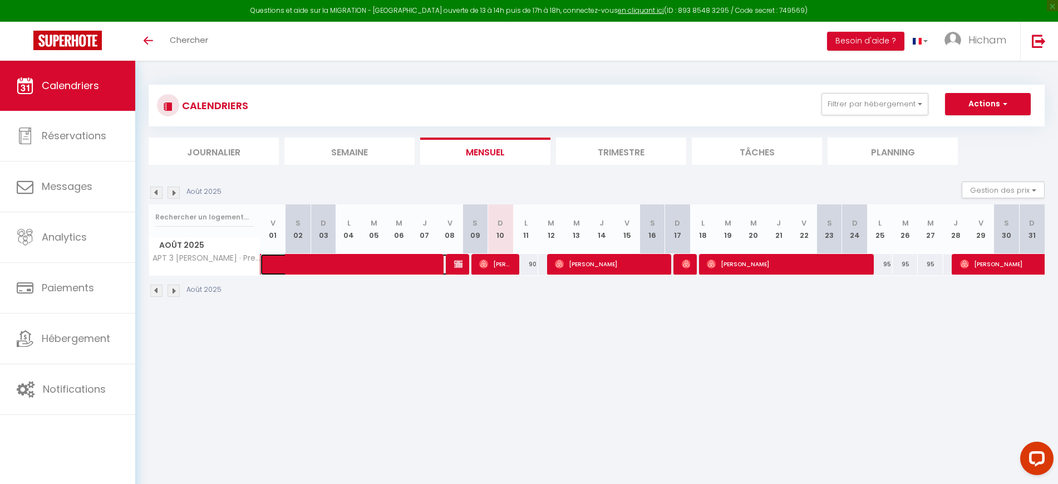
select select "1"
select select
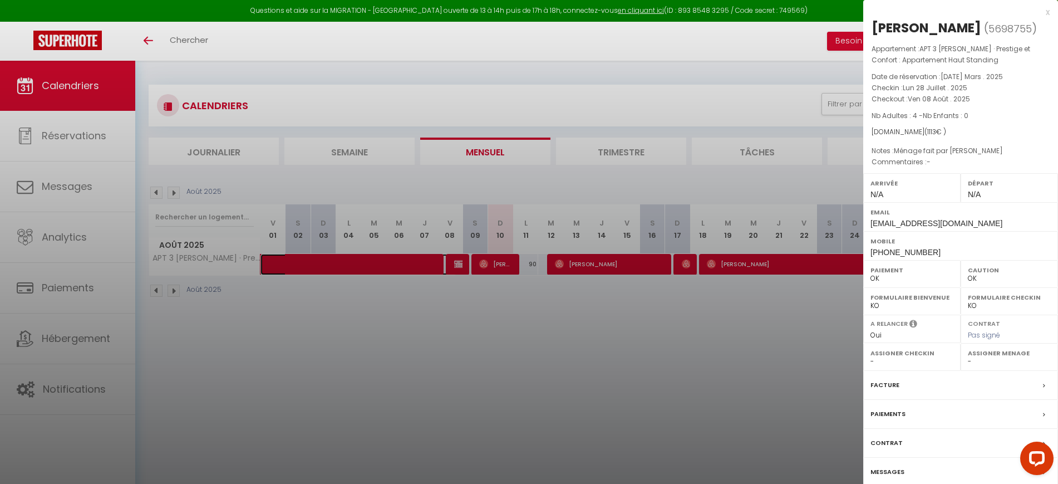
select select "26730"
click at [408, 304] on div at bounding box center [529, 242] width 1058 height 484
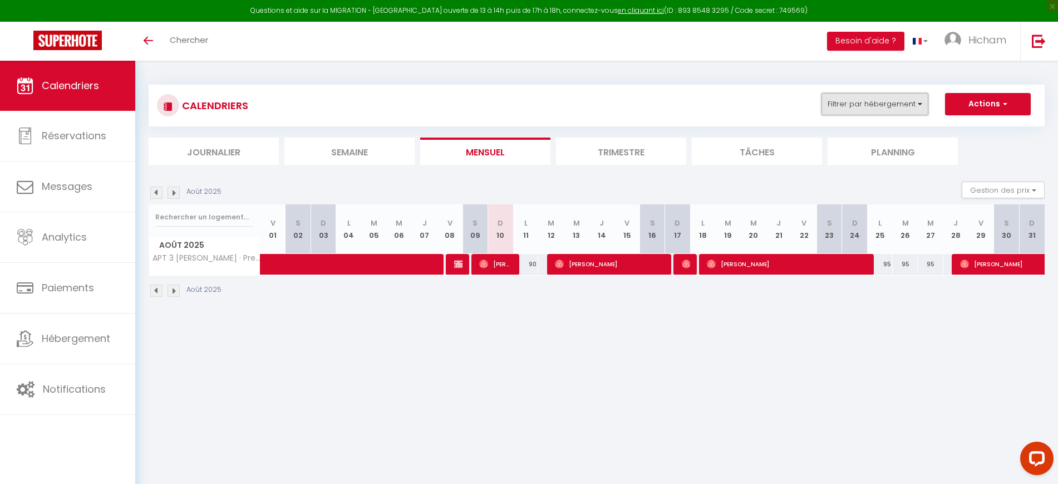
click at [851, 100] on button "Filtrer par hébergement" at bounding box center [875, 104] width 107 height 22
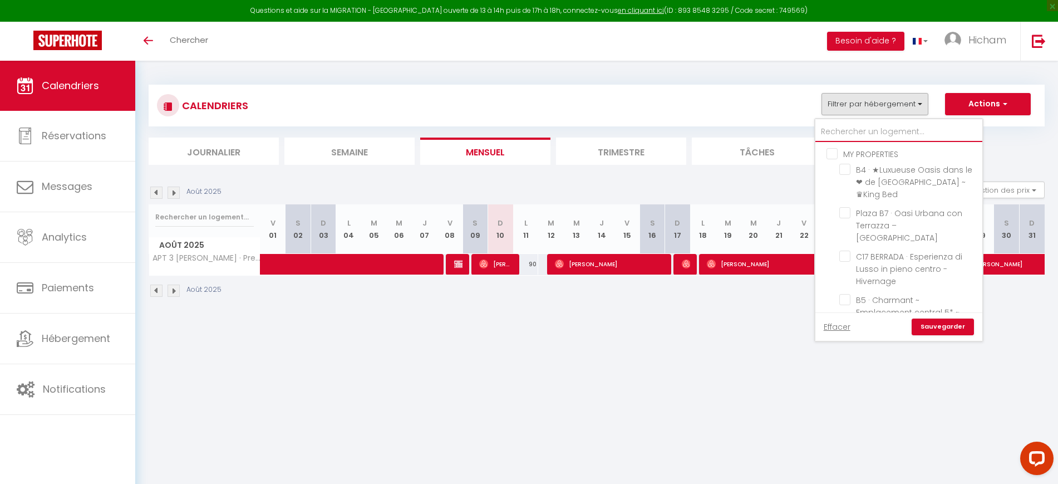
click at [865, 133] on input "text" at bounding box center [898, 132] width 167 height 20
type input "v"
checkbox input "false"
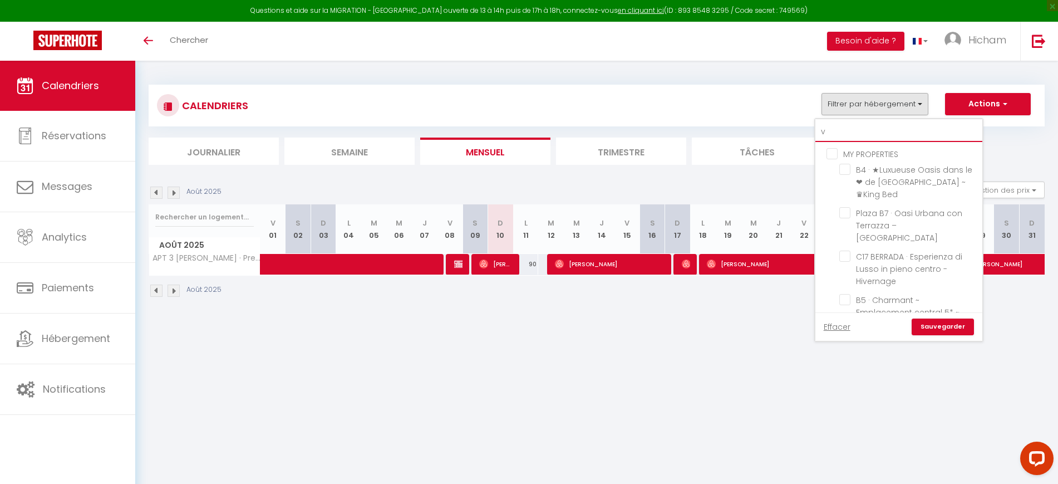
checkbox input "false"
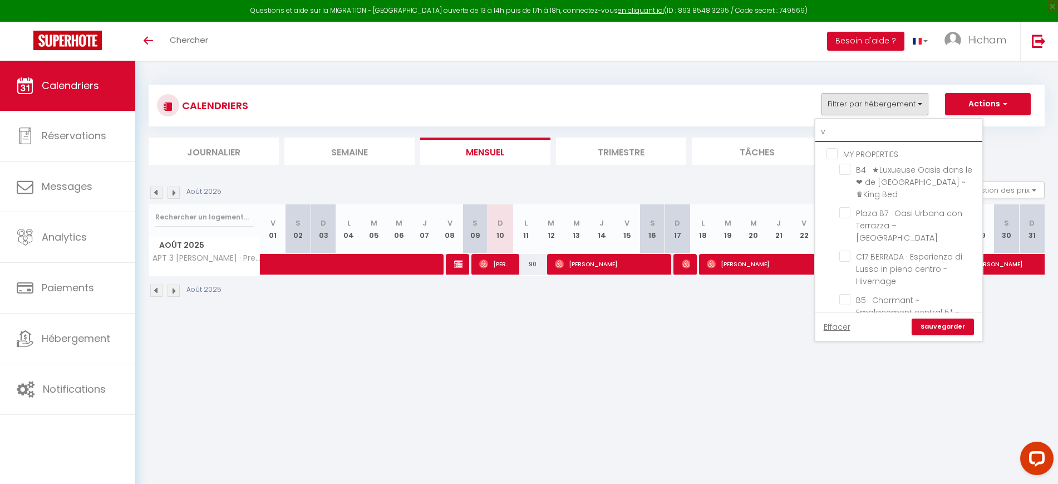
checkbox input "false"
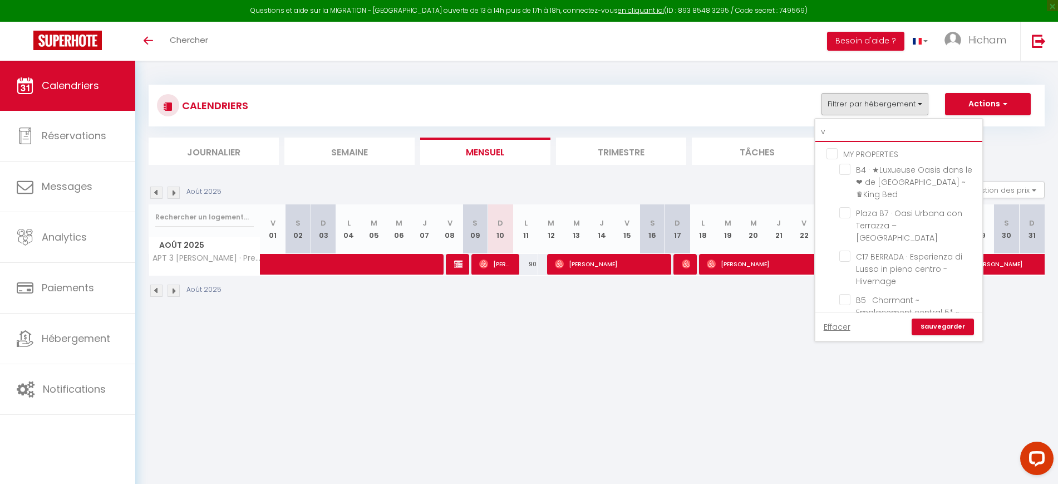
checkbox input "false"
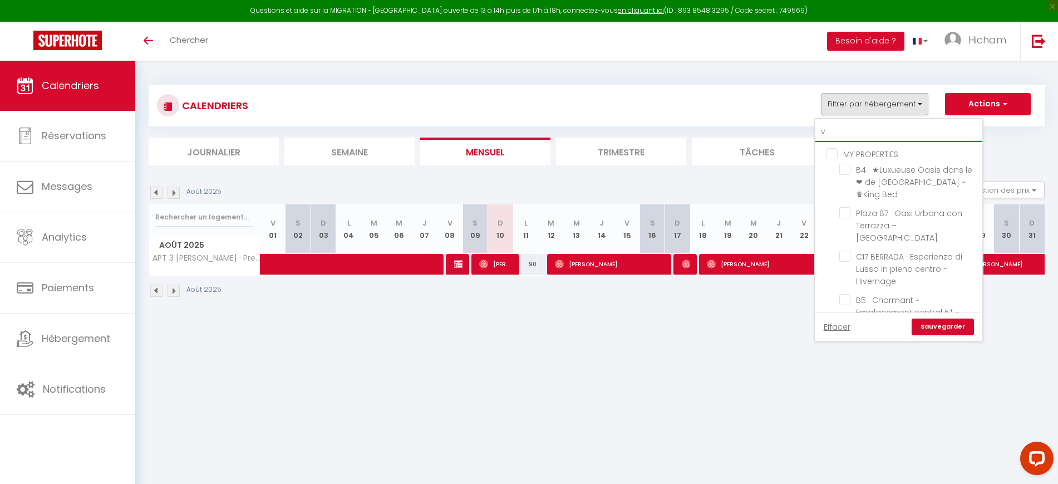
checkbox input "false"
type input "vi"
checkbox input "false"
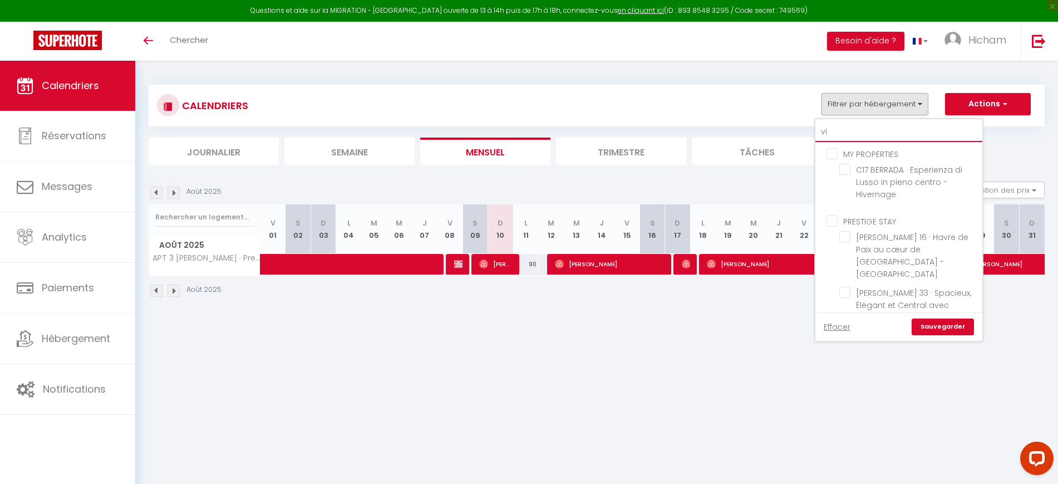
checkbox input "false"
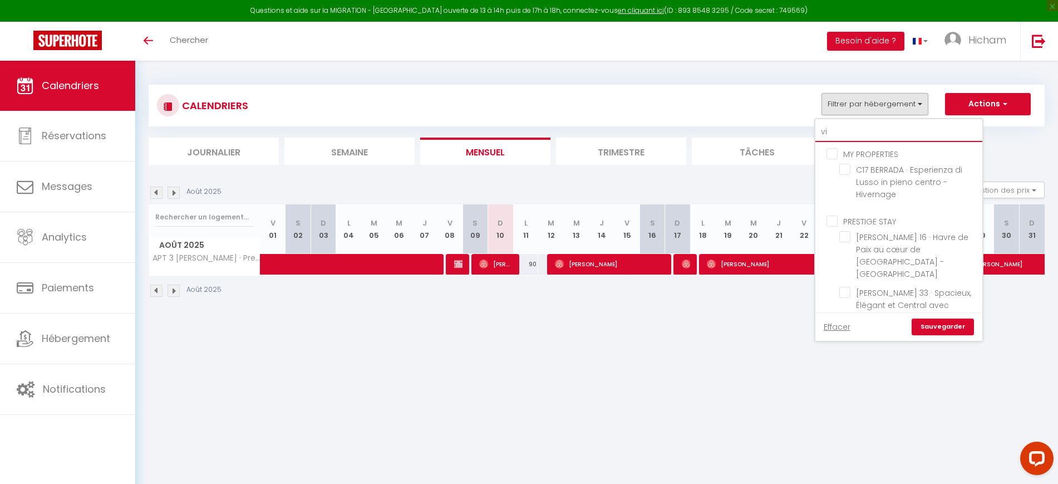
checkbox input "false"
type input "vic"
checkbox input "false"
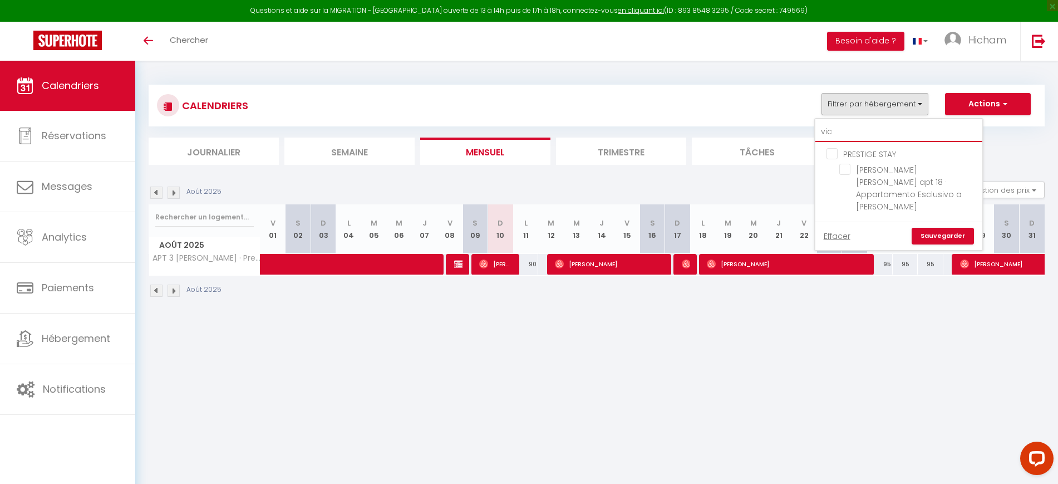
type input "vict"
checkbox input "false"
type input "victo"
checkbox input "false"
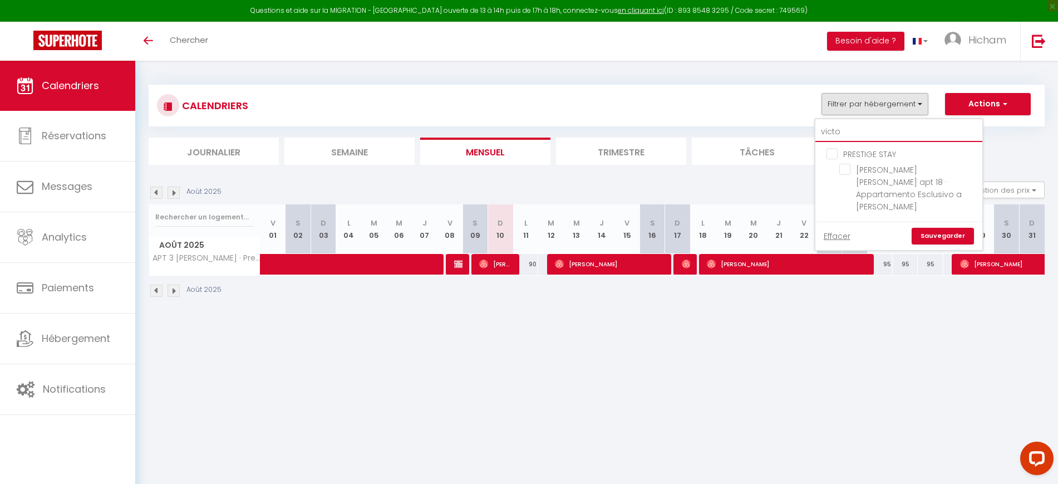
checkbox input "false"
type input "victo"
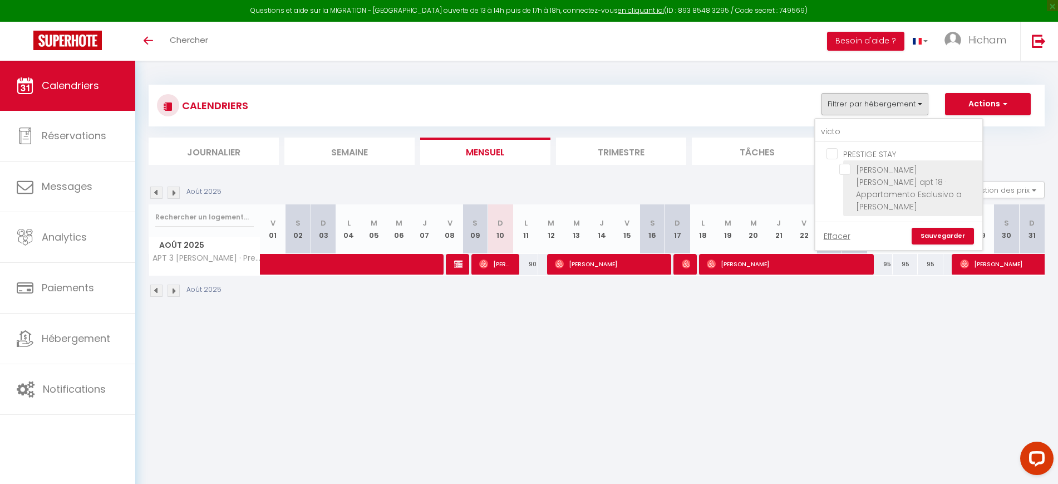
click at [914, 173] on li "[PERSON_NAME] [PERSON_NAME] apt 18 · Appartamento Esclusivo a [PERSON_NAME]" at bounding box center [912, 188] width 139 height 56
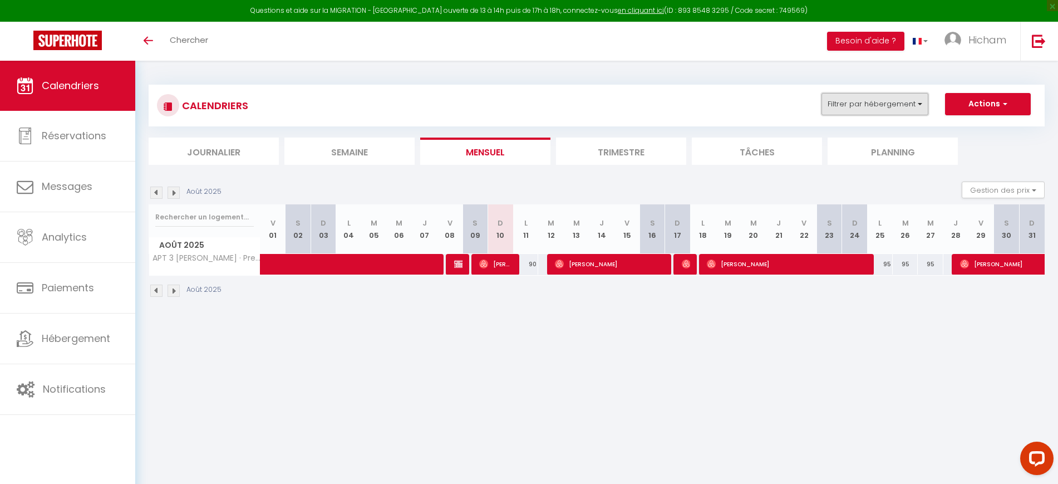
click at [872, 105] on button "Filtrer par hébergement" at bounding box center [875, 104] width 107 height 22
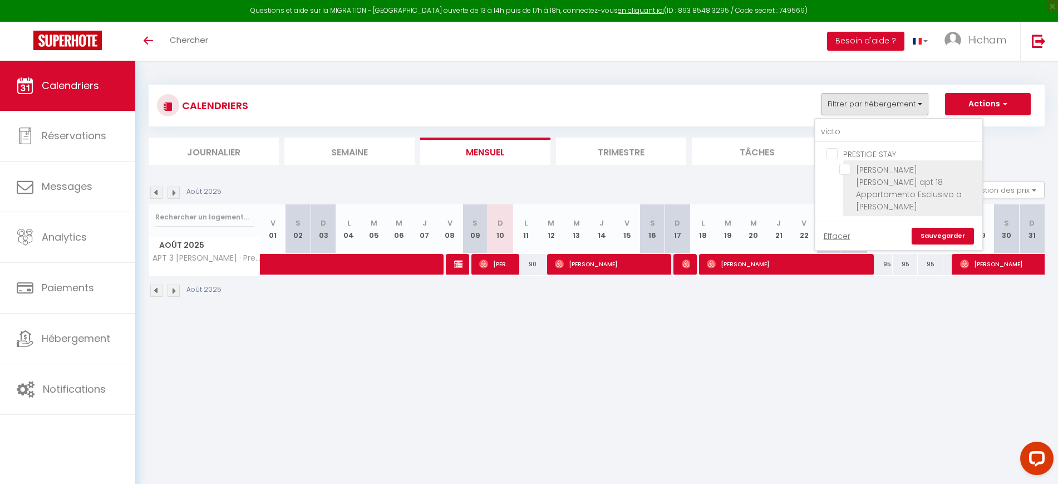
click at [908, 171] on input "[PERSON_NAME] [PERSON_NAME] apt 18 · Appartamento Esclusivo a [PERSON_NAME]" at bounding box center [908, 169] width 139 height 11
checkbox input "true"
click at [940, 228] on link "Sauvegarder" at bounding box center [943, 236] width 62 height 17
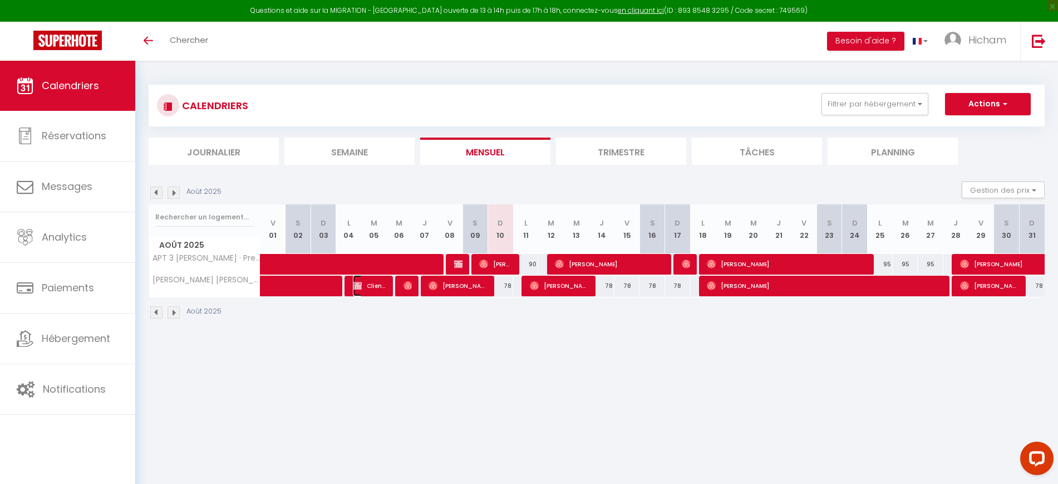
click at [371, 291] on span "Cliente resa manuelle" at bounding box center [369, 285] width 33 height 21
select select "KO"
select select "42329"
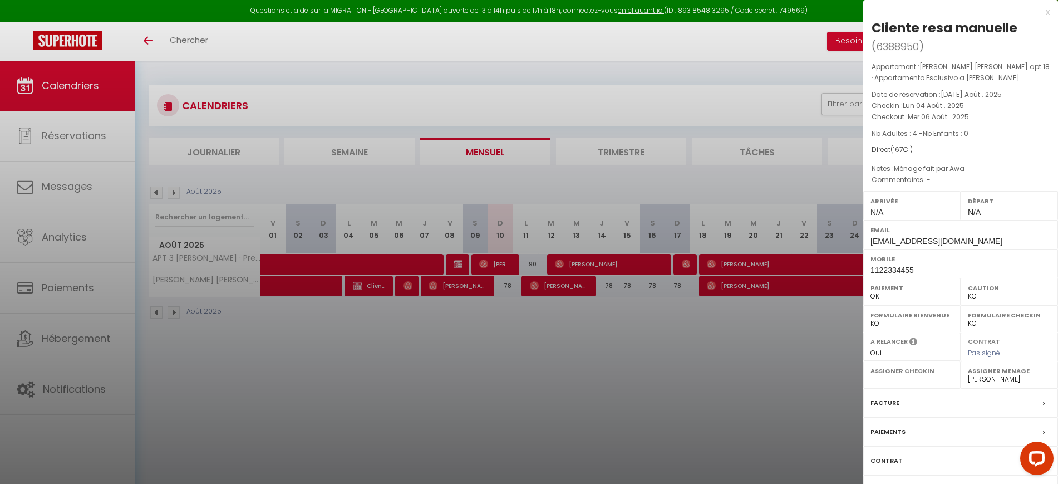
click at [382, 322] on div at bounding box center [529, 242] width 1058 height 484
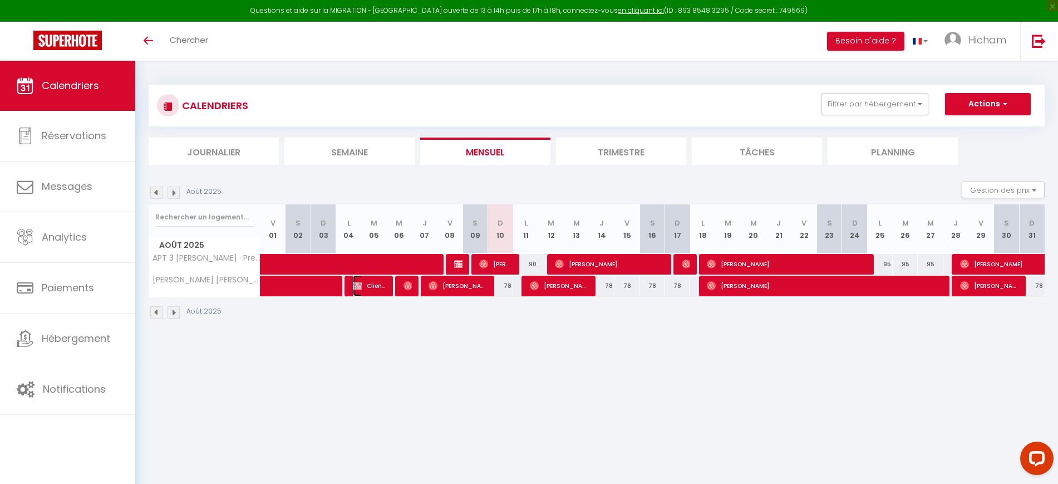
click at [372, 286] on span "Cliente resa manuelle" at bounding box center [369, 285] width 33 height 21
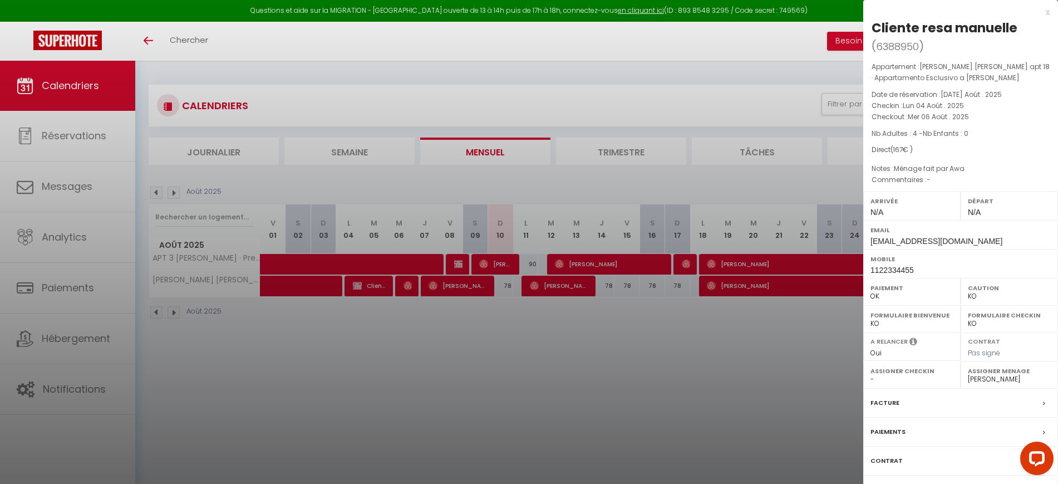
click at [886, 463] on label "Contrat" at bounding box center [887, 461] width 32 height 12
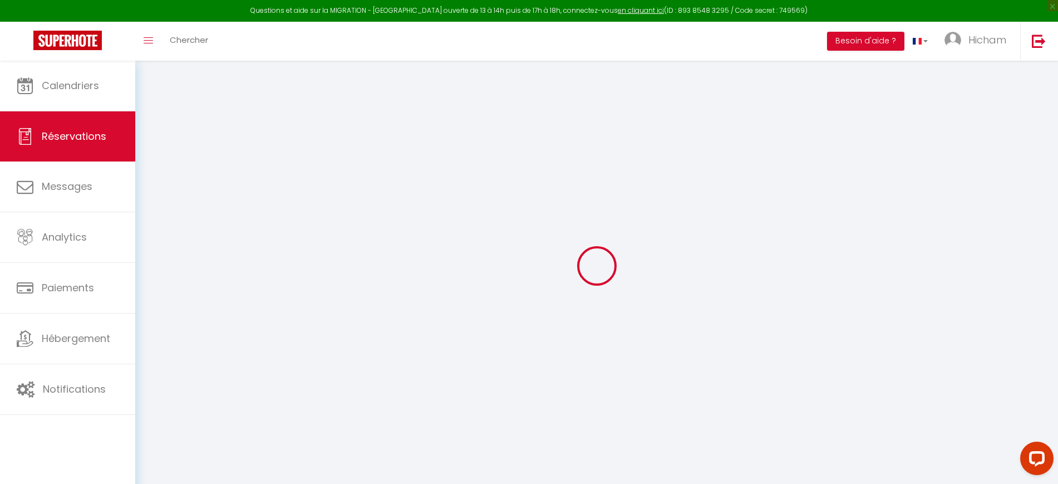
select select
select select "14"
select select
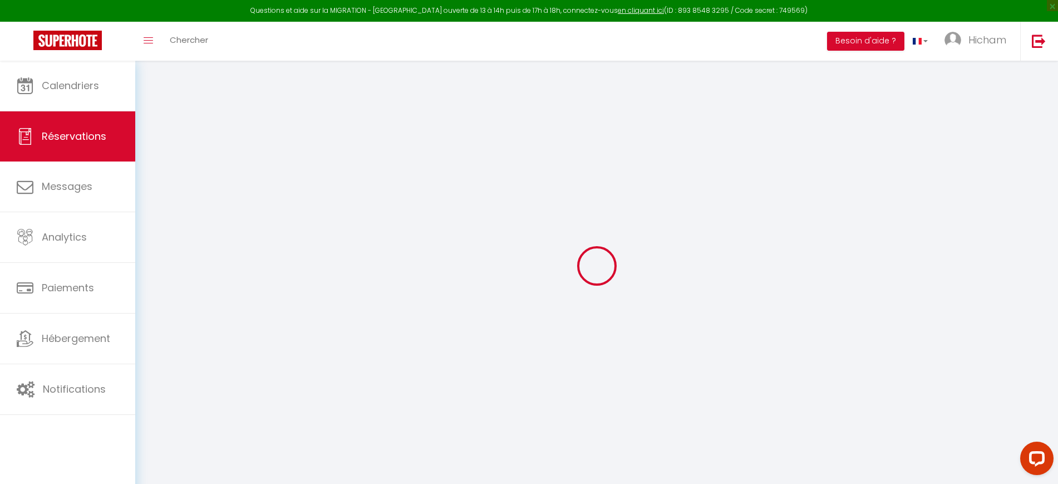
select select
checkbox input "false"
select select
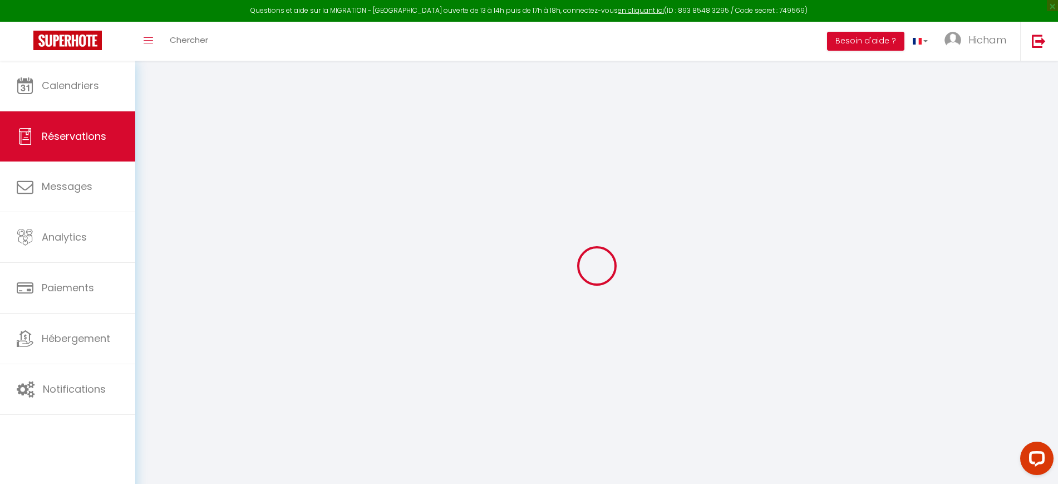
checkbox input "false"
type textarea "Ménage fait par Awa"
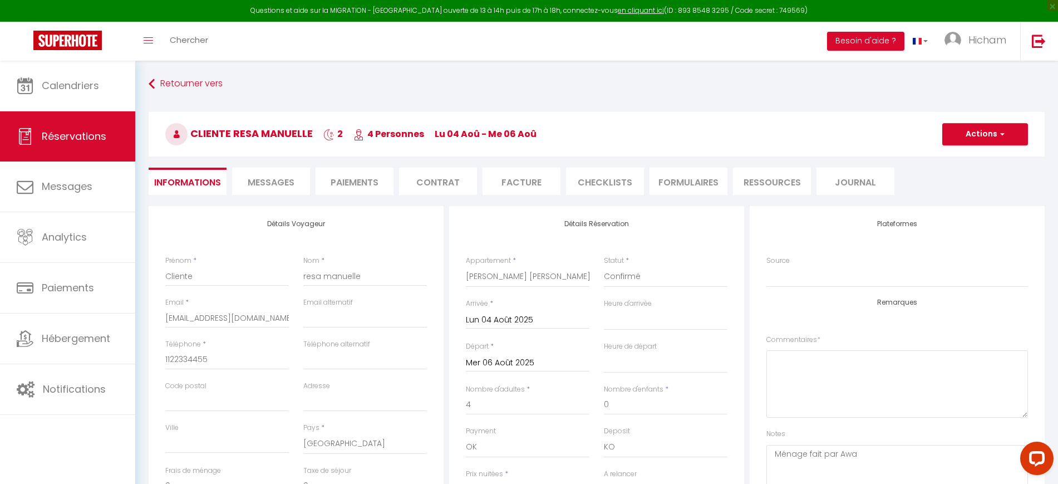
type input "17"
select select
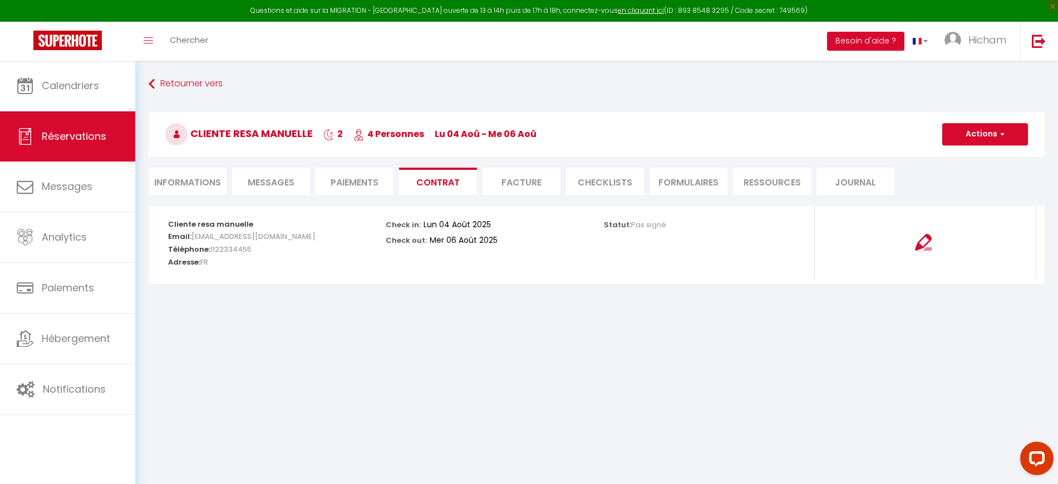
click at [209, 194] on li "Informations" at bounding box center [188, 181] width 78 height 27
select select
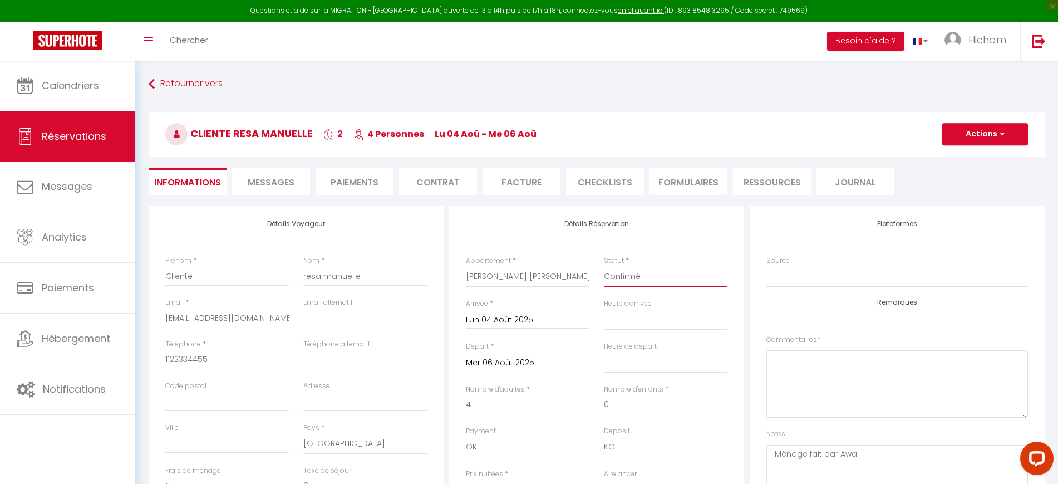
click at [646, 278] on select "Confirmé Non Confirmé Annulé Annulé par le voyageur No Show Request" at bounding box center [666, 276] width 124 height 21
select select "3"
click at [604, 266] on select "Confirmé Non Confirmé Annulé Annulé par le voyageur No Show Request" at bounding box center [666, 276] width 124 height 21
select select
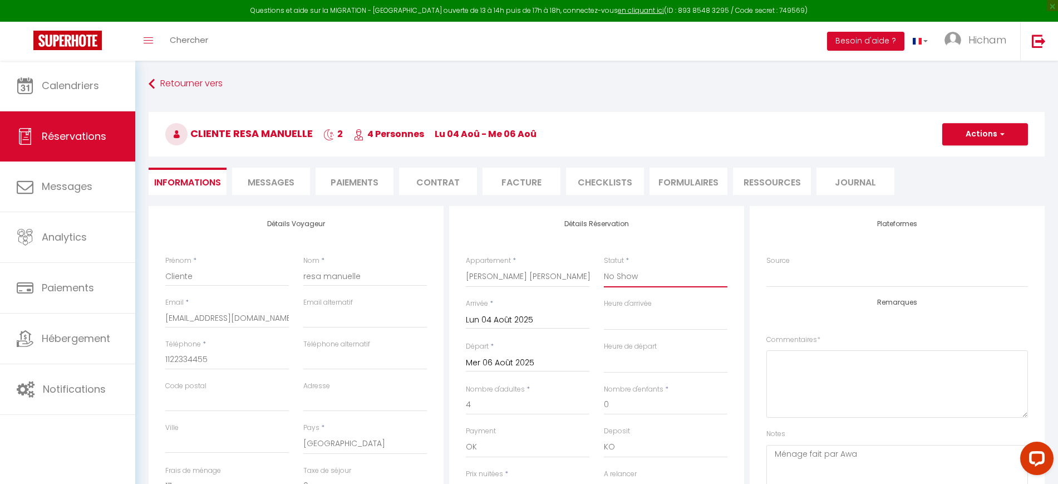
checkbox input "false"
click at [990, 145] on h3 "Cliente resa manuelle 2 4 Personnes lu 04 Aoû - me 06 Aoû" at bounding box center [597, 134] width 896 height 45
click at [986, 136] on button "Actions" at bounding box center [985, 134] width 86 height 22
click at [976, 160] on link "Enregistrer" at bounding box center [974, 158] width 88 height 14
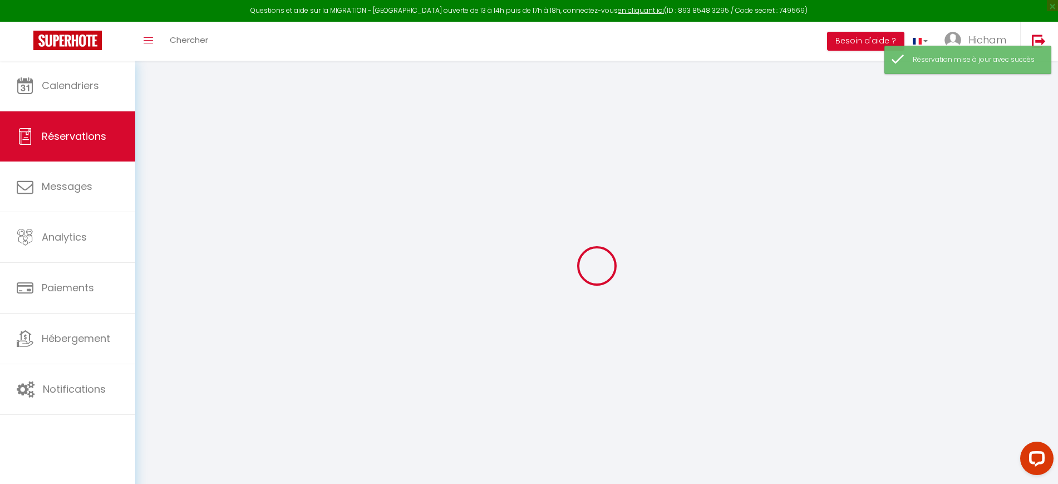
select select "request"
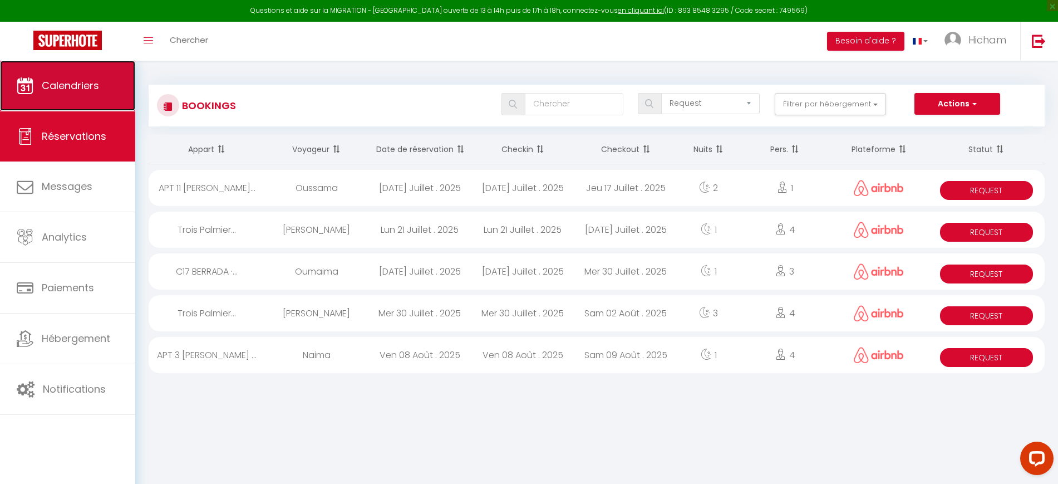
click at [58, 78] on span "Calendriers" at bounding box center [70, 85] width 57 height 14
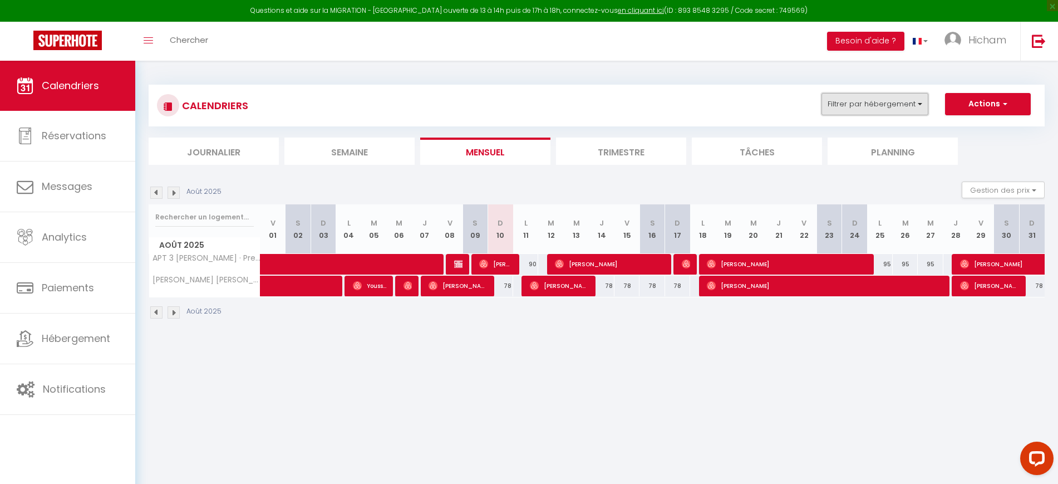
click at [851, 103] on button "Filtrer par hébergement" at bounding box center [875, 104] width 107 height 22
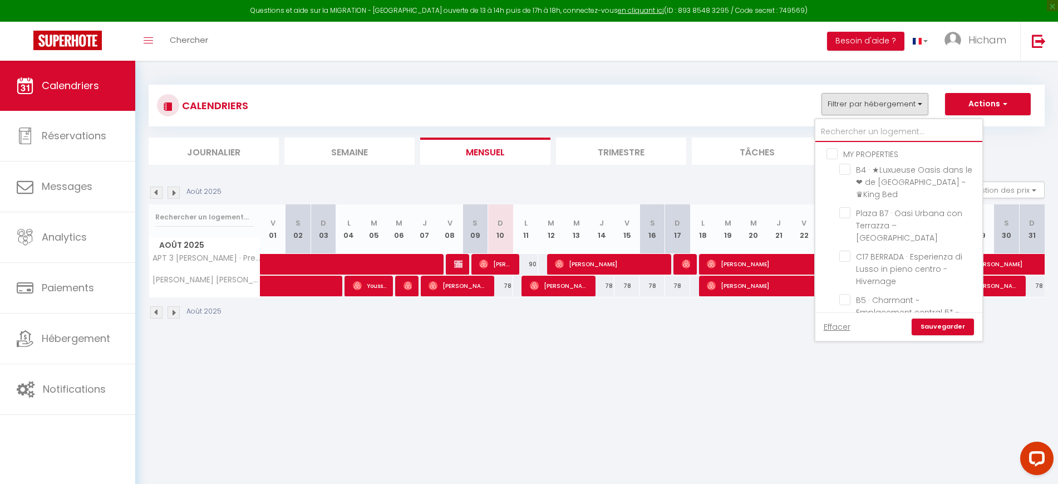
click at [871, 134] on input "text" at bounding box center [898, 132] width 167 height 20
type input "v"
checkbox input "false"
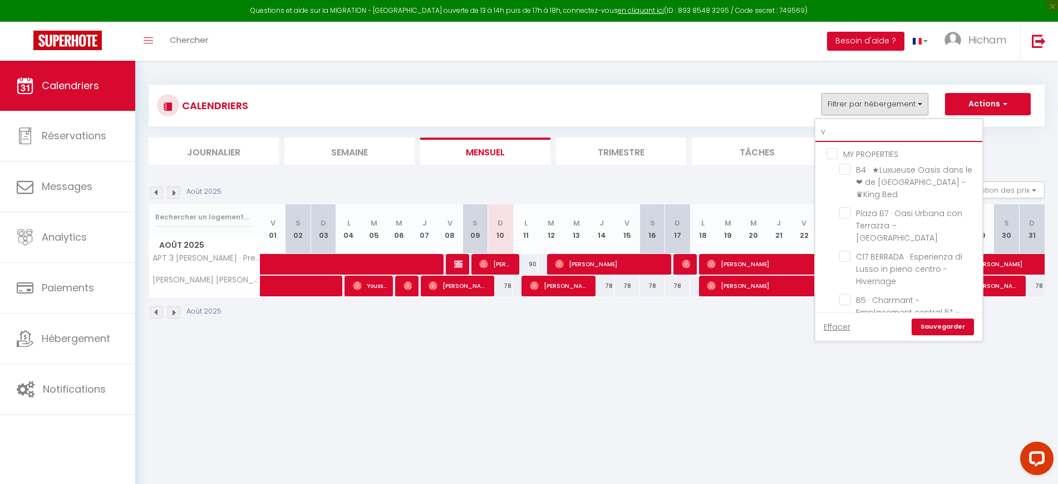
checkbox input "false"
checkbox input "true"
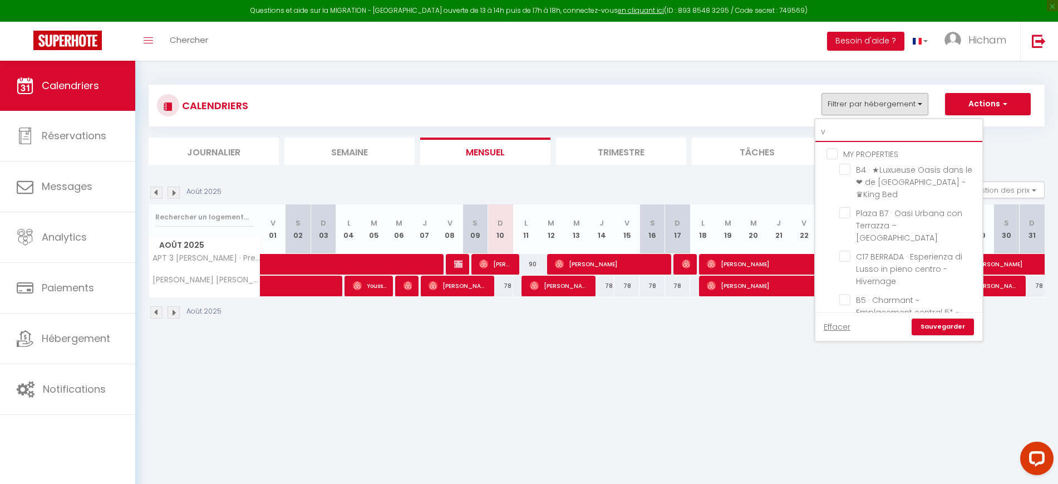
checkbox input "false"
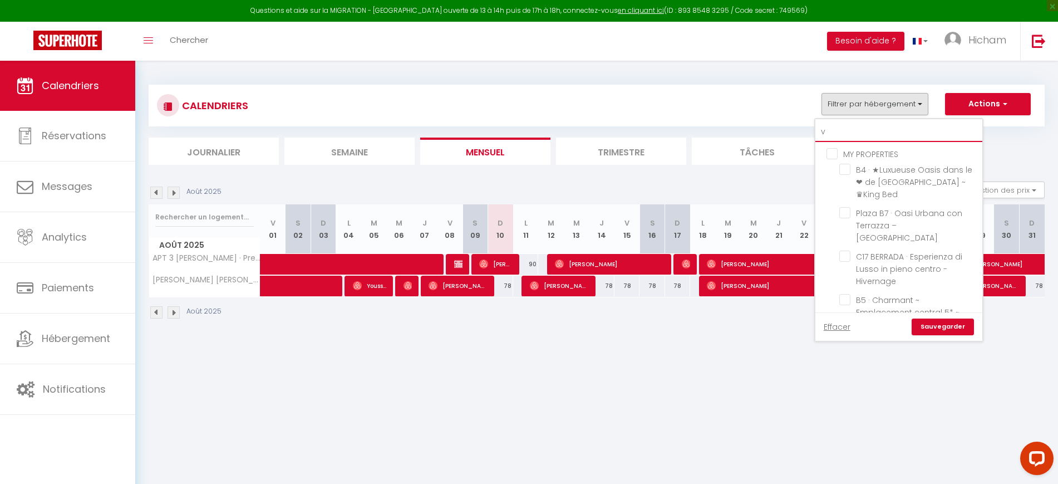
checkbox input "false"
type input "vi"
checkbox input "false"
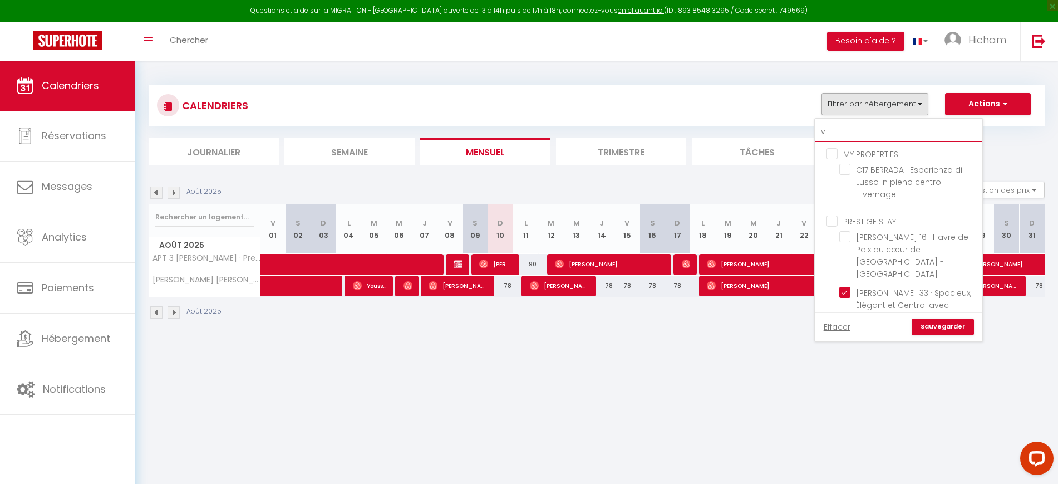
checkbox input "true"
checkbox input "false"
type input "vic"
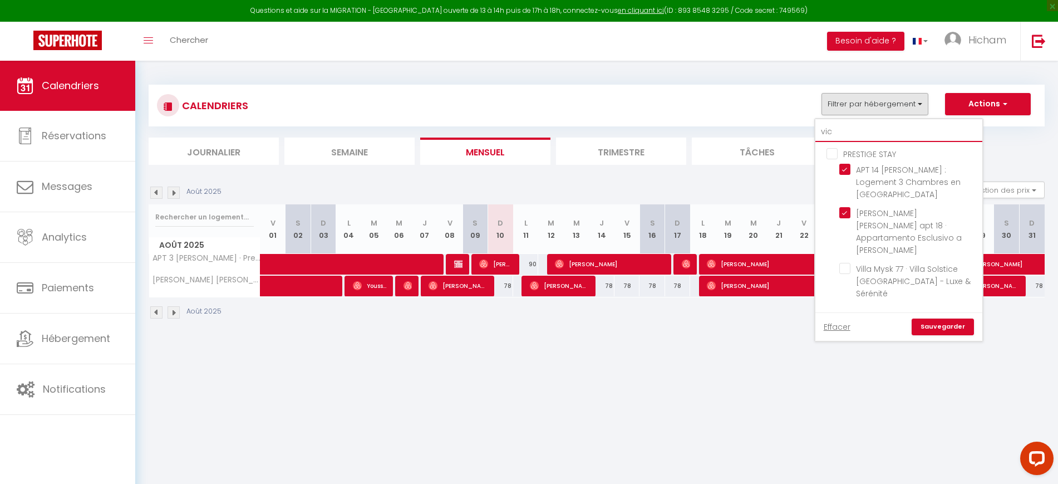
checkbox input "true"
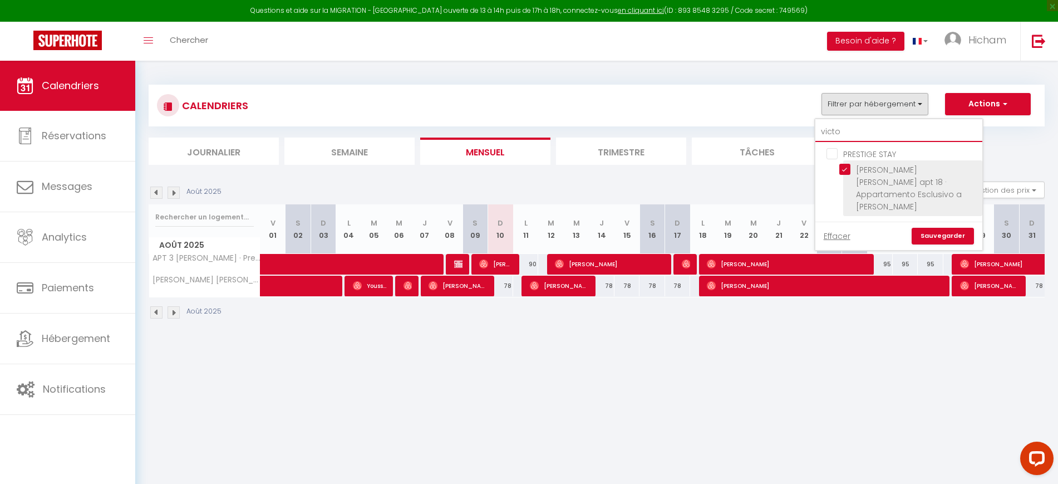
type input "victo"
click at [903, 173] on input "[PERSON_NAME] [PERSON_NAME] apt 18 · Appartamento Esclusivo a [PERSON_NAME]" at bounding box center [908, 169] width 139 height 11
checkbox input "false"
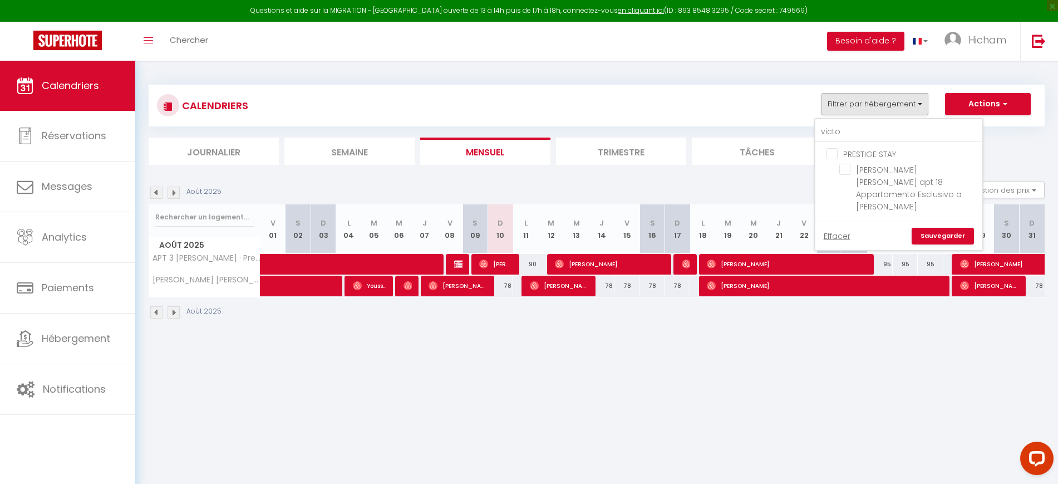
click at [934, 228] on link "Sauvegarder" at bounding box center [943, 236] width 62 height 17
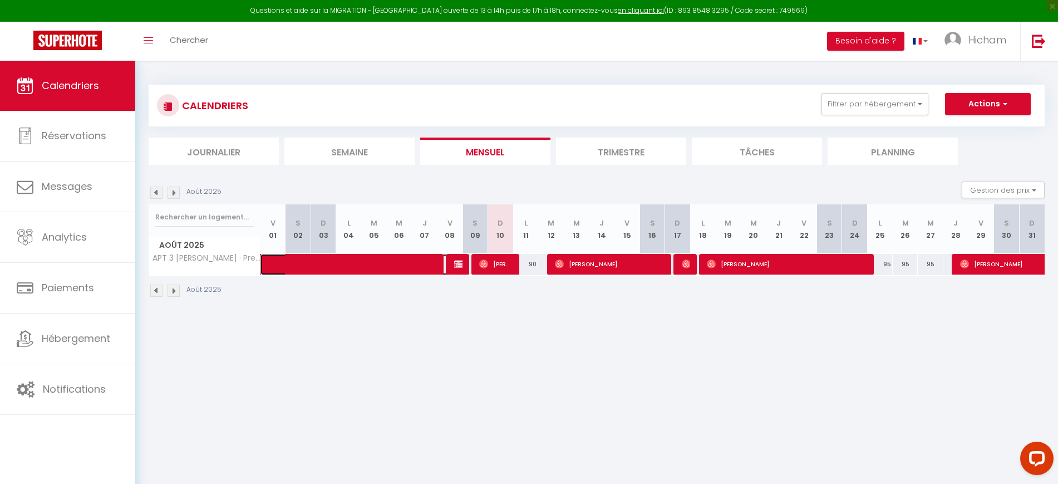
click at [412, 267] on span at bounding box center [366, 264] width 179 height 21
select select "OK"
select select "0"
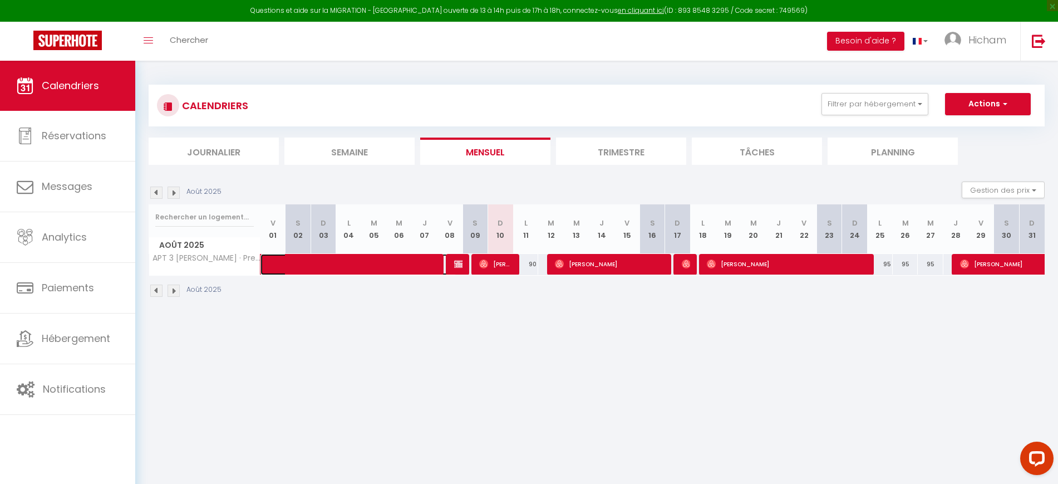
select select "1"
select select
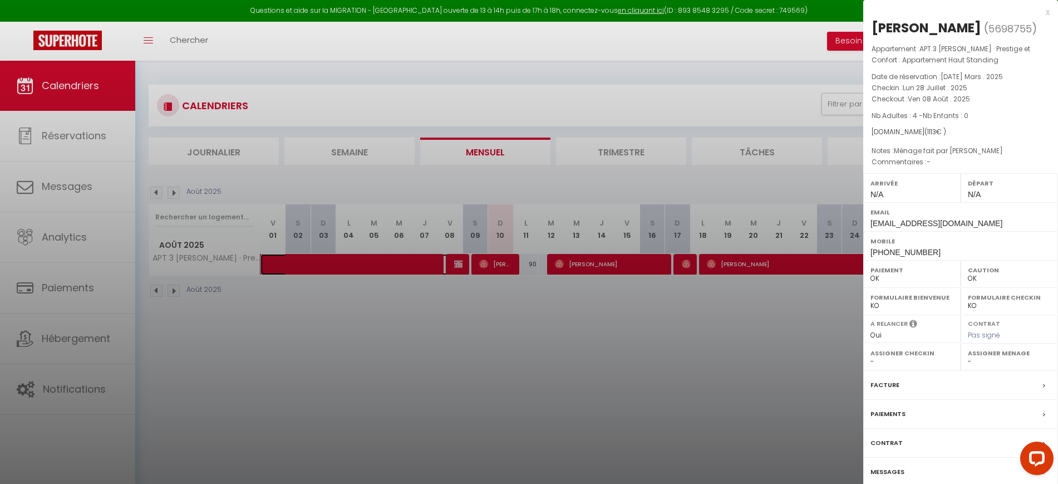
select select "26730"
click at [436, 304] on div at bounding box center [529, 242] width 1058 height 484
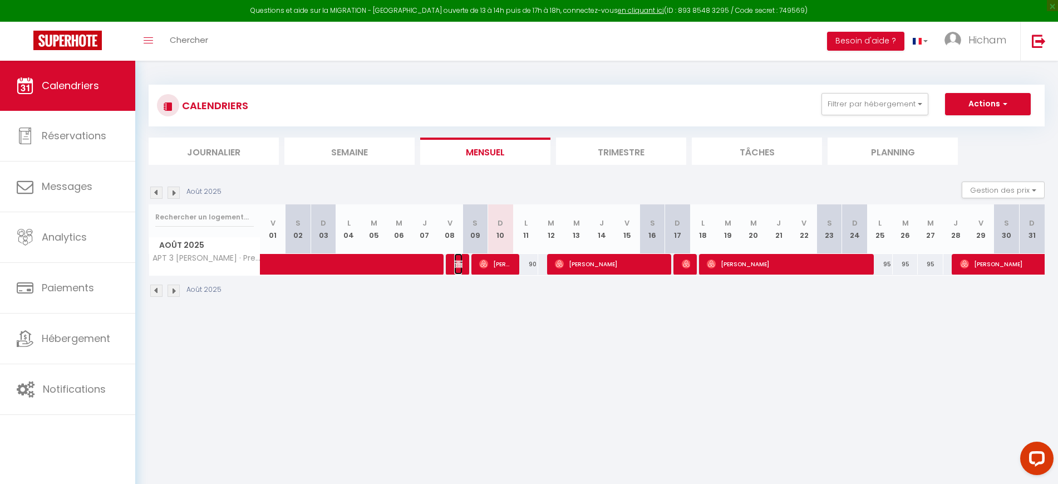
click at [454, 263] on img at bounding box center [458, 263] width 9 height 9
select select "KO"
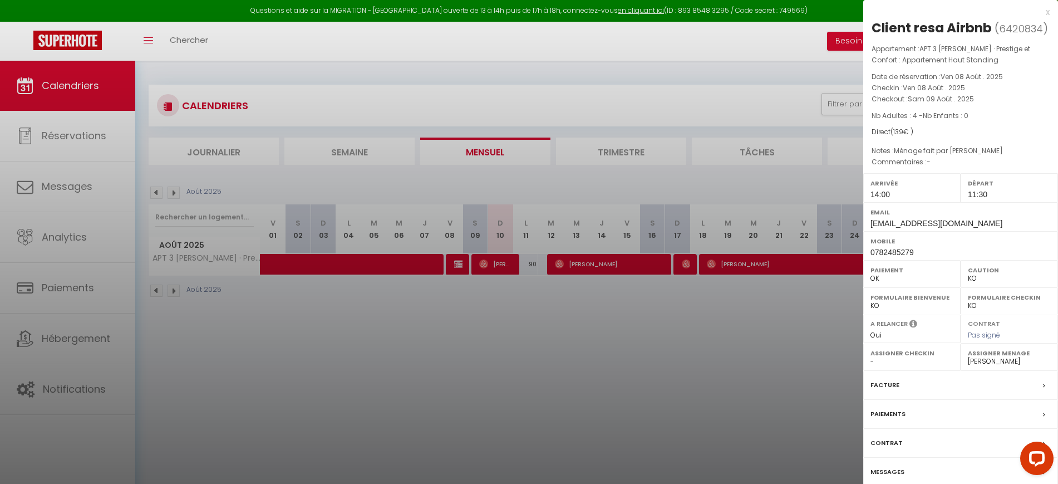
click at [893, 409] on label "Paiements" at bounding box center [888, 414] width 35 height 12
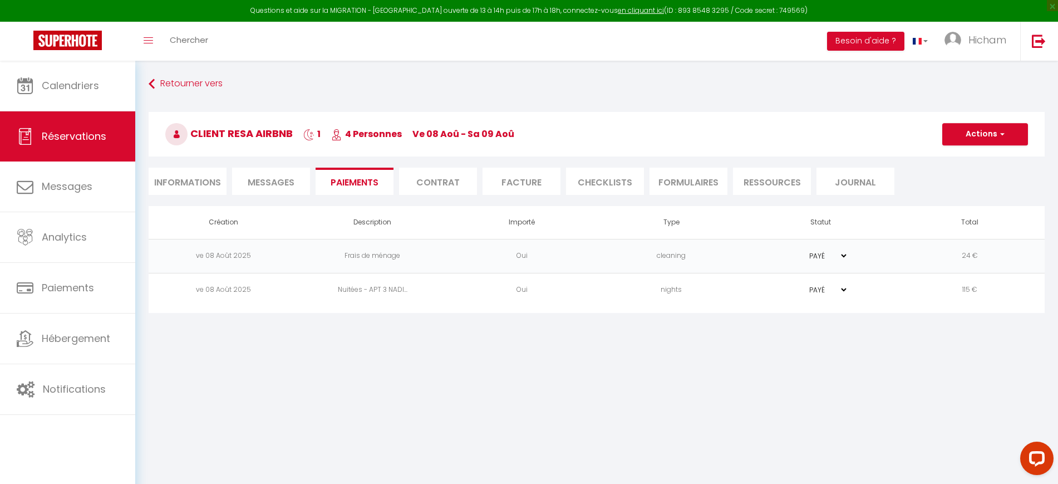
click at [203, 180] on li "Informations" at bounding box center [188, 181] width 78 height 27
select select
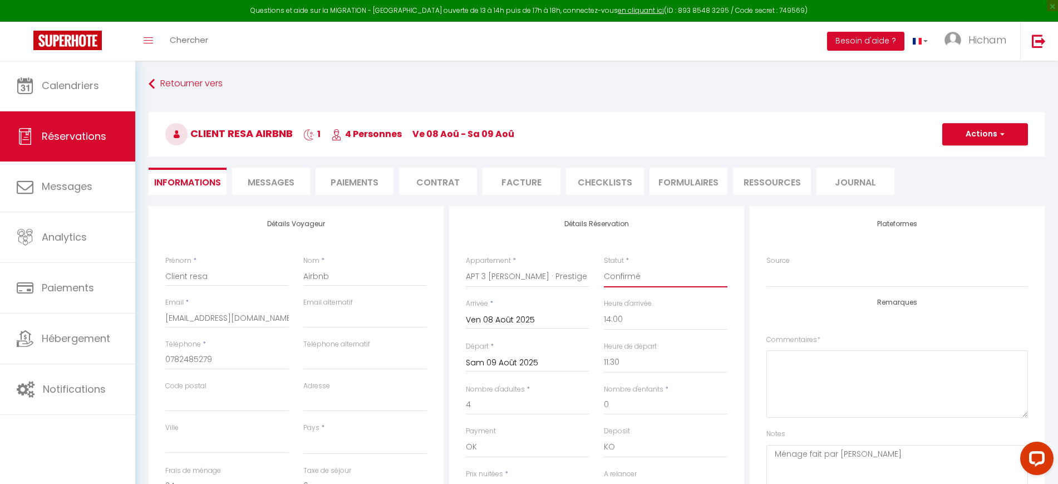
click at [624, 279] on select "Confirmé Non Confirmé Annulé Annulé par le voyageur No Show Request" at bounding box center [666, 276] width 124 height 21
select select "3"
click at [604, 266] on select "Confirmé Non Confirmé Annulé Annulé par le voyageur No Show Request" at bounding box center [666, 276] width 124 height 21
select select
checkbox input "false"
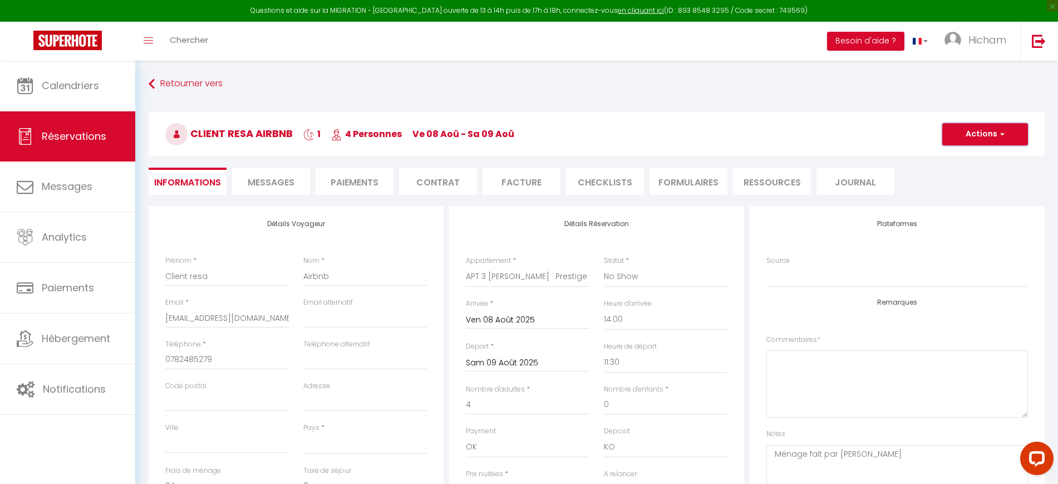
click at [988, 137] on button "Actions" at bounding box center [985, 134] width 86 height 22
click at [970, 154] on link "Enregistrer" at bounding box center [974, 158] width 88 height 14
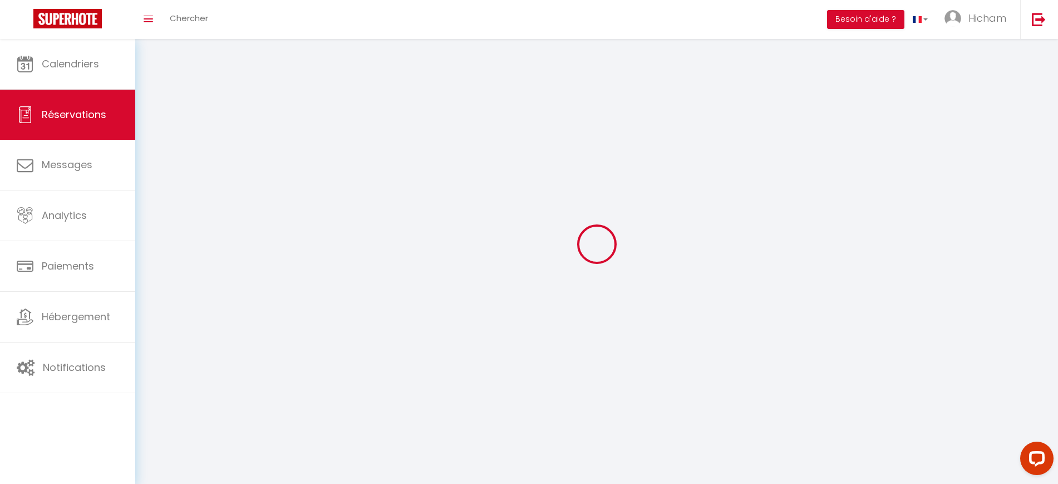
select select "no_show"
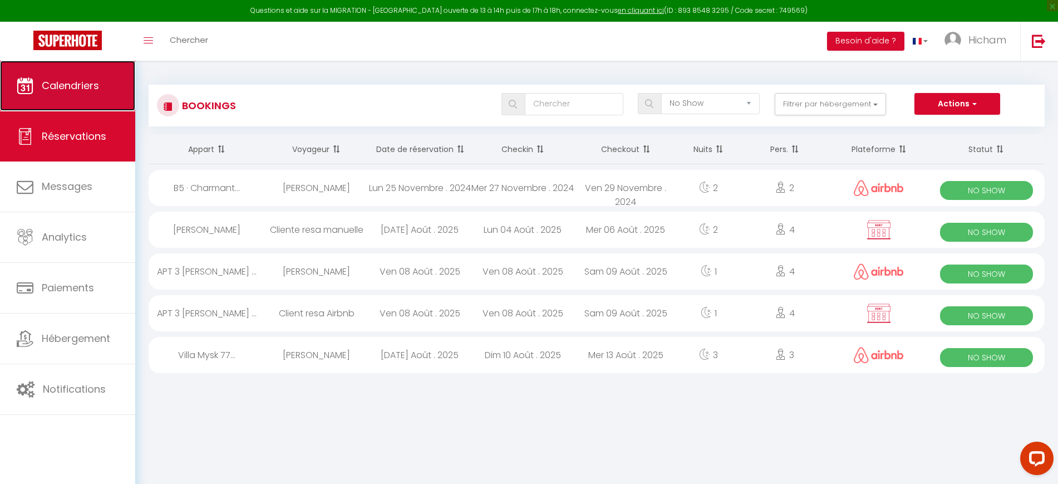
click at [92, 86] on span "Calendriers" at bounding box center [70, 85] width 57 height 14
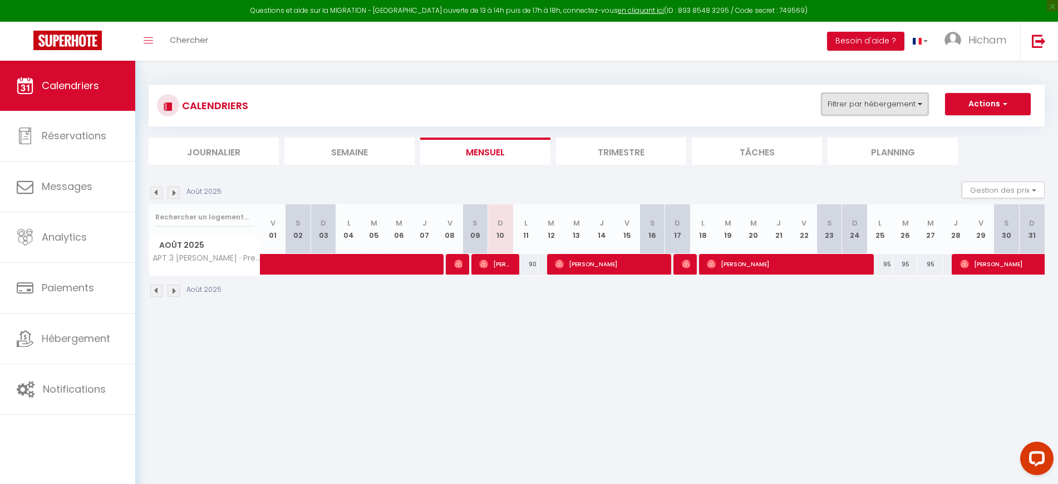
click at [851, 105] on button "Filtrer par hébergement" at bounding box center [875, 104] width 107 height 22
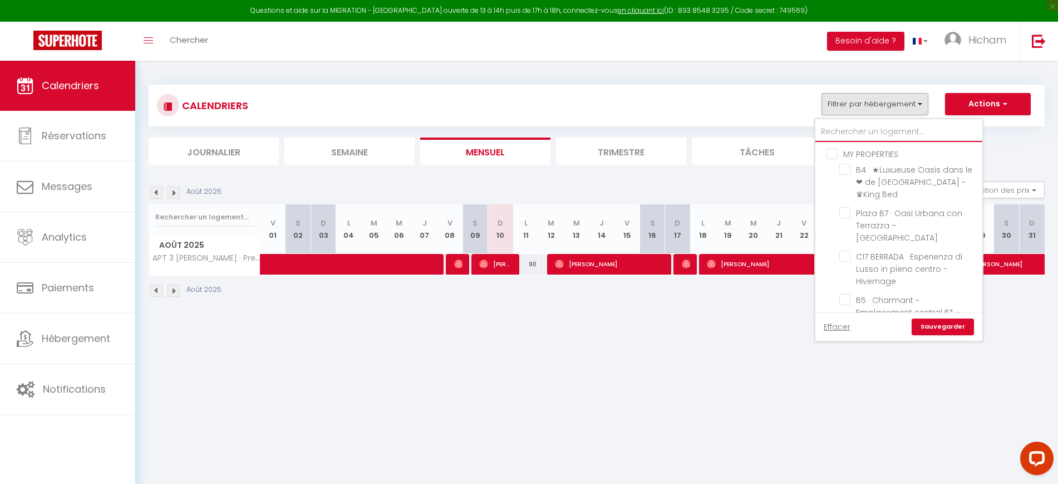
click at [860, 135] on input "text" at bounding box center [898, 132] width 167 height 20
type input "v"
checkbox input "false"
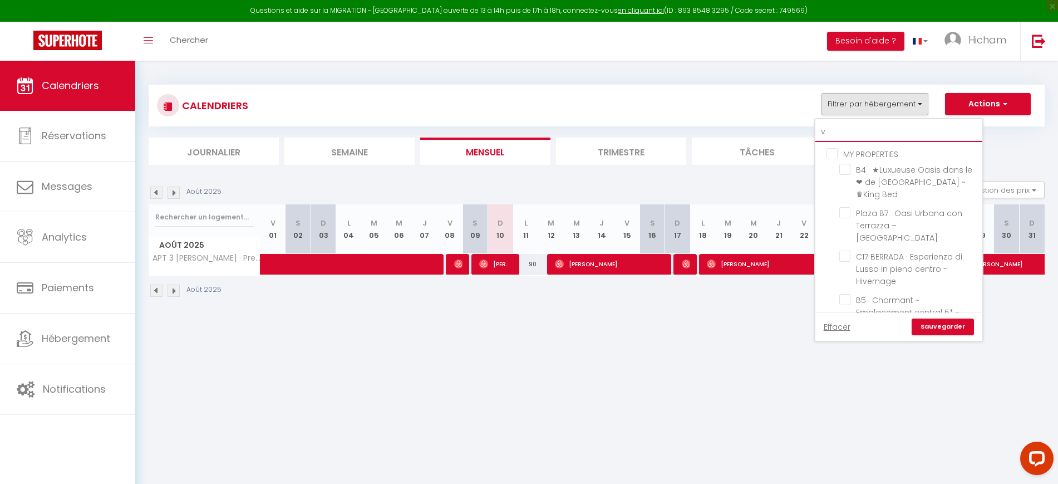
checkbox input "false"
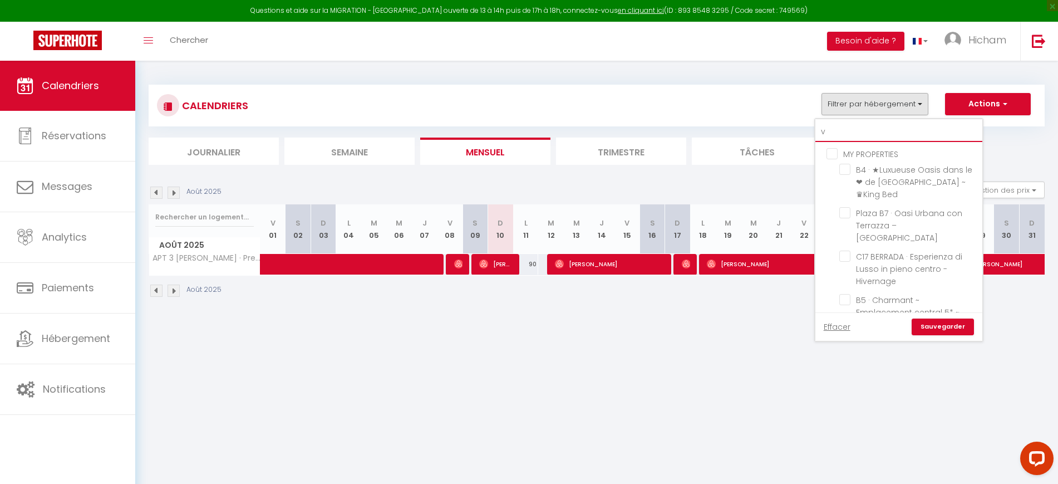
checkbox input "false"
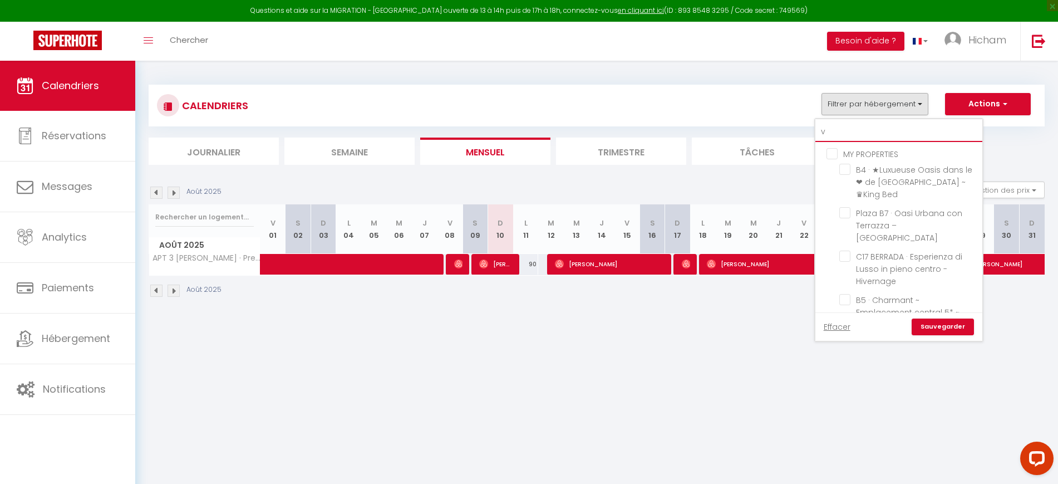
checkbox input "false"
type input "vo"
checkbox input "false"
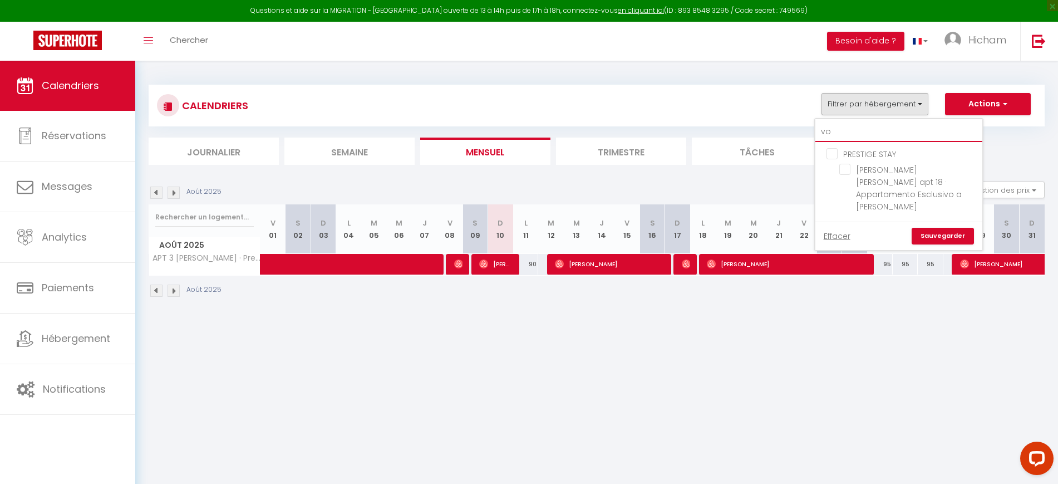
type input "v"
checkbox input "false"
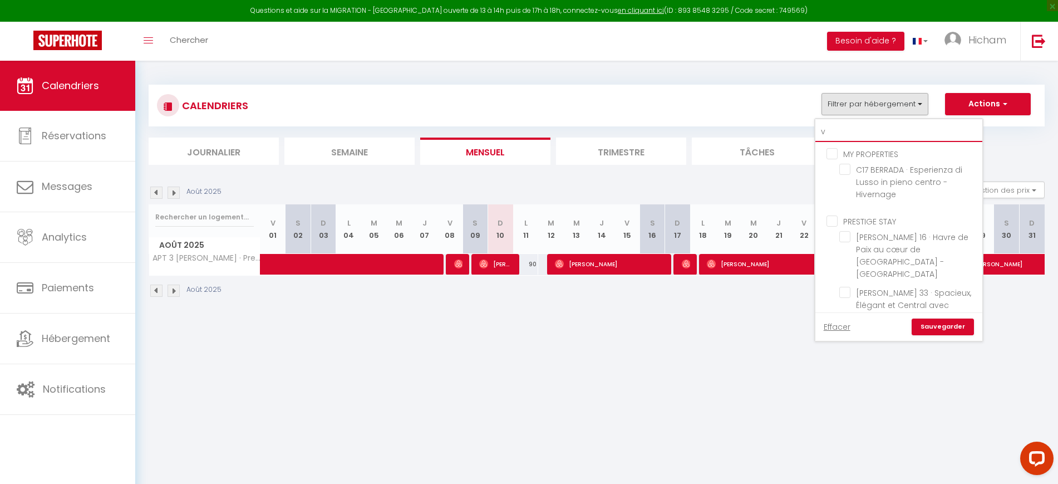
type input "vi"
checkbox input "false"
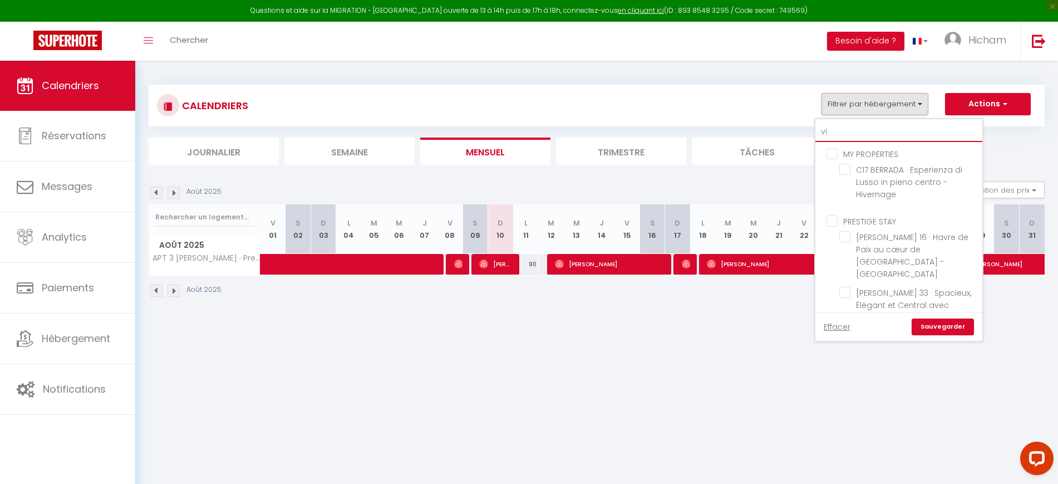
checkbox input "false"
type input "vic"
checkbox input "false"
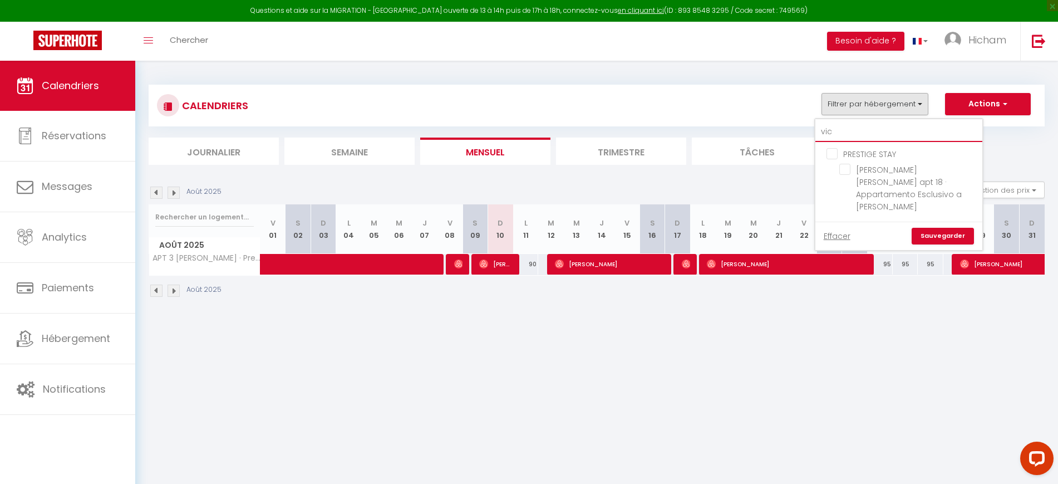
drag, startPoint x: 859, startPoint y: 135, endPoint x: 841, endPoint y: 136, distance: 19.0
drag, startPoint x: 841, startPoint y: 136, endPoint x: 856, endPoint y: 125, distance: 19.2
click at [856, 125] on input "vic" at bounding box center [898, 132] width 167 height 20
type input "vic"
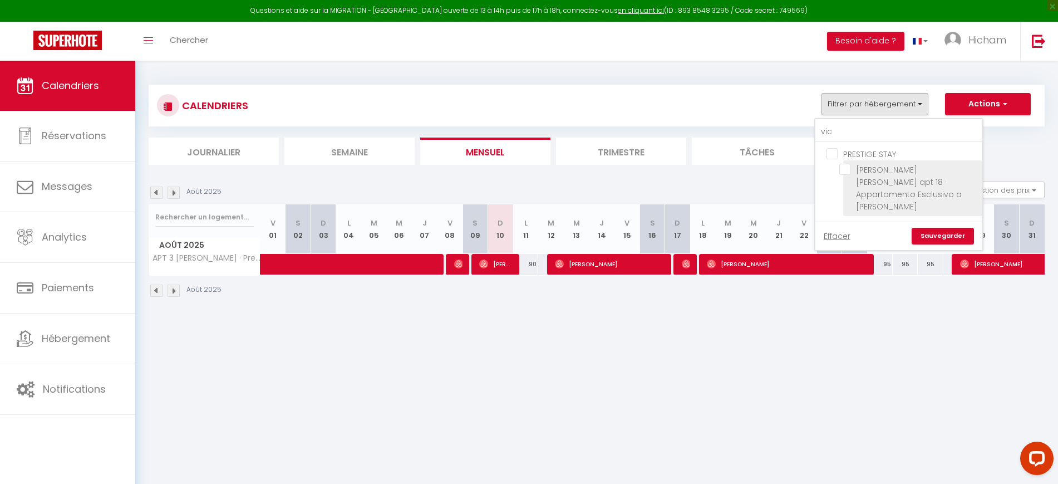
click at [898, 169] on input "[PERSON_NAME] [PERSON_NAME] apt 18 · Appartamento Esclusivo a [PERSON_NAME]" at bounding box center [908, 169] width 139 height 11
checkbox input "true"
click at [949, 228] on link "Sauvegarder" at bounding box center [943, 236] width 62 height 17
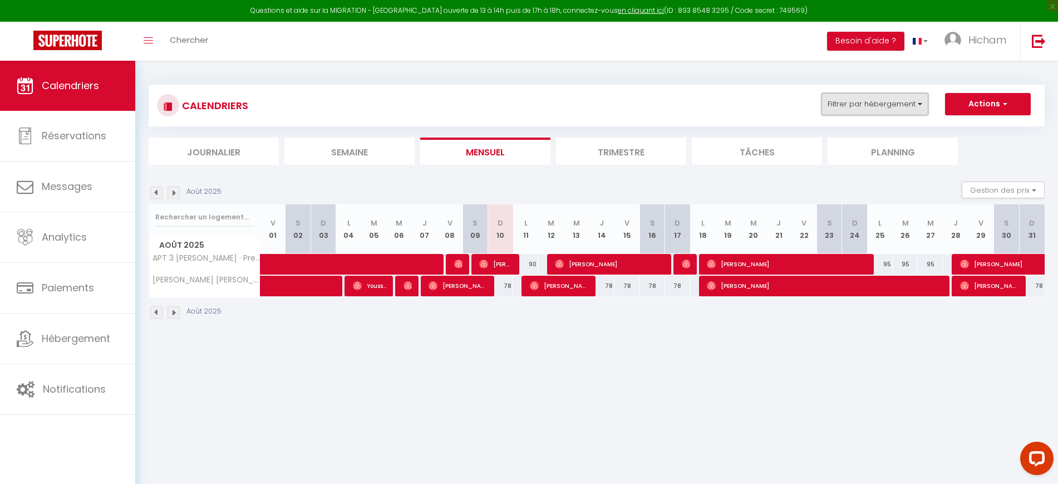
click at [872, 112] on button "Filtrer par hébergement" at bounding box center [875, 104] width 107 height 22
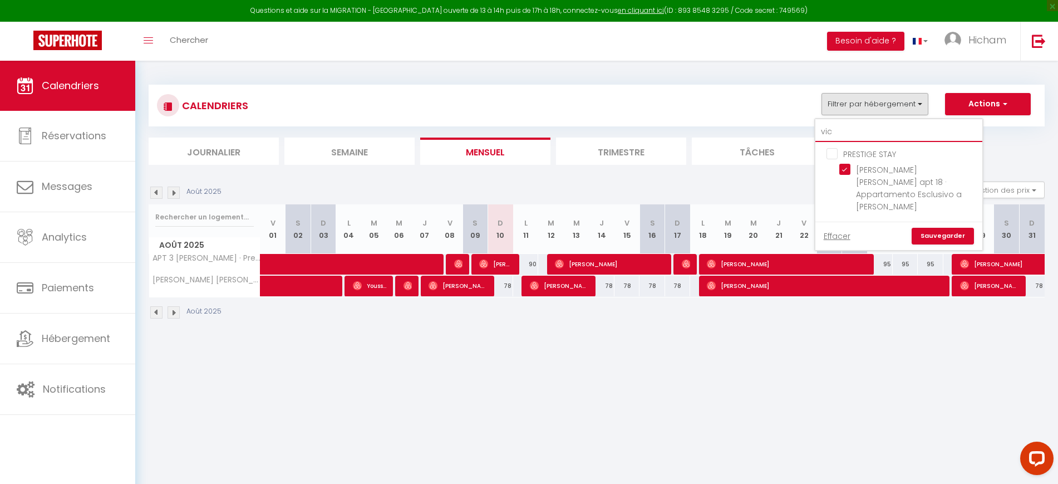
click at [865, 129] on input "vic" at bounding box center [898, 132] width 167 height 20
type input "a"
checkbox input "false"
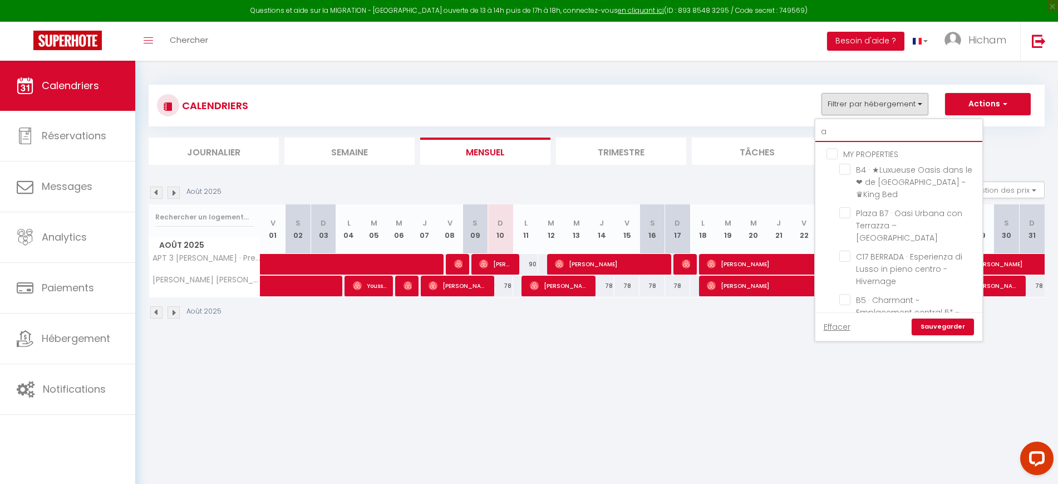
type input "ap"
checkbox input "false"
checkbox input "true"
checkbox input "false"
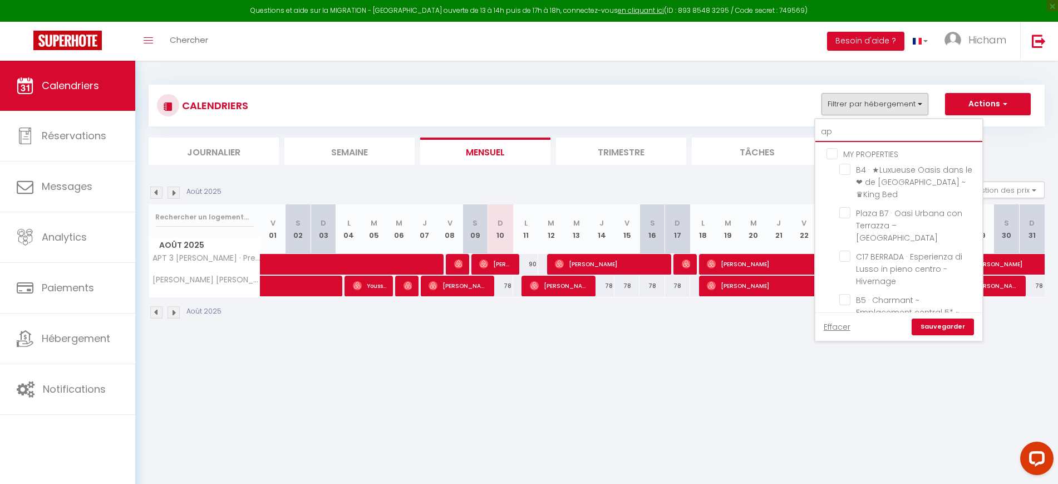
checkbox input "false"
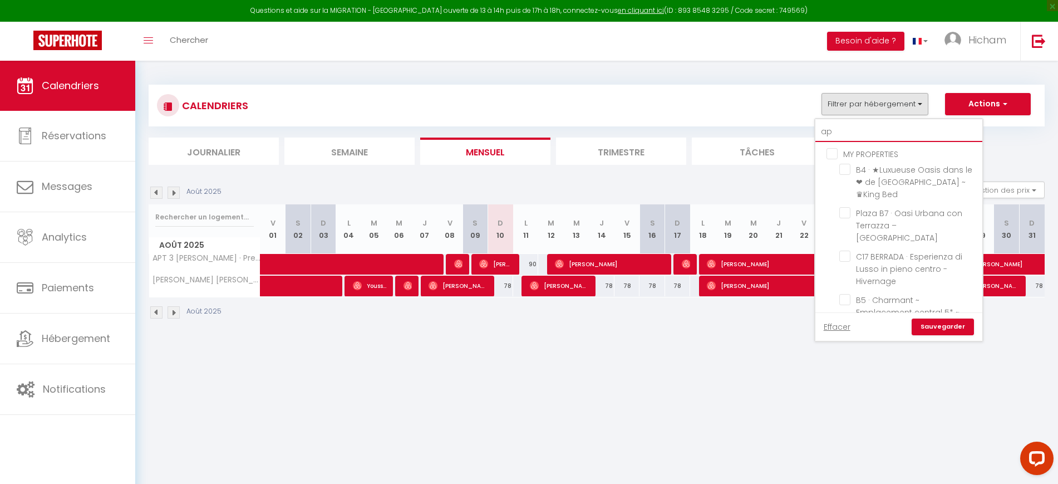
checkbox input "true"
checkbox input "false"
checkbox input "true"
checkbox input "false"
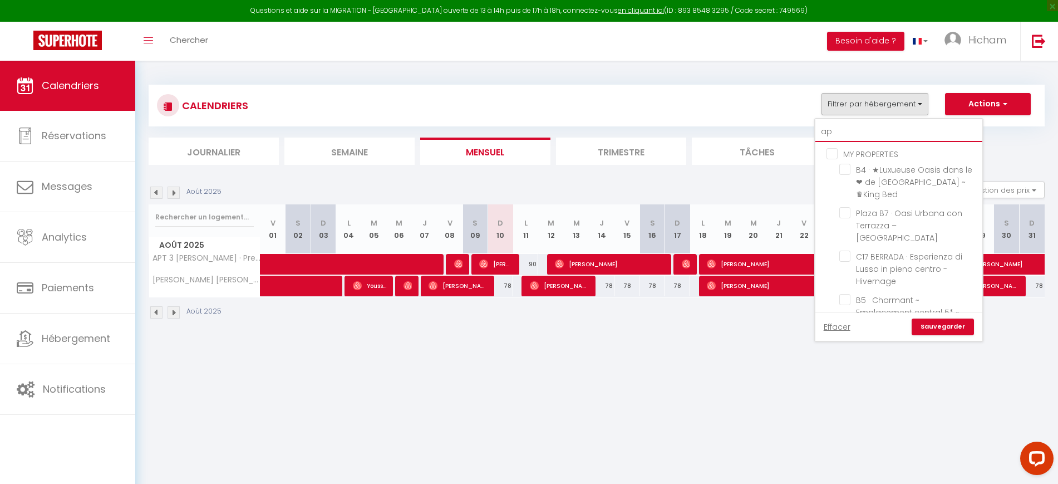
checkbox input "false"
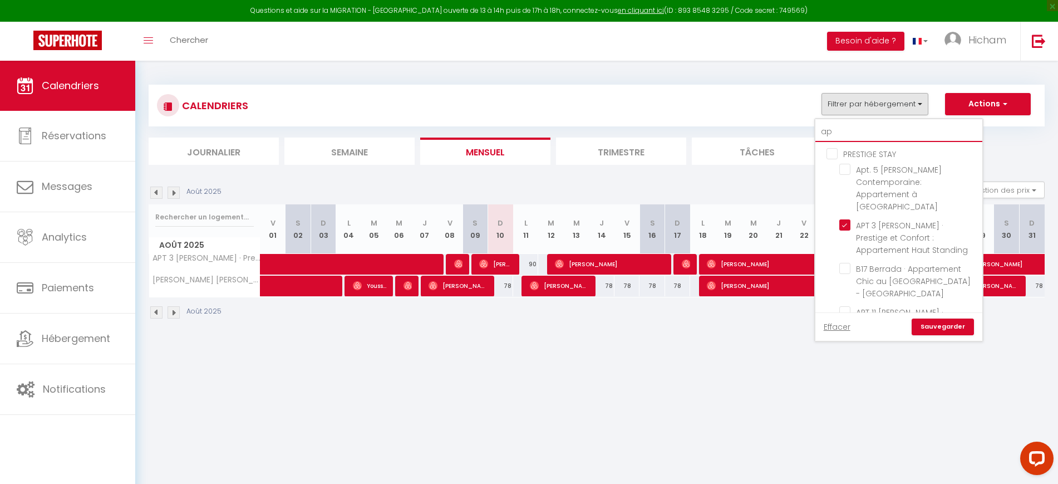
type input "apt"
checkbox input "false"
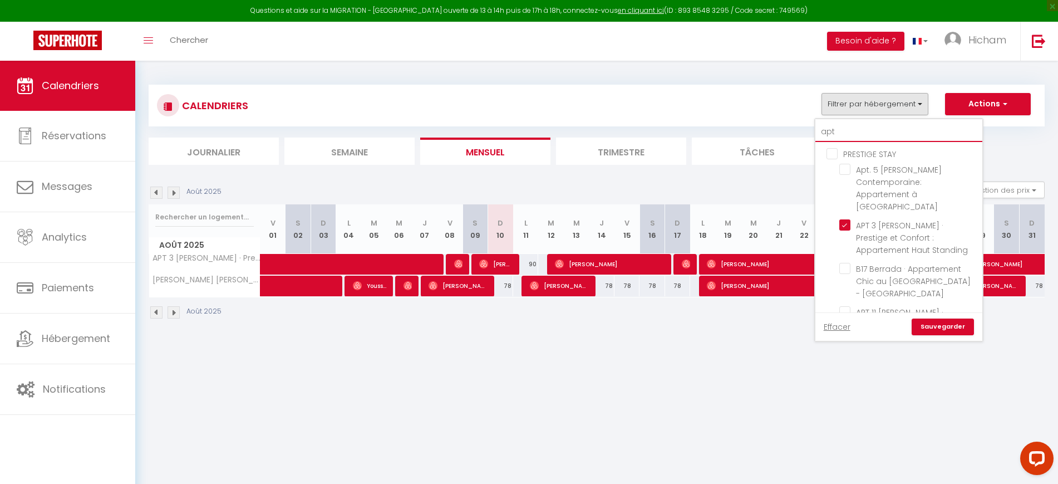
checkbox input "false"
checkbox input "true"
checkbox input "false"
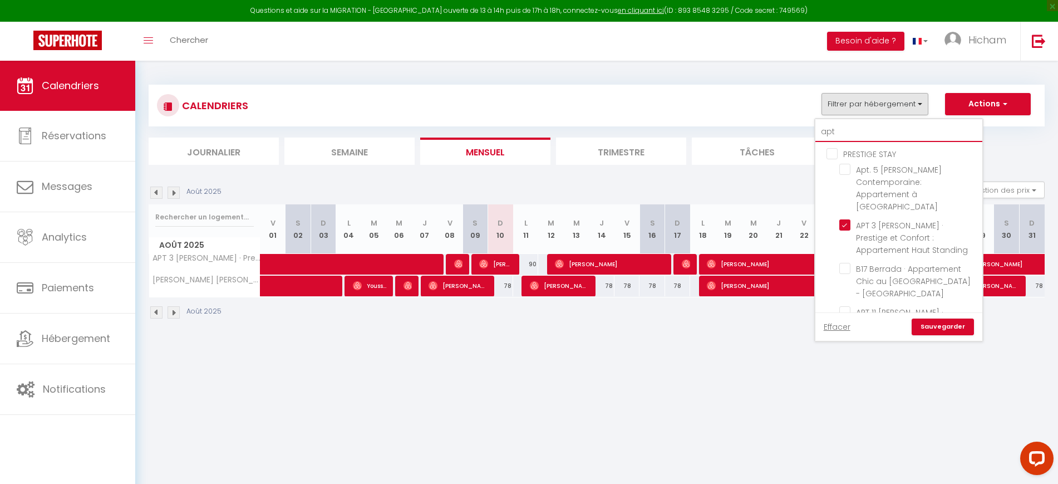
checkbox input "false"
type input "apt"
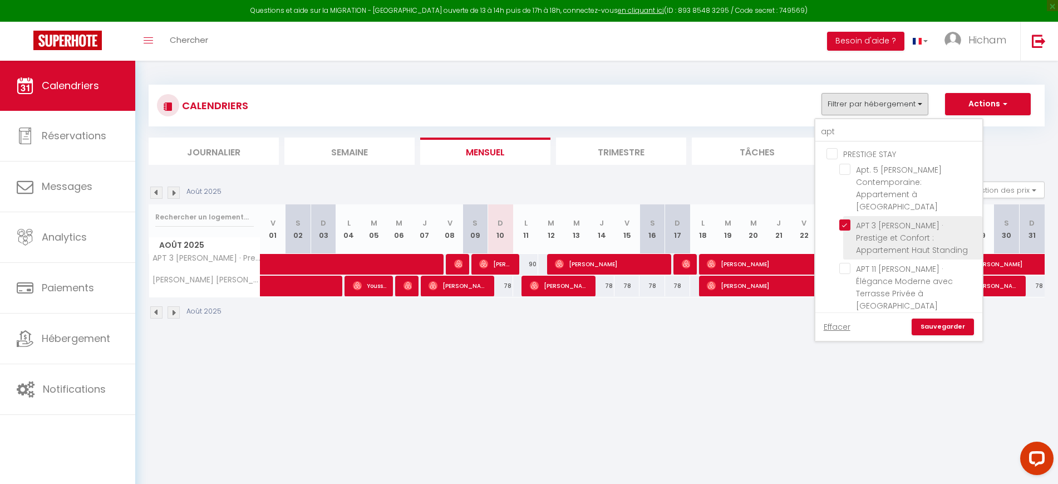
click at [886, 219] on input "APT 3 [PERSON_NAME] · Prestige et Confort : Appartement Haut Standing" at bounding box center [908, 224] width 139 height 11
checkbox input "false"
click at [952, 323] on link "Sauvegarder" at bounding box center [943, 326] width 62 height 17
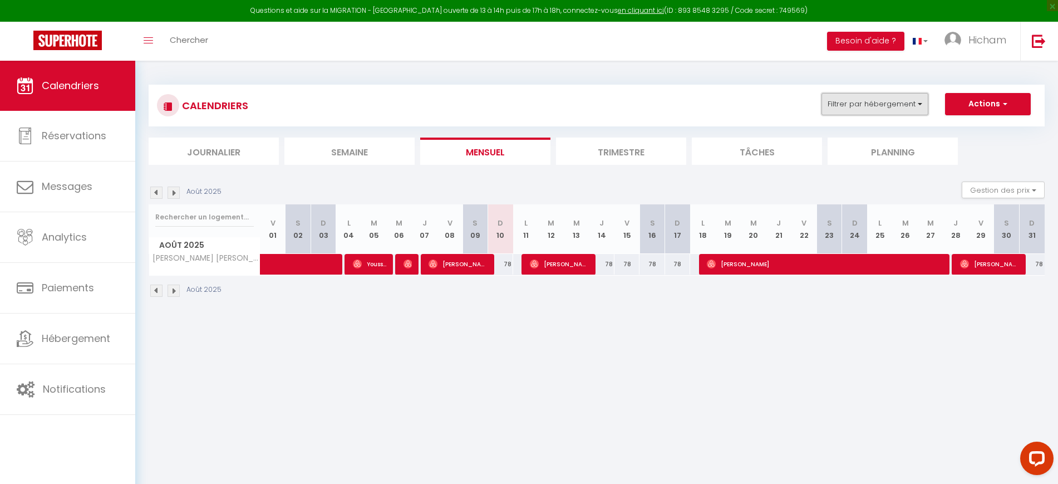
click at [852, 102] on button "Filtrer par hébergement" at bounding box center [875, 104] width 107 height 22
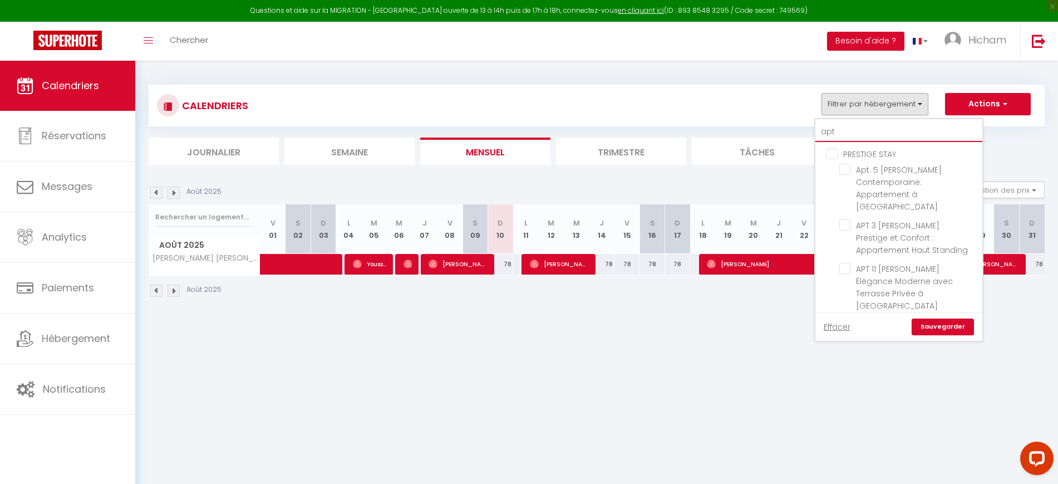
click at [882, 131] on input "apt" at bounding box center [898, 132] width 167 height 20
type input "v"
checkbox input "false"
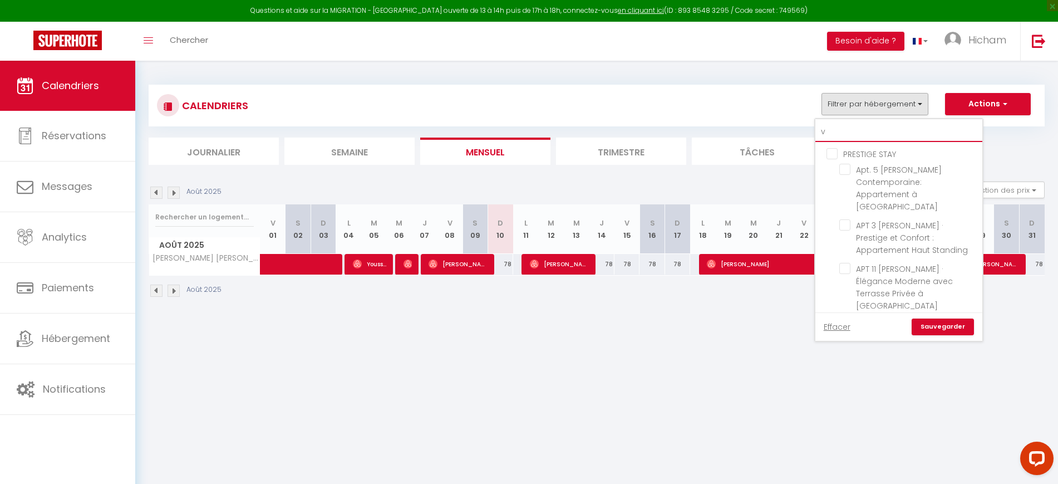
checkbox input "false"
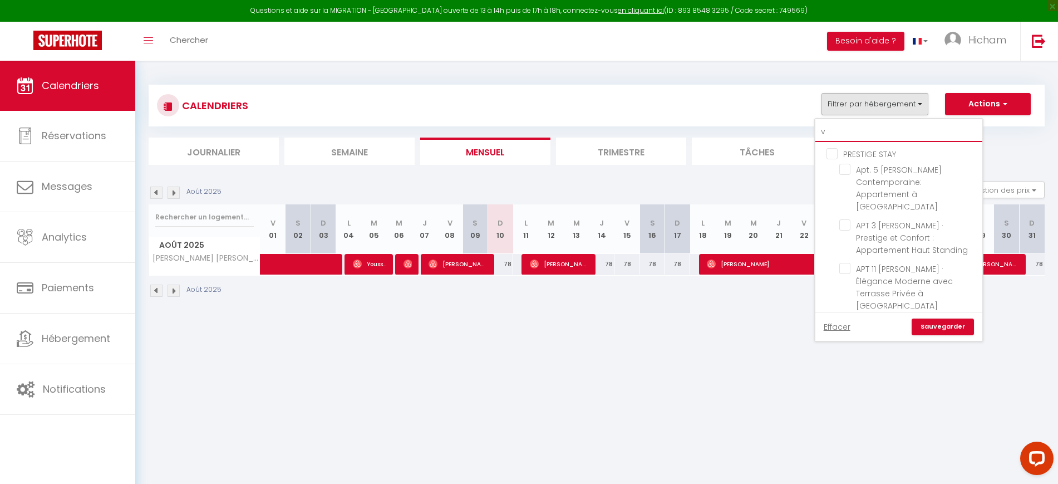
checkbox input "false"
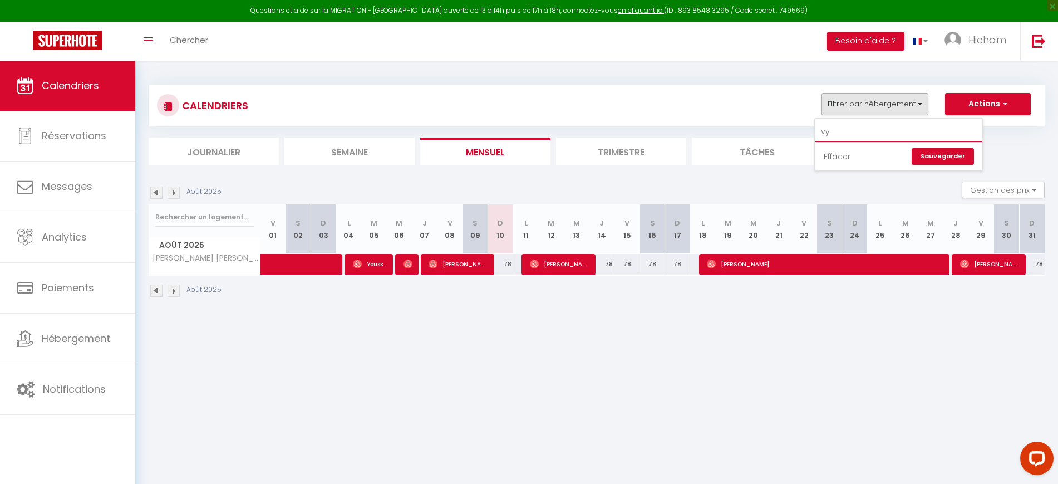
type input "v"
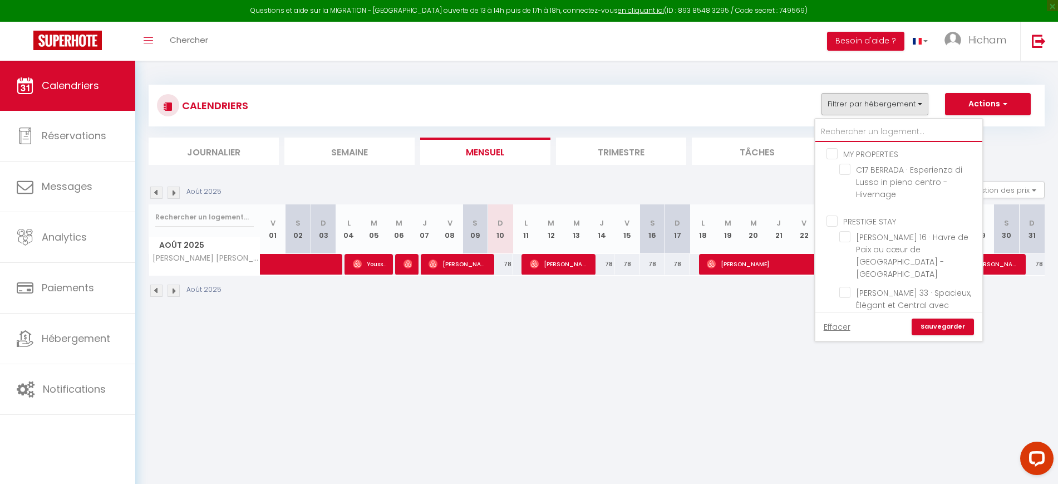
checkbox input "false"
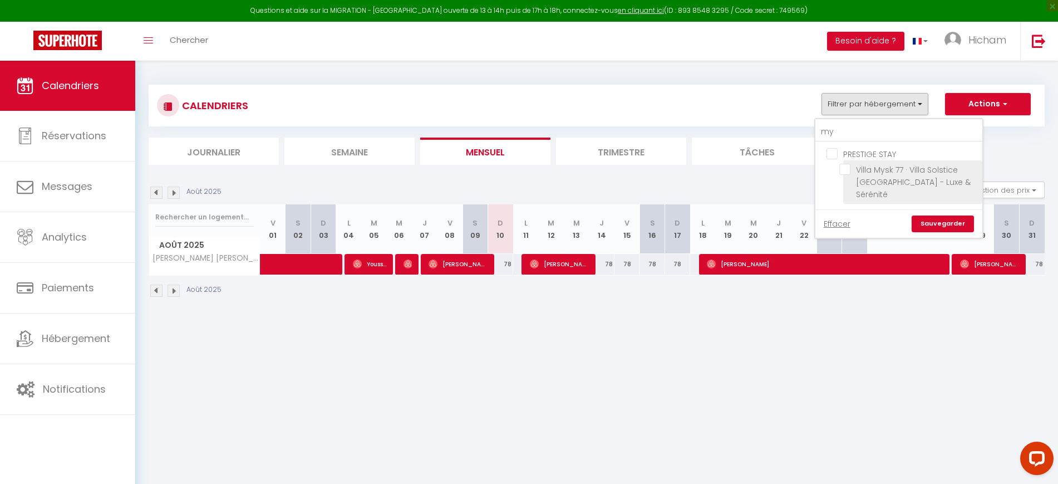
click at [892, 166] on input "Villa Mysk 77 · [GEOGRAPHIC_DATA] [GEOGRAPHIC_DATA] - Luxe & Sérénité" at bounding box center [908, 169] width 139 height 11
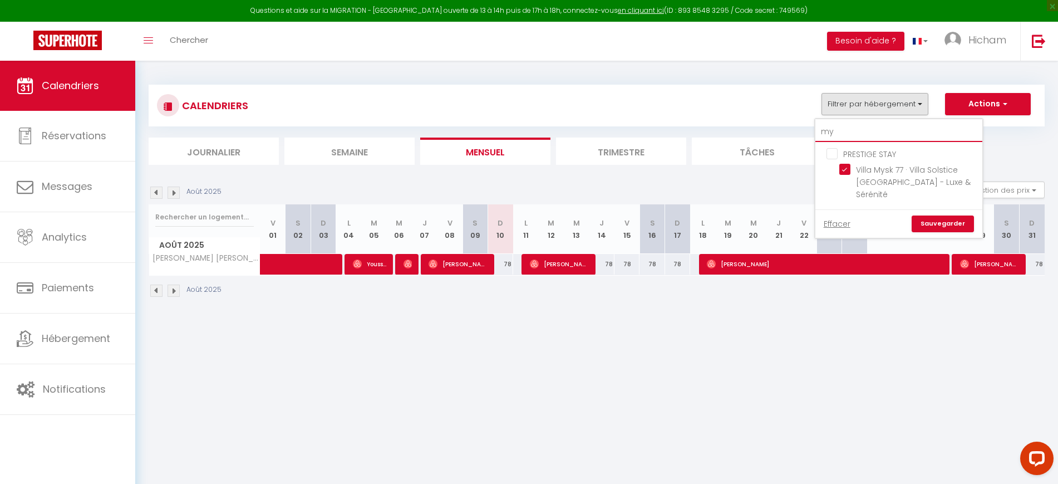
click at [880, 139] on input "my" at bounding box center [898, 132] width 167 height 20
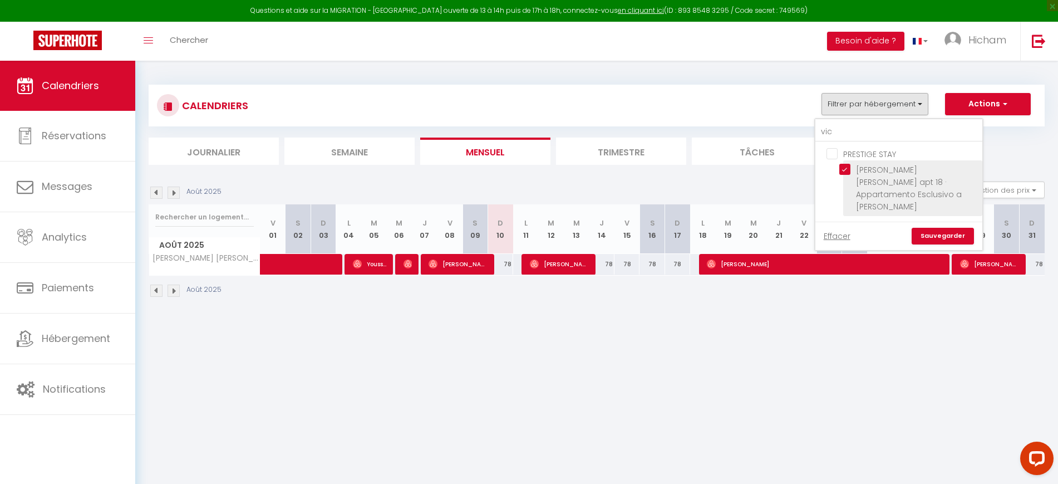
click at [892, 165] on input "[PERSON_NAME] [PERSON_NAME] apt 18 · Appartamento Esclusivo a [PERSON_NAME]" at bounding box center [908, 169] width 139 height 11
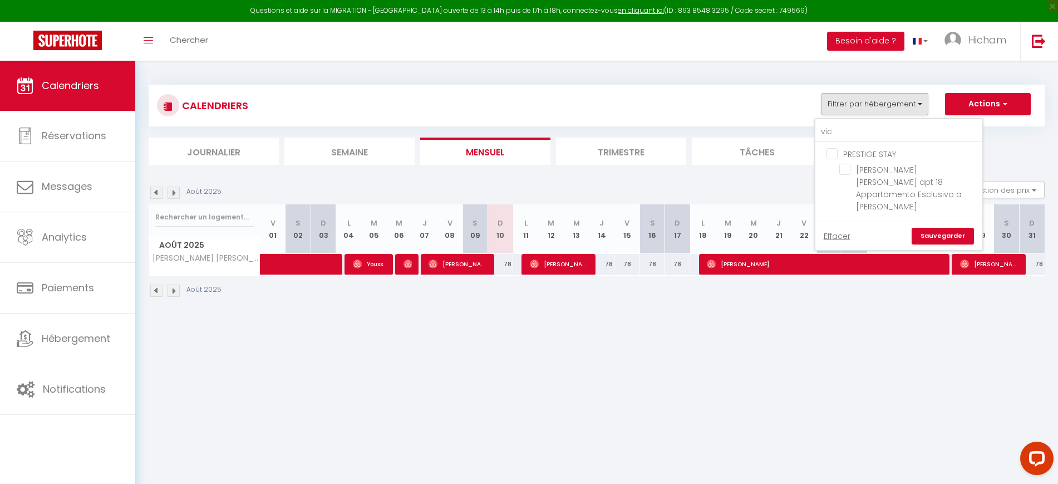
click at [949, 228] on link "Sauvegarder" at bounding box center [943, 236] width 62 height 17
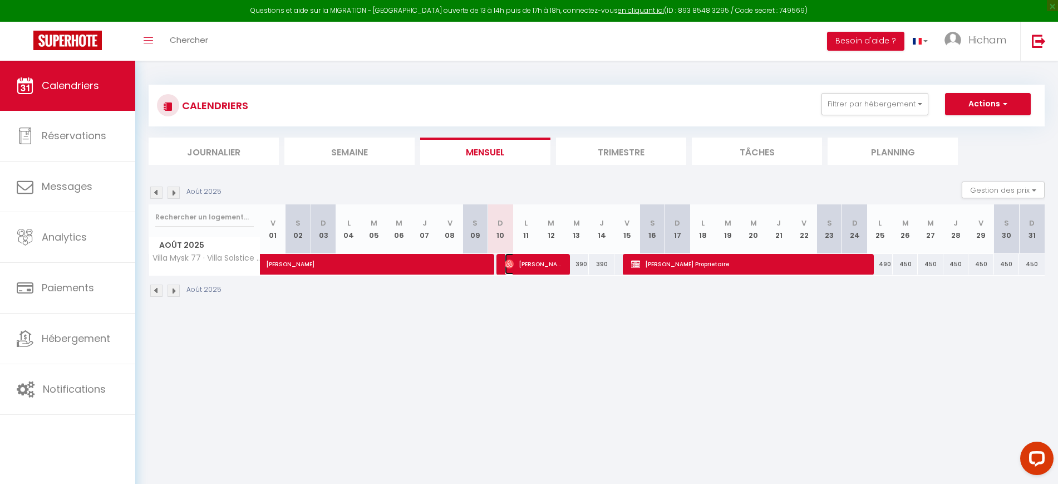
click at [532, 271] on span "[PERSON_NAME]" at bounding box center [534, 263] width 58 height 21
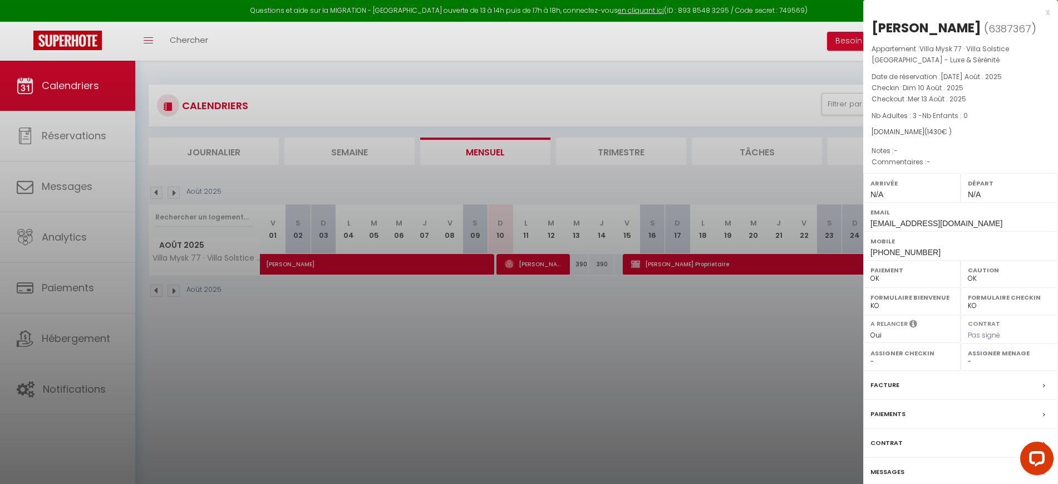
click at [896, 470] on label "Messages" at bounding box center [888, 472] width 34 height 12
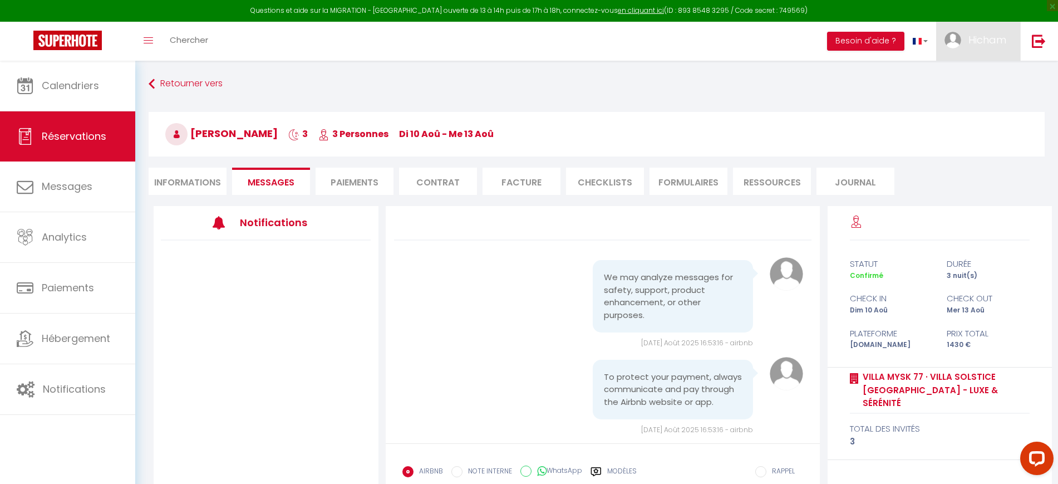
scroll to position [6228, 0]
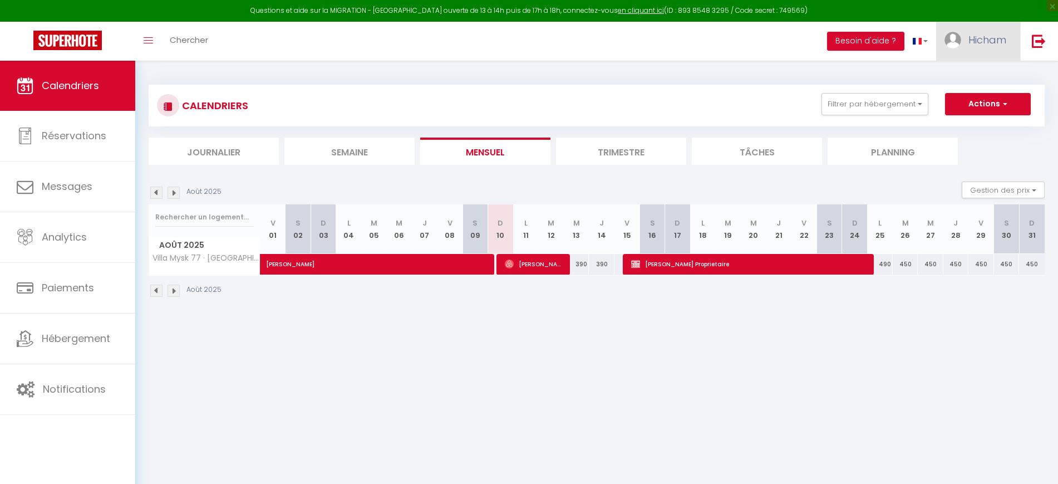
click at [1004, 32] on link "Hicham" at bounding box center [978, 41] width 84 height 39
click at [979, 69] on link "Paramètres" at bounding box center [976, 77] width 82 height 19
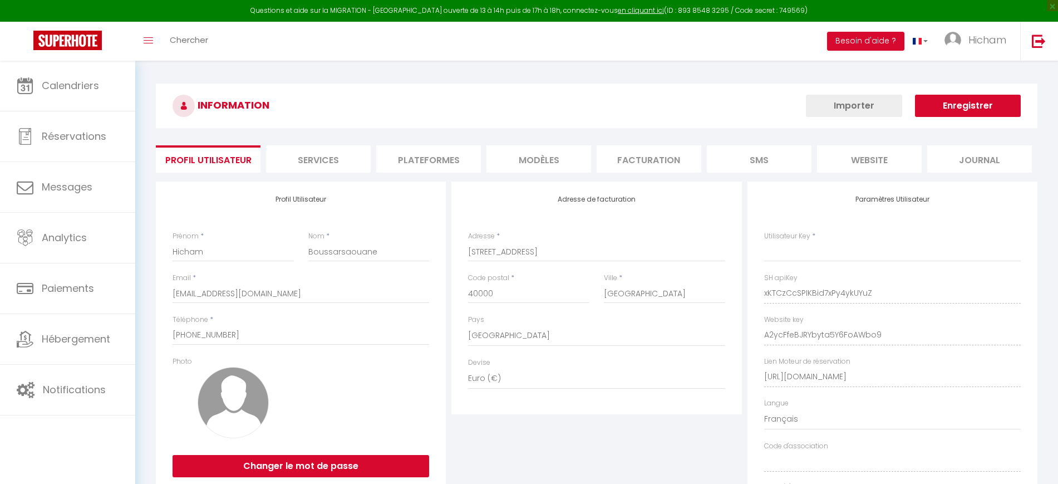
type input "xKTCzCcSPIKBid7xPy4ykUYuZ"
type input "A2ycFfeBJRYbyta5Y6FoAWbo9"
type input "[URL][DOMAIN_NAME]"
select select "fr"
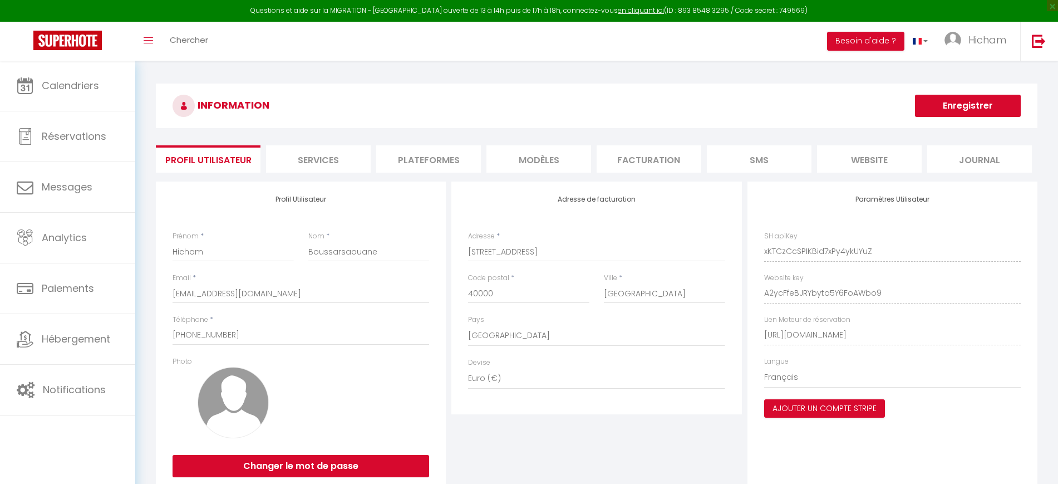
drag, startPoint x: 417, startPoint y: 146, endPoint x: 422, endPoint y: 159, distance: 13.5
click at [417, 147] on li "Plateformes" at bounding box center [428, 158] width 105 height 27
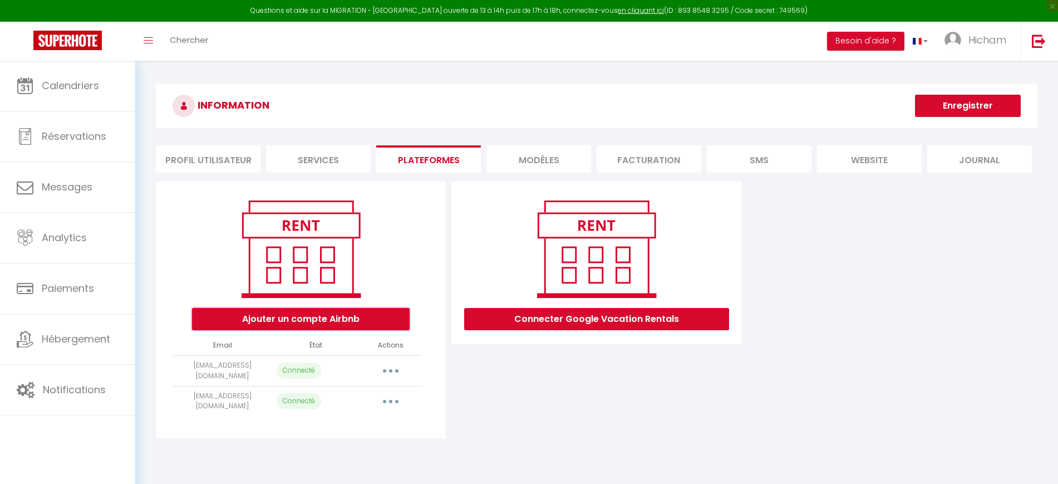
click at [383, 317] on button "Ajouter un compte Airbnb" at bounding box center [301, 319] width 218 height 22
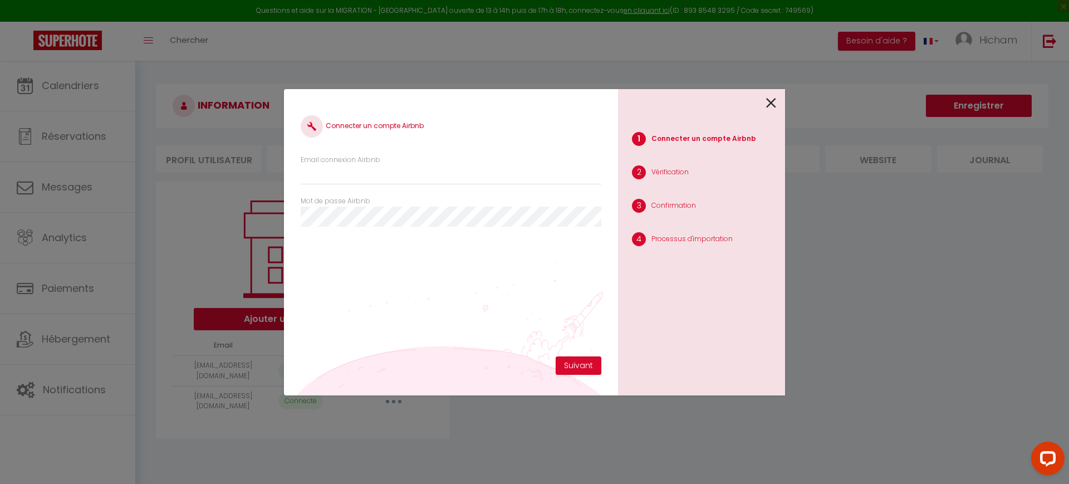
click at [775, 100] on icon at bounding box center [771, 103] width 10 height 17
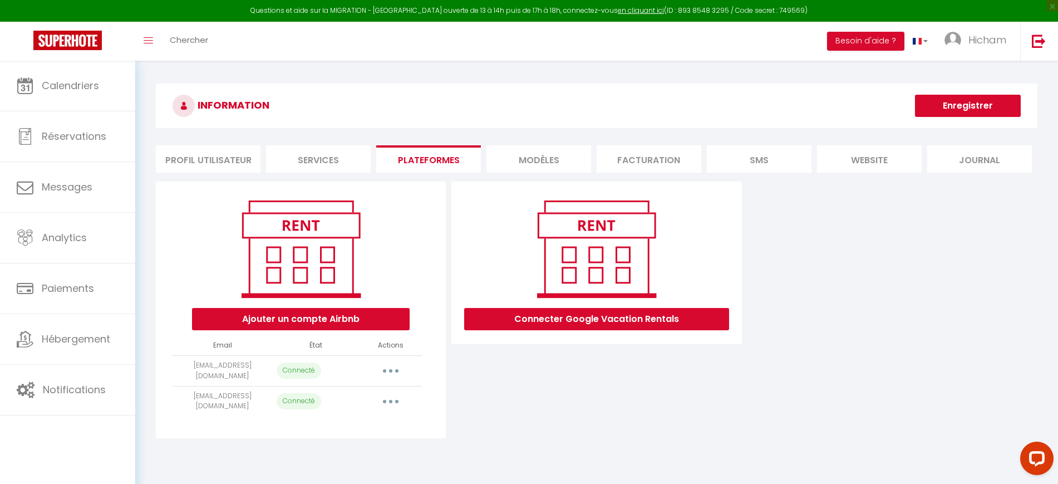
click at [391, 365] on button "button" at bounding box center [390, 371] width 31 height 18
click at [375, 412] on link "Importer les appartements" at bounding box center [341, 415] width 123 height 19
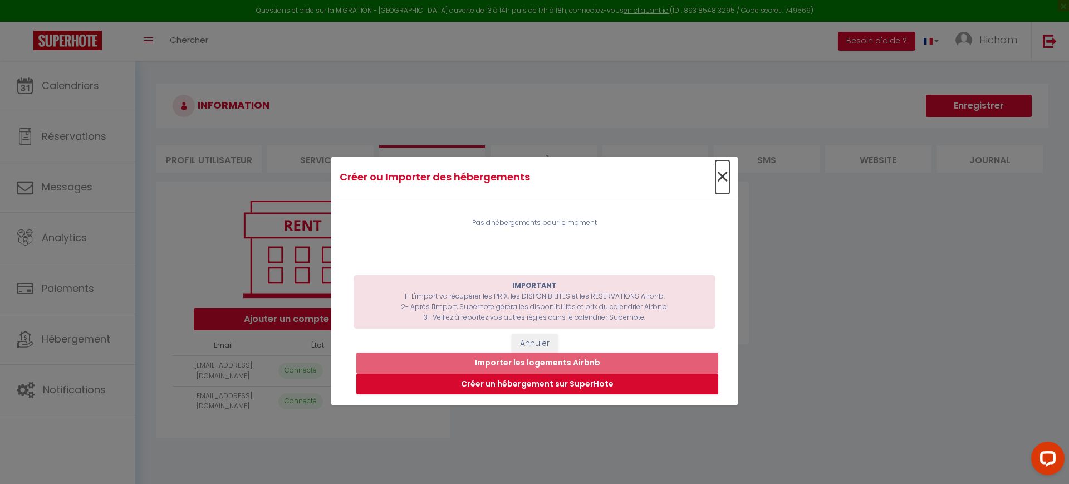
click at [715, 173] on span "×" at bounding box center [722, 176] width 14 height 33
